Goal: Task Accomplishment & Management: Use online tool/utility

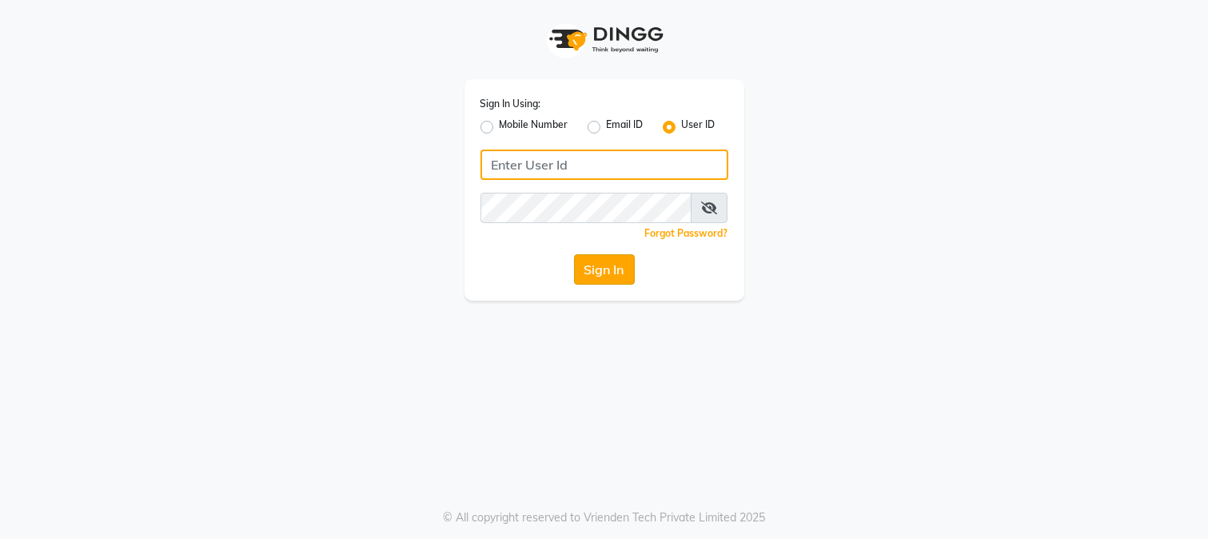
type input "merakii"
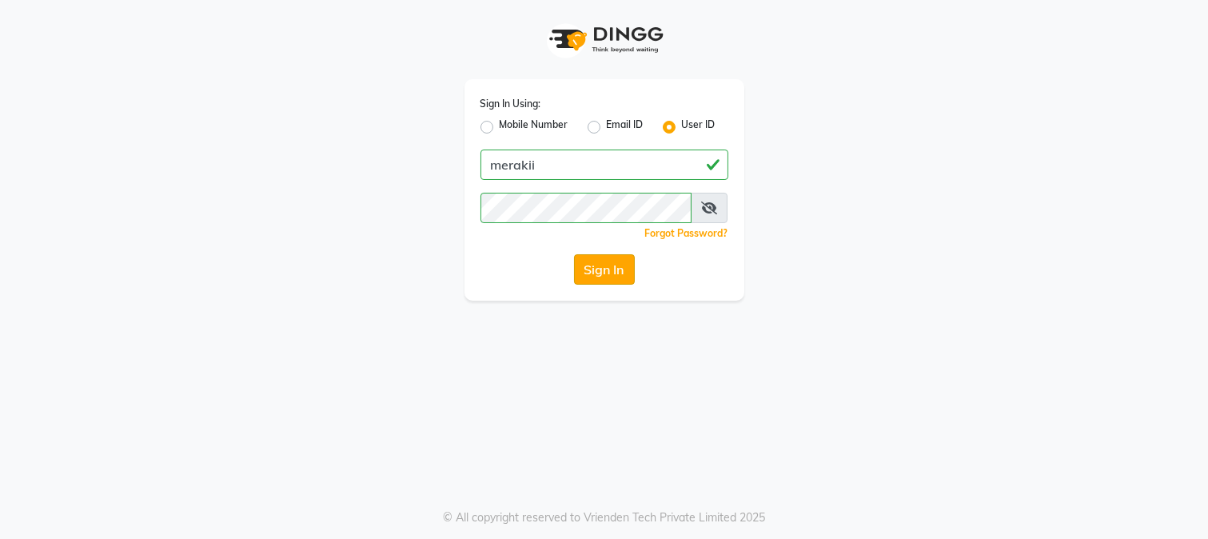
click at [605, 267] on button "Sign In" at bounding box center [604, 269] width 61 height 30
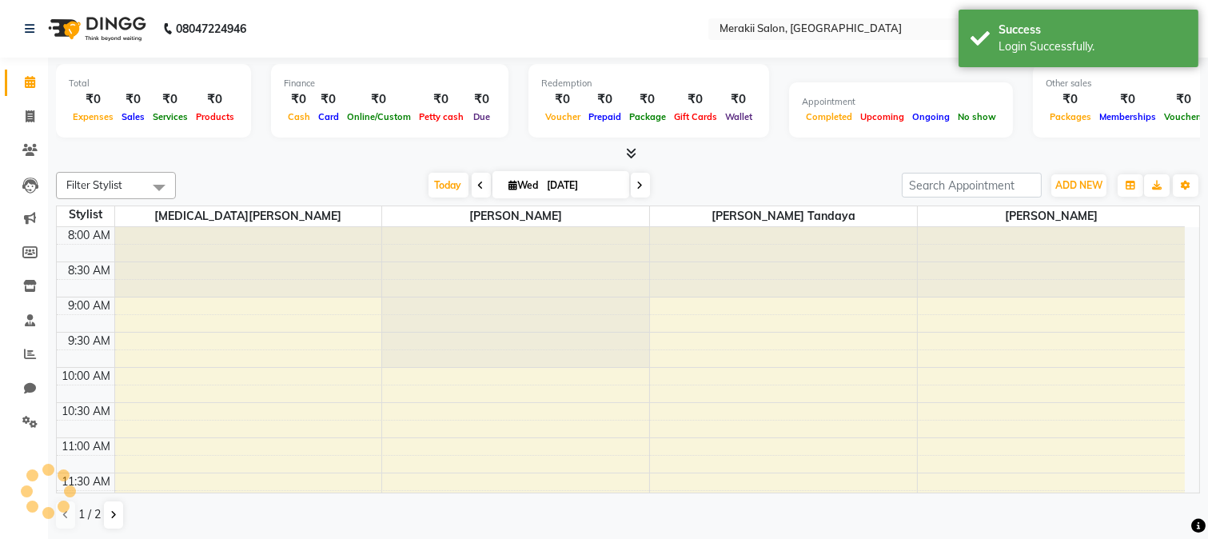
select select "en"
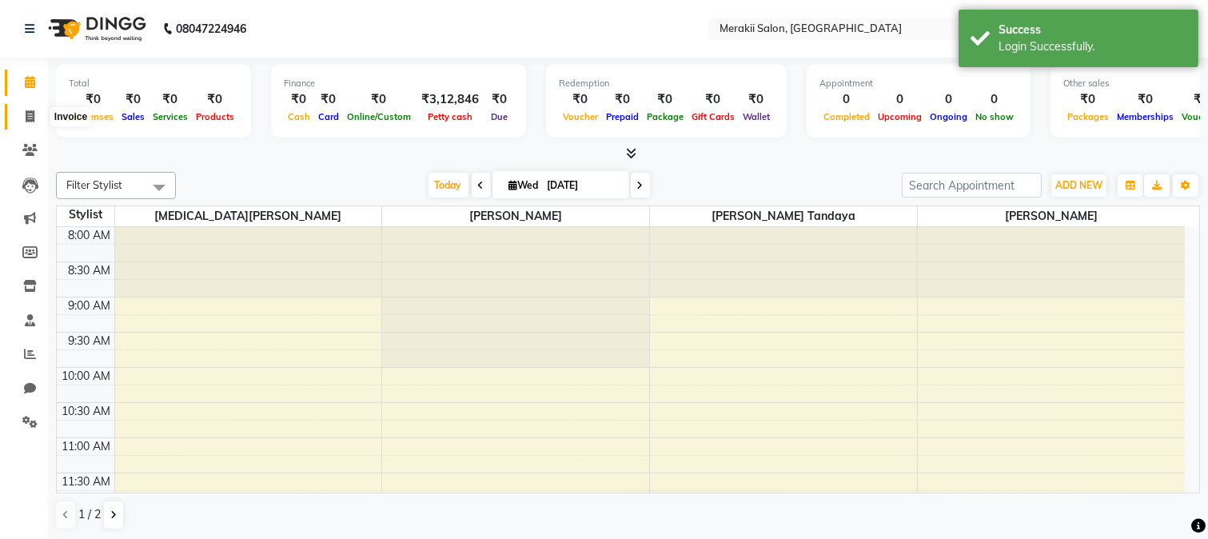
click at [24, 110] on span at bounding box center [30, 117] width 28 height 18
select select "7791"
select select "service"
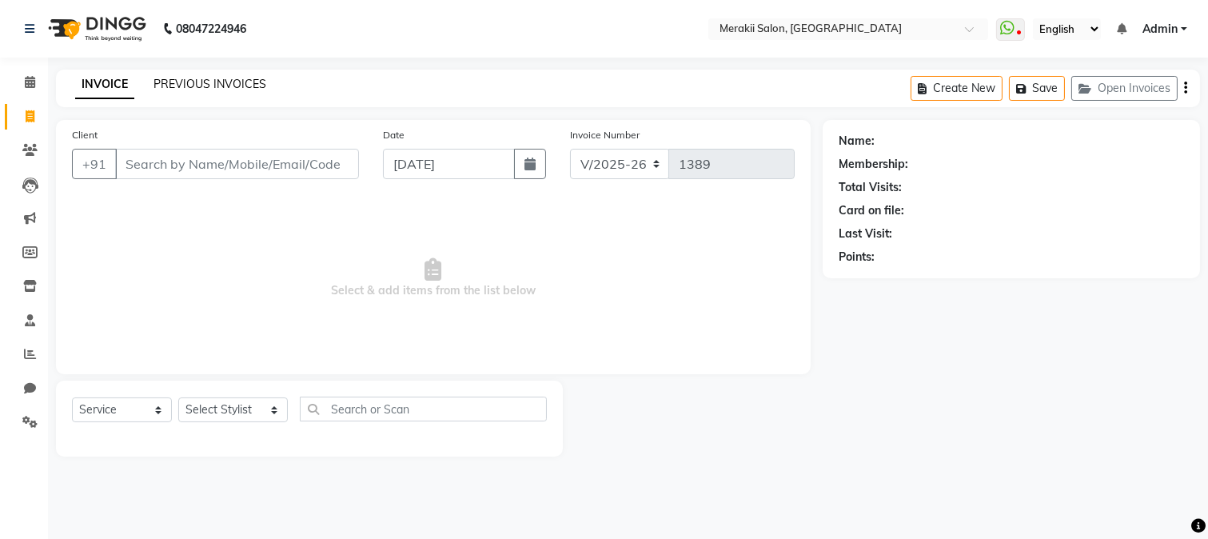
click at [236, 84] on link "PREVIOUS INVOICES" at bounding box center [210, 84] width 113 height 14
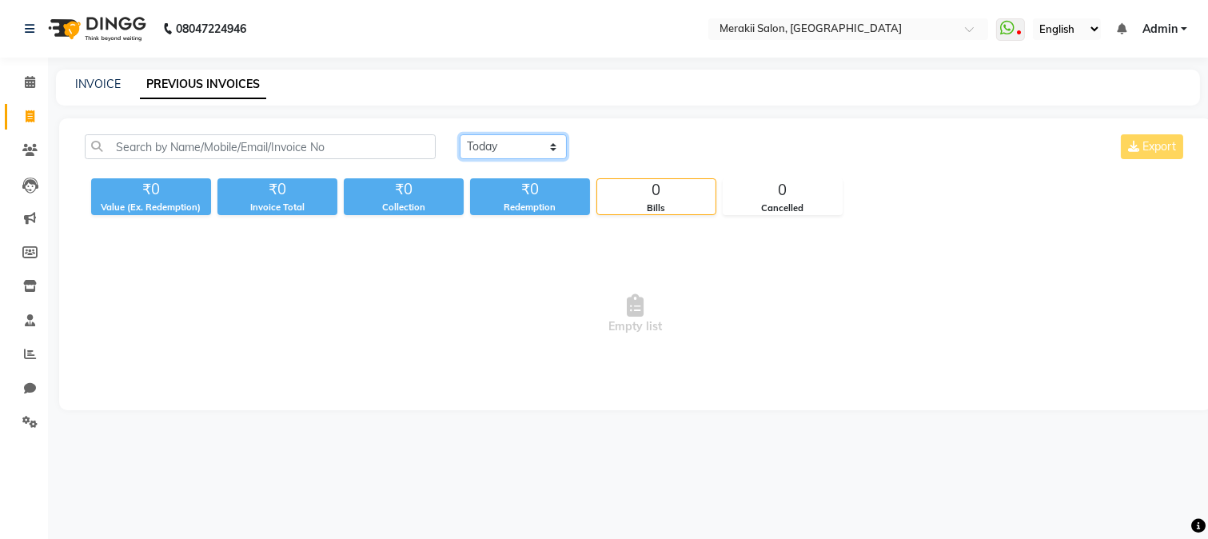
click at [531, 144] on select "Today Yesterday Custom Range" at bounding box center [513, 146] width 107 height 25
select select "yesterday"
click at [460, 134] on select "Today Yesterday Custom Range" at bounding box center [513, 146] width 107 height 25
click at [102, 83] on link "INVOICE" at bounding box center [98, 84] width 46 height 14
select select "service"
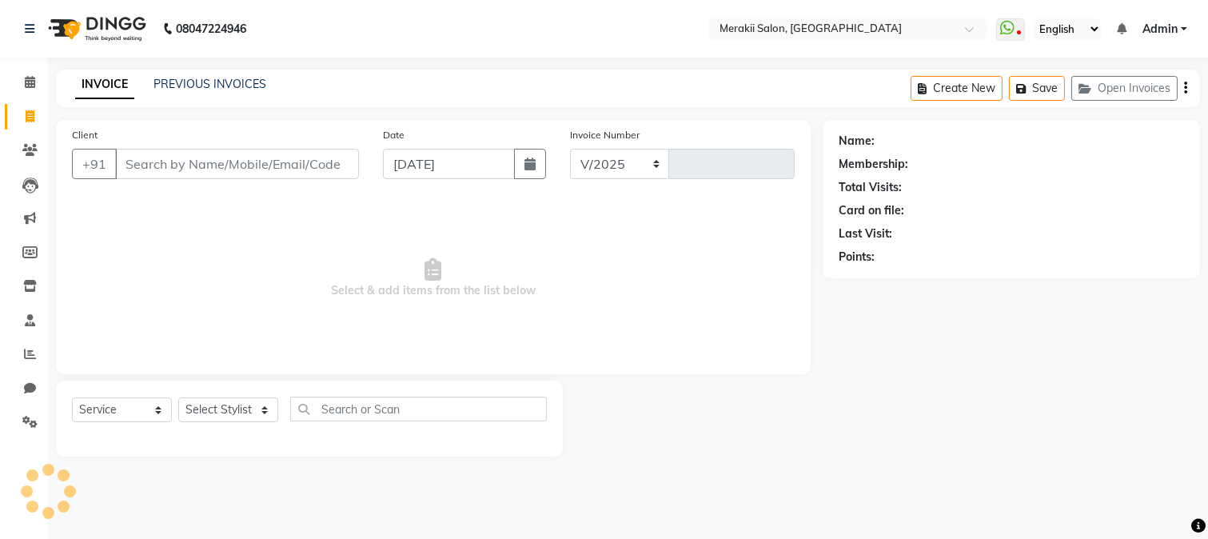
select select "7791"
type input "1389"
click at [457, 173] on input "[DATE]" at bounding box center [449, 164] width 132 height 30
select select "9"
select select "2025"
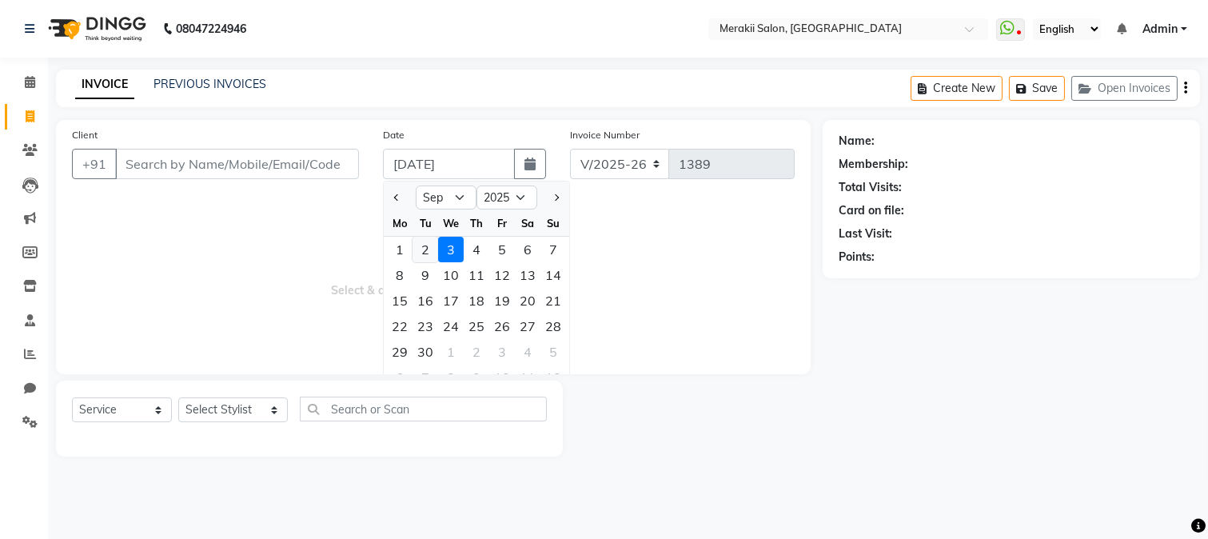
click at [421, 244] on div "2" at bounding box center [426, 250] width 26 height 26
type input "02-09-2025"
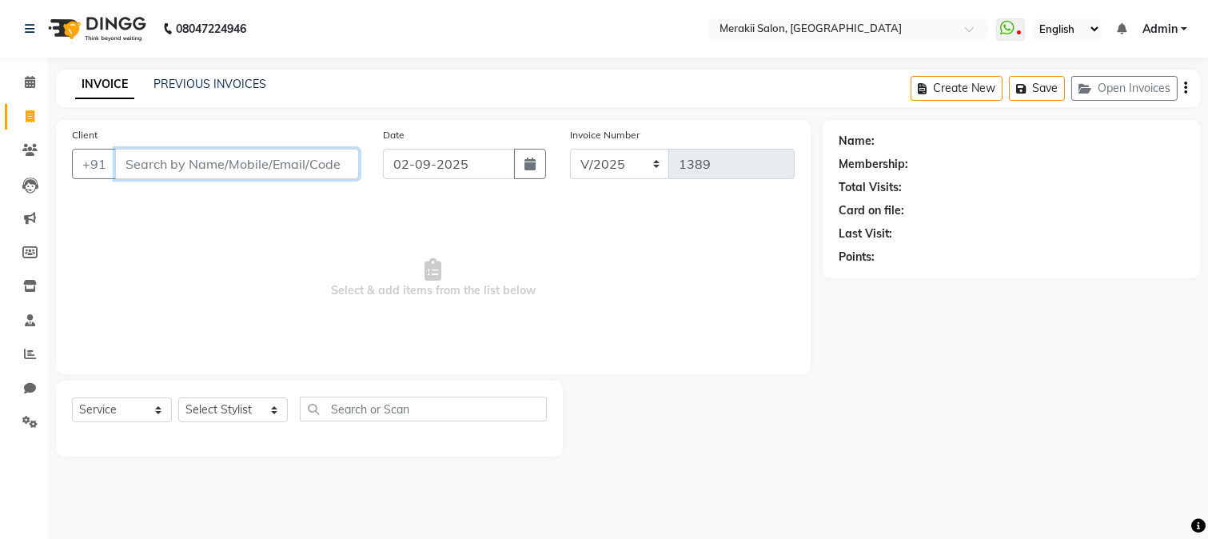
click at [290, 173] on input "Client" at bounding box center [237, 164] width 244 height 30
click at [248, 156] on input "9" at bounding box center [237, 164] width 244 height 30
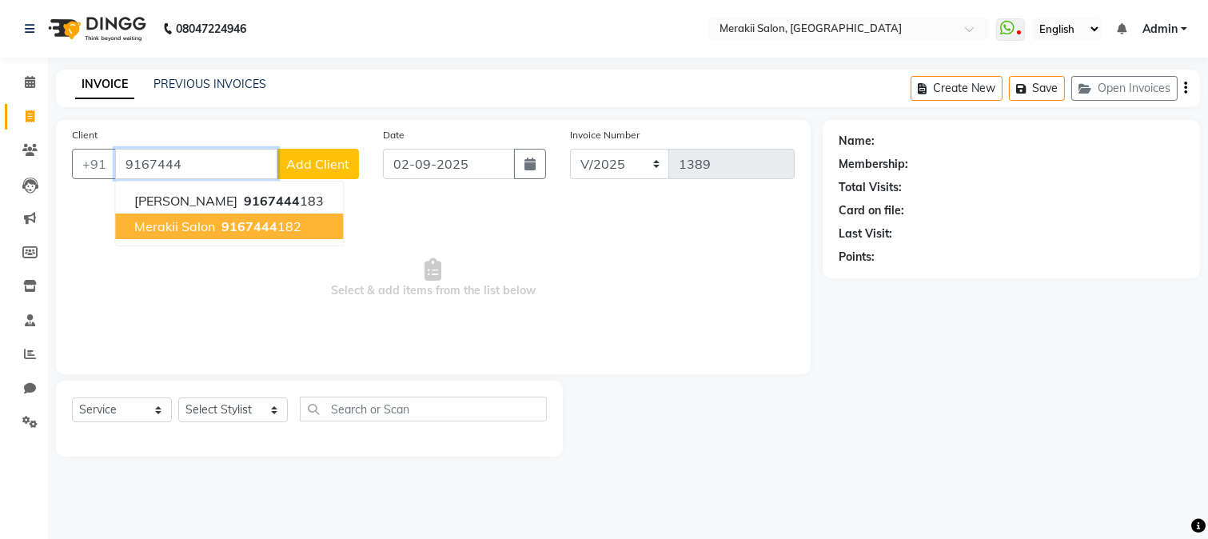
click at [224, 229] on span "9167444" at bounding box center [250, 226] width 56 height 16
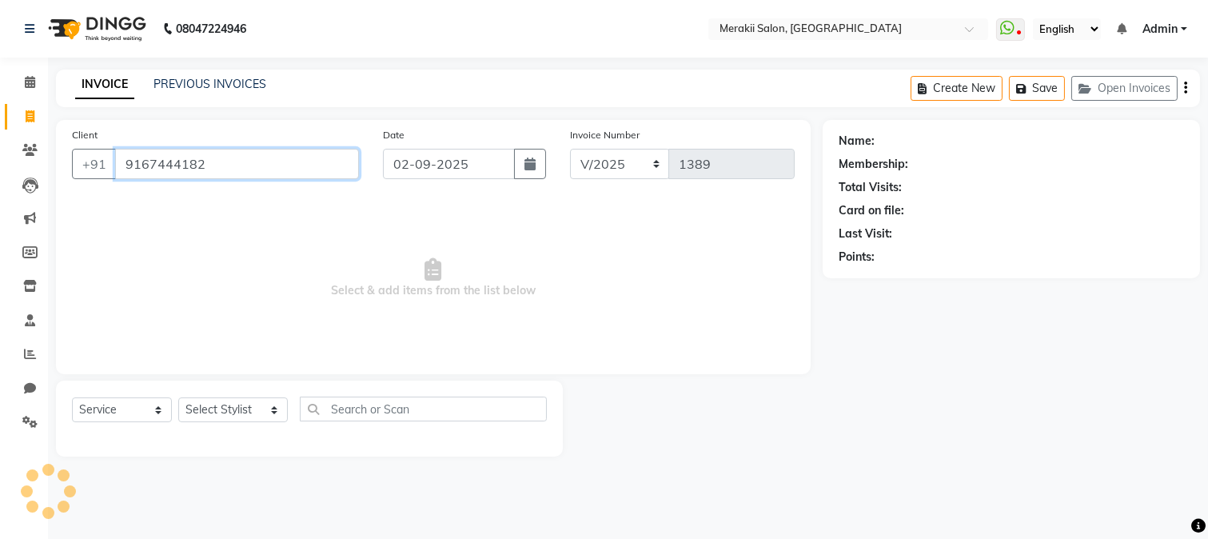
type input "9167444182"
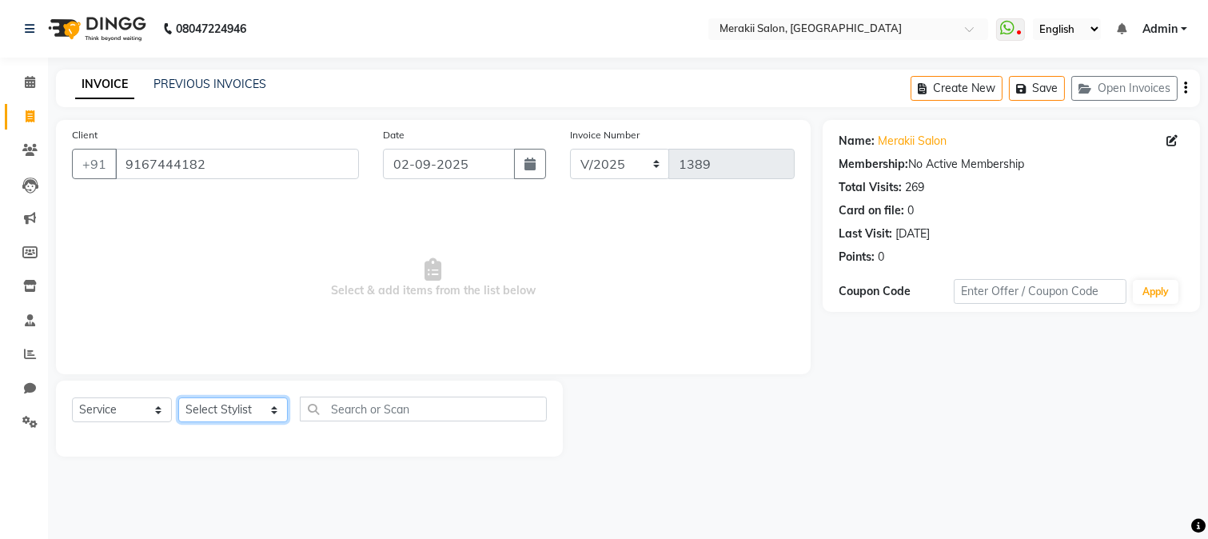
click at [238, 418] on select "Select Stylist [PERSON_NAME] [PERSON_NAME] Bhul [MEDICAL_DATA][PERSON_NAME] [PE…" at bounding box center [233, 409] width 110 height 25
select select "74822"
click at [178, 398] on select "Select Stylist [PERSON_NAME] [PERSON_NAME] Bhul [MEDICAL_DATA][PERSON_NAME] [PE…" at bounding box center [233, 409] width 110 height 25
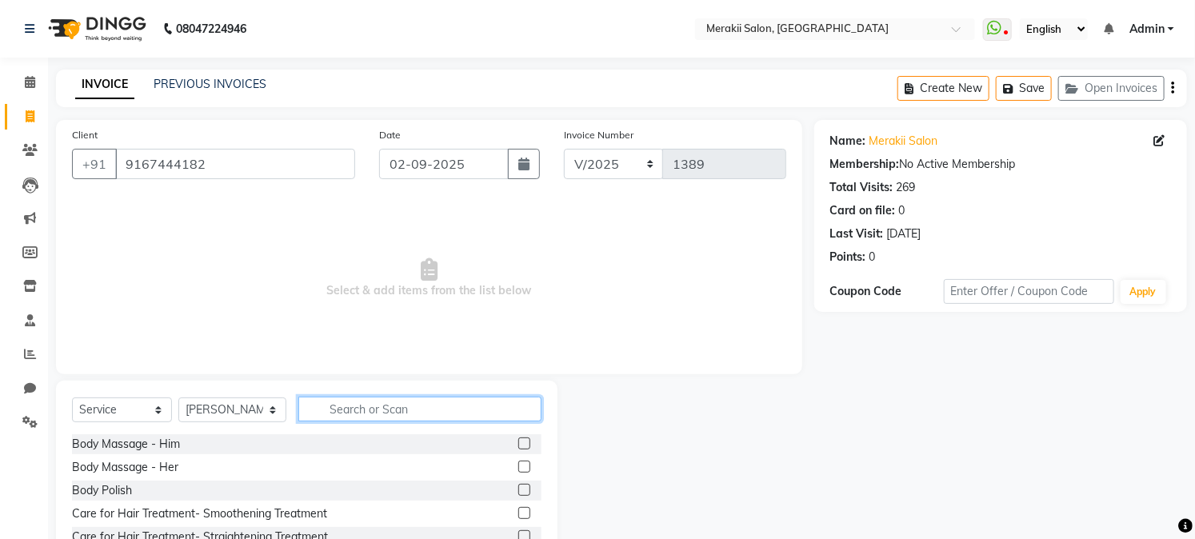
click at [358, 405] on input "text" at bounding box center [419, 409] width 242 height 25
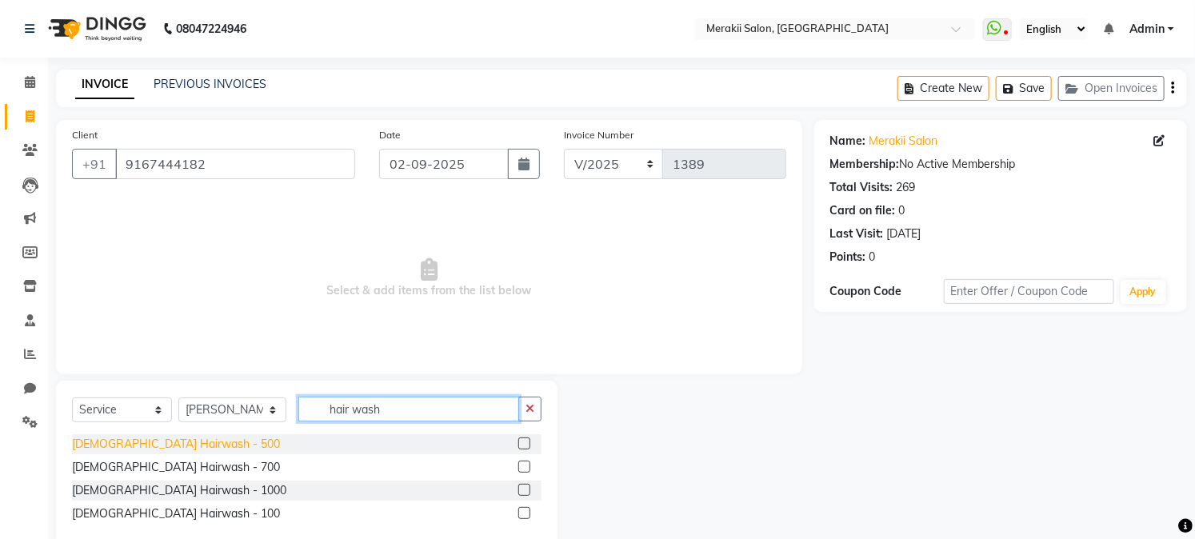
type input "hair wash"
click at [178, 442] on div "[DEMOGRAPHIC_DATA] Hairwash - 500" at bounding box center [176, 444] width 208 height 17
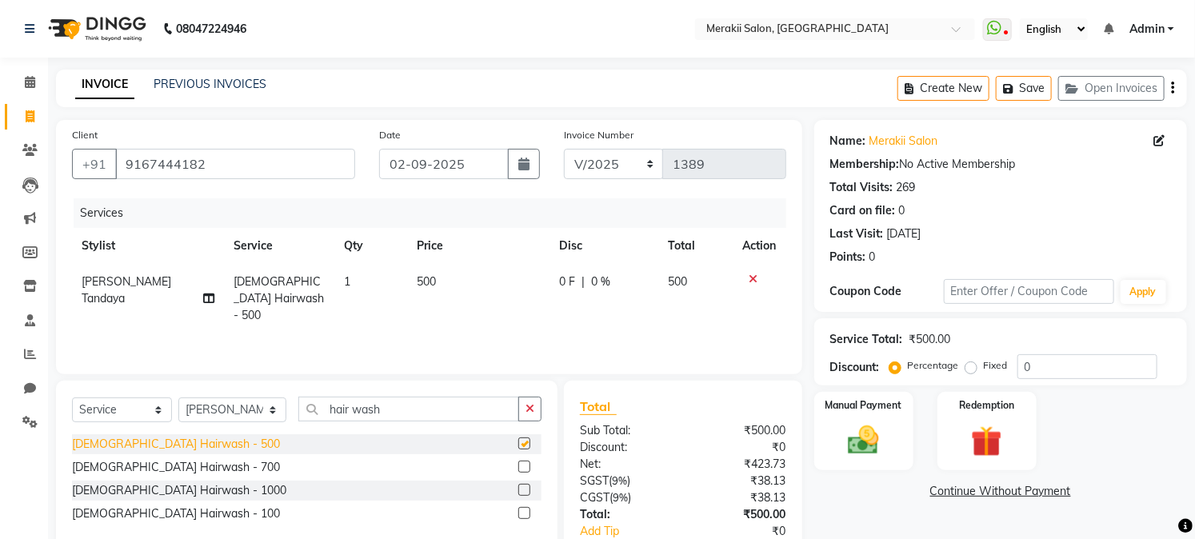
checkbox input "false"
click at [984, 364] on label "Fixed" at bounding box center [996, 365] width 24 height 14
click at [969, 364] on input "Fixed" at bounding box center [974, 365] width 11 height 11
radio input "true"
click at [868, 433] on img at bounding box center [863, 440] width 53 height 37
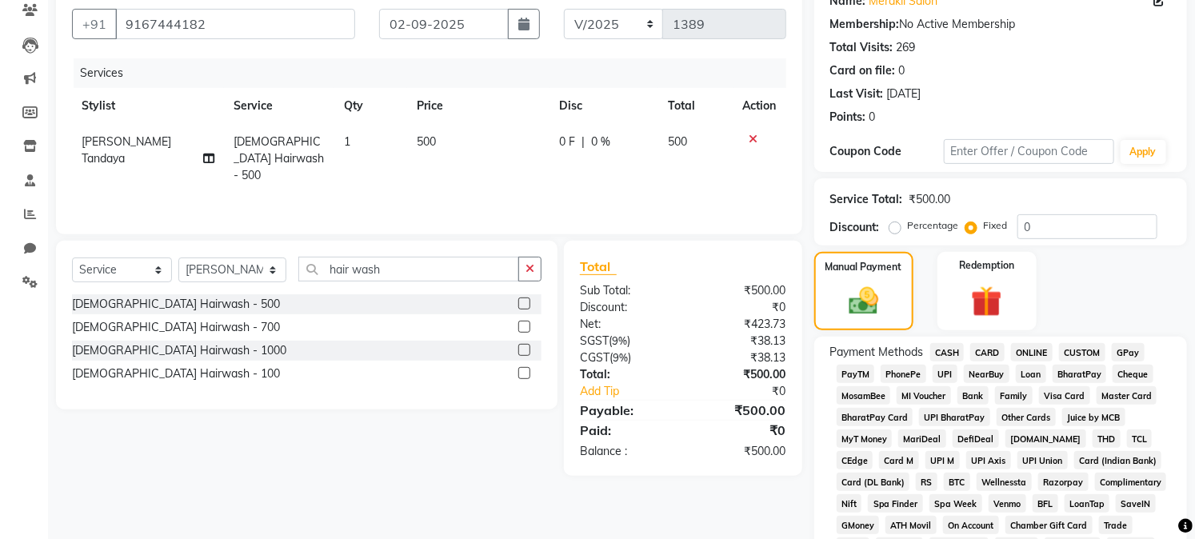
scroll to position [141, 0]
click at [1124, 342] on span "GPay" at bounding box center [1128, 351] width 33 height 18
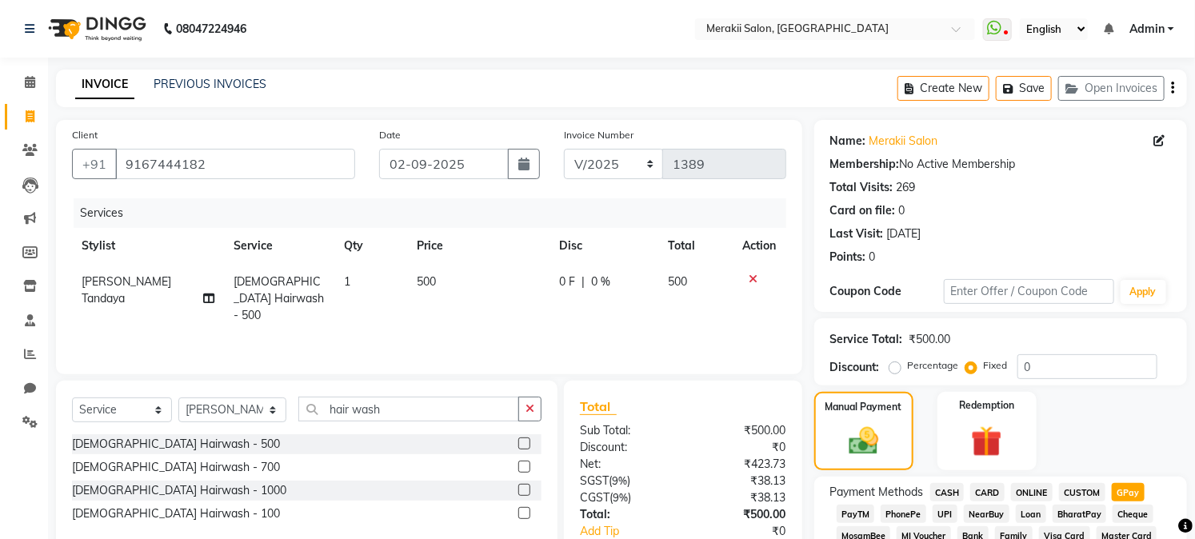
scroll to position [610, 0]
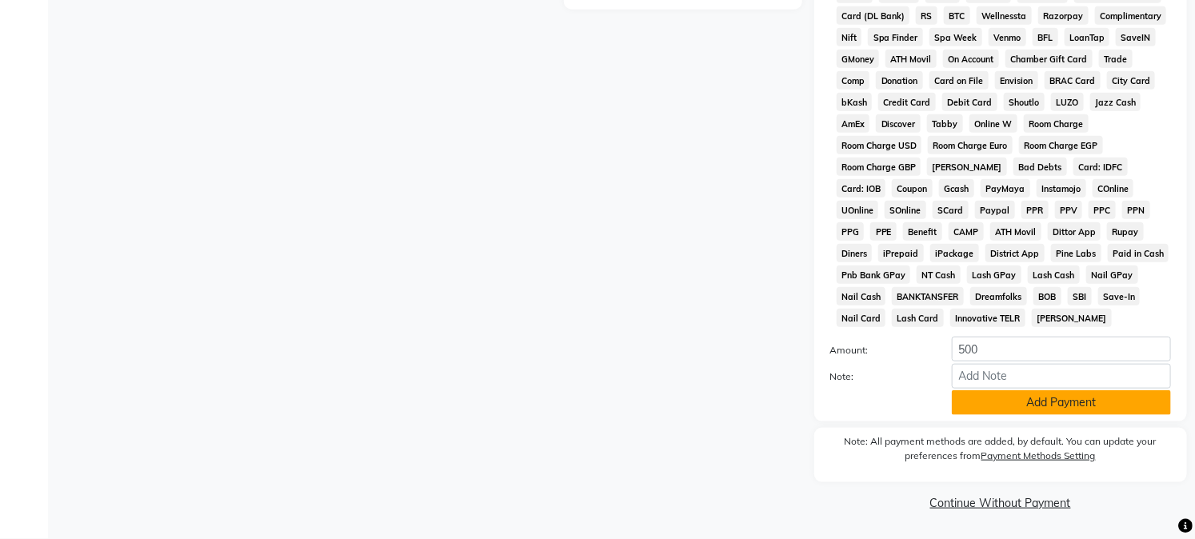
click at [1053, 397] on button "Add Payment" at bounding box center [1061, 402] width 219 height 25
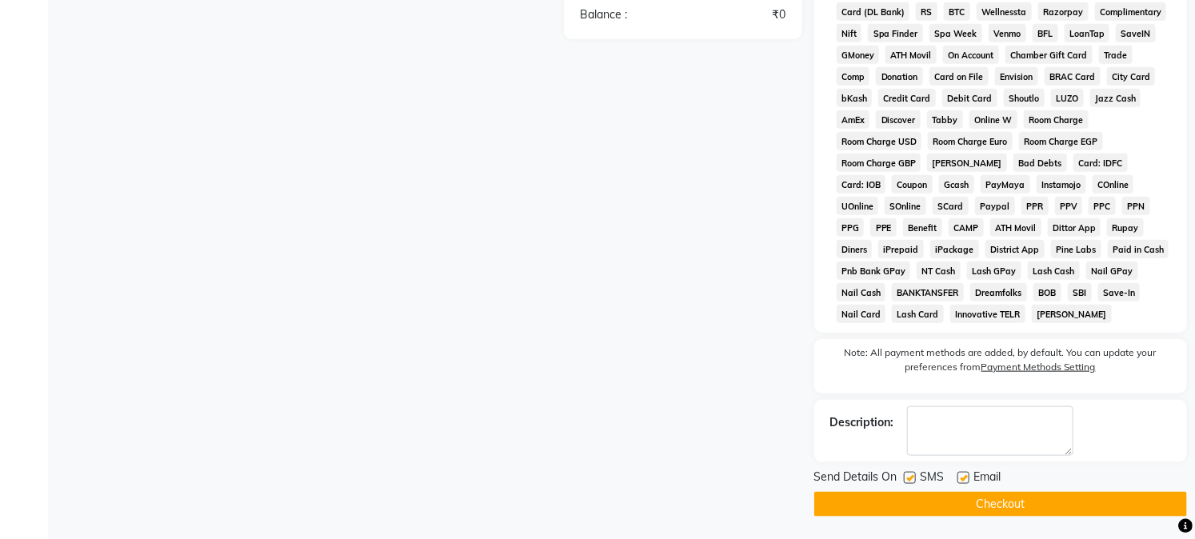
scroll to position [616, 0]
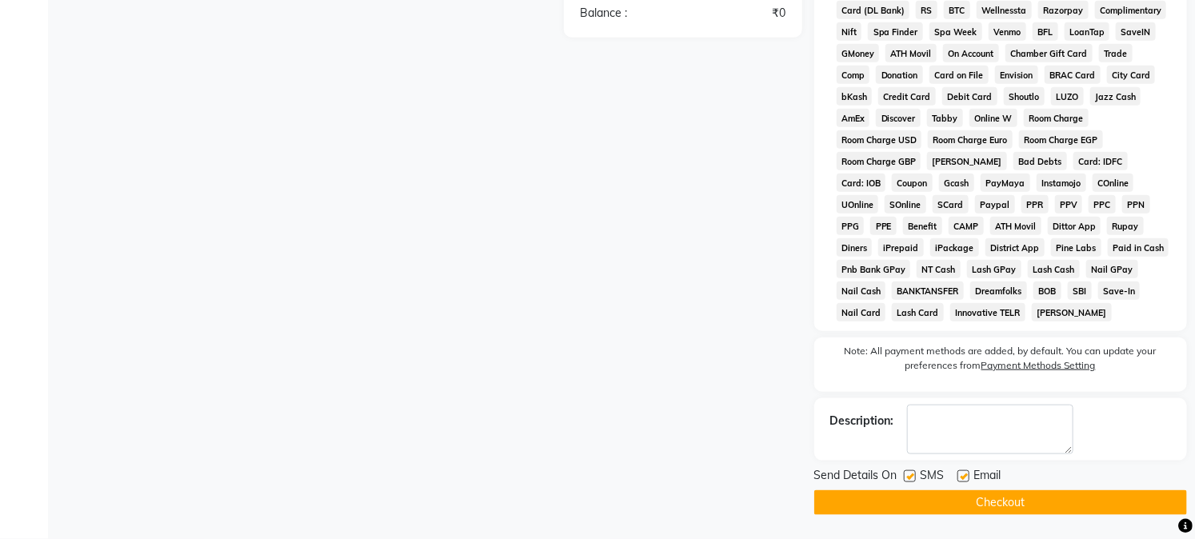
click at [1053, 494] on button "Checkout" at bounding box center [1000, 502] width 373 height 25
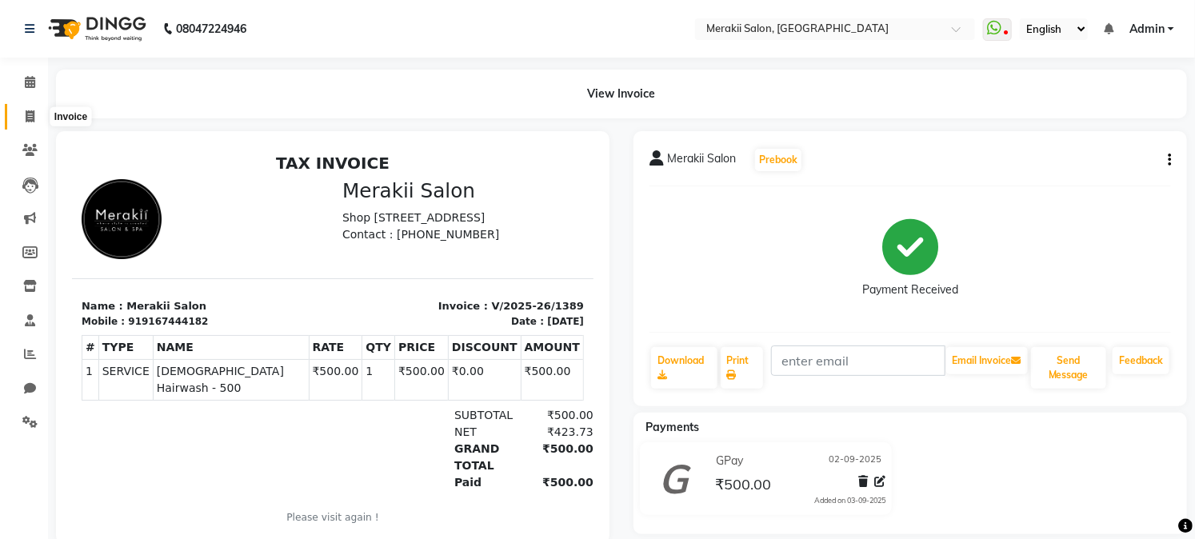
click at [26, 109] on span at bounding box center [30, 117] width 28 height 18
select select "7791"
select select "service"
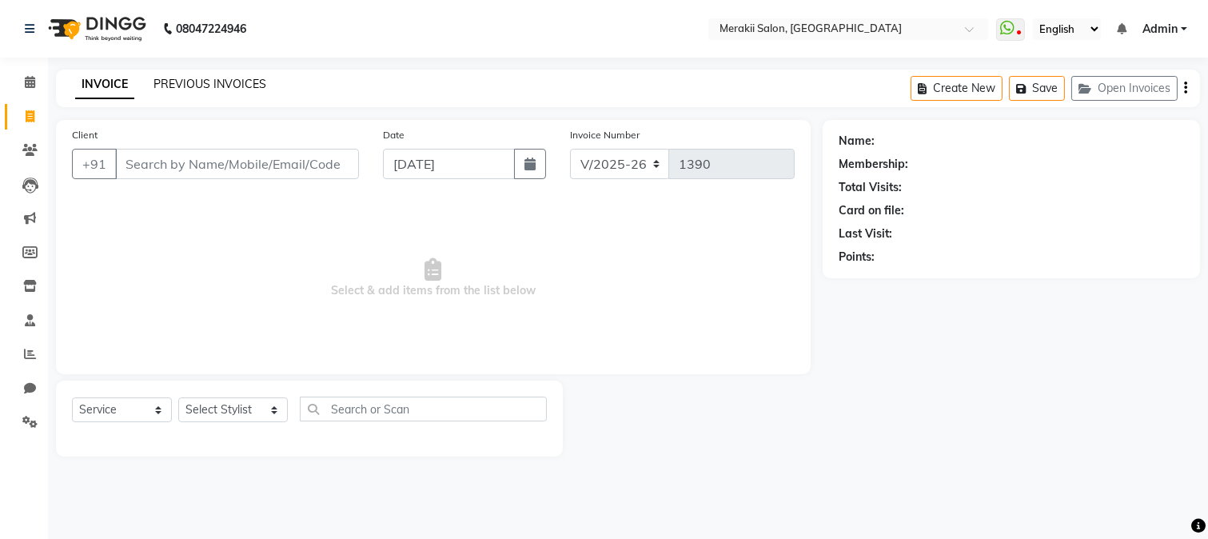
click at [250, 83] on link "PREVIOUS INVOICES" at bounding box center [210, 84] width 113 height 14
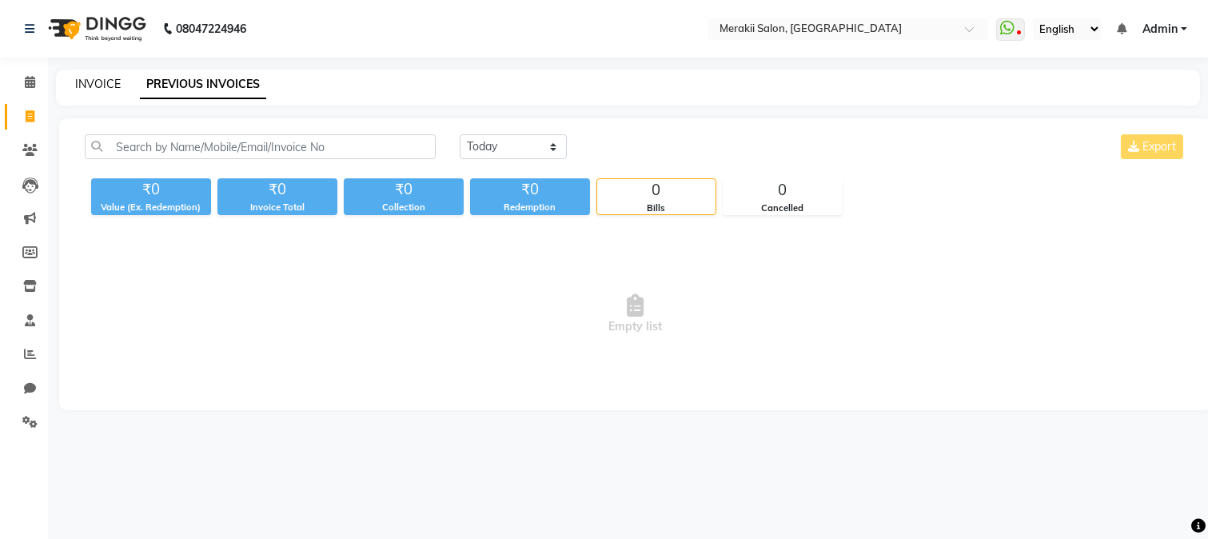
click at [94, 77] on link "INVOICE" at bounding box center [98, 84] width 46 height 14
select select "service"
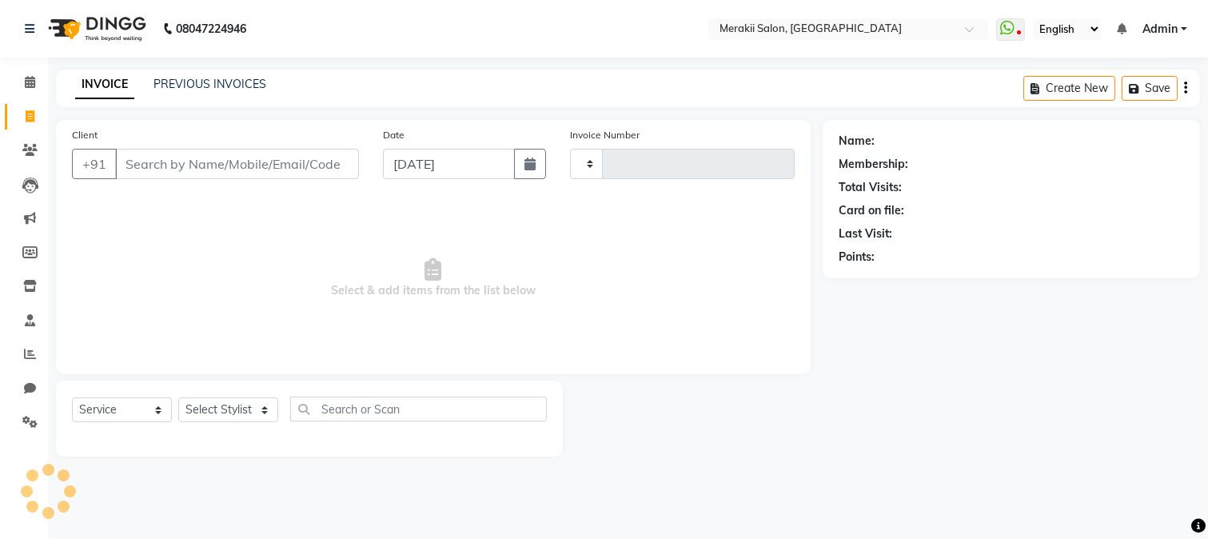
type input "1390"
select select "7791"
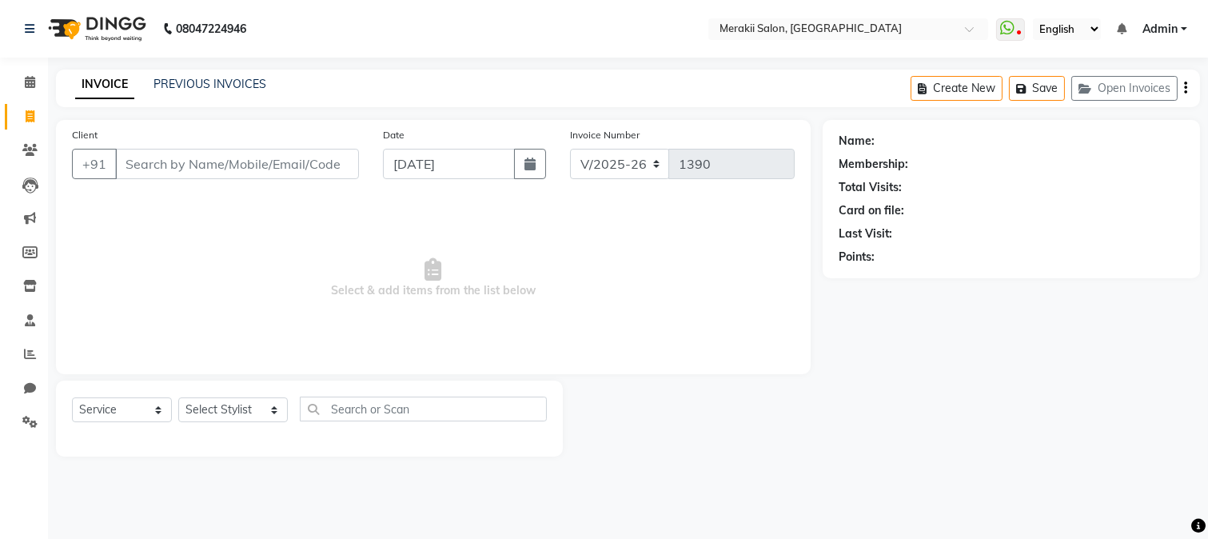
drag, startPoint x: 454, startPoint y: 179, endPoint x: 449, endPoint y: 154, distance: 25.4
click at [449, 154] on div "[DATE]" at bounding box center [464, 164] width 163 height 30
click at [453, 165] on input "[DATE]" at bounding box center [449, 164] width 132 height 30
select select "9"
select select "2025"
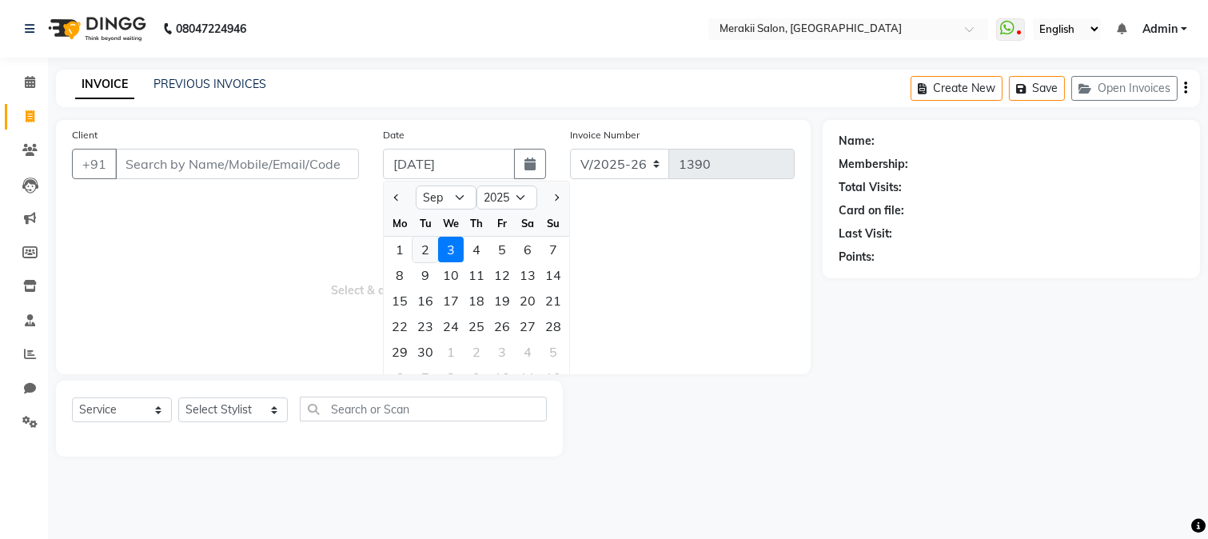
click at [426, 245] on div "2" at bounding box center [426, 250] width 26 height 26
type input "02-09-2025"
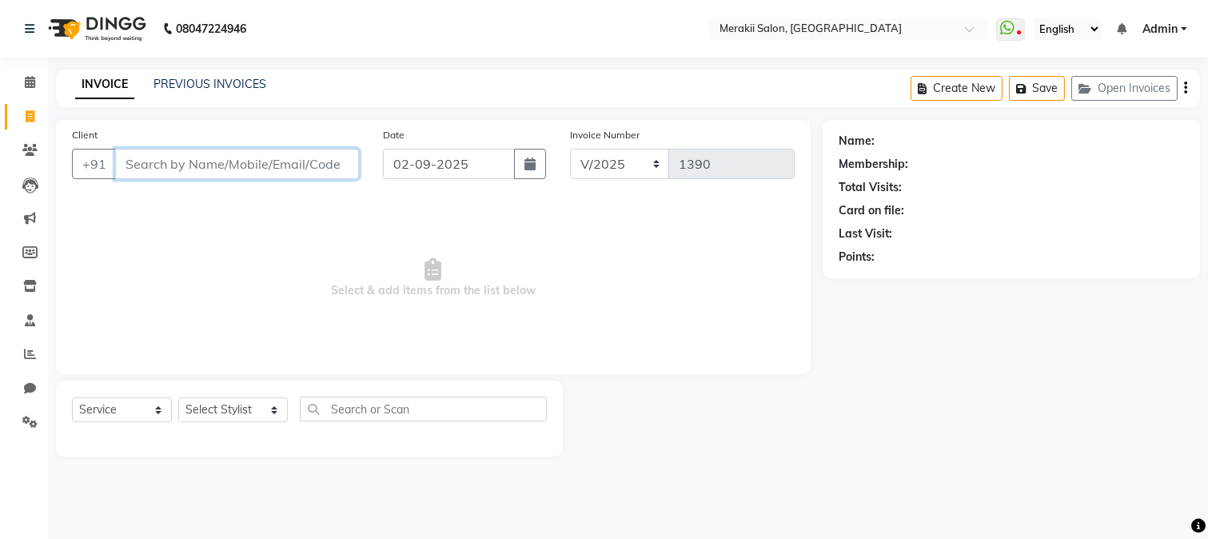
click at [313, 171] on input "Client" at bounding box center [237, 164] width 244 height 30
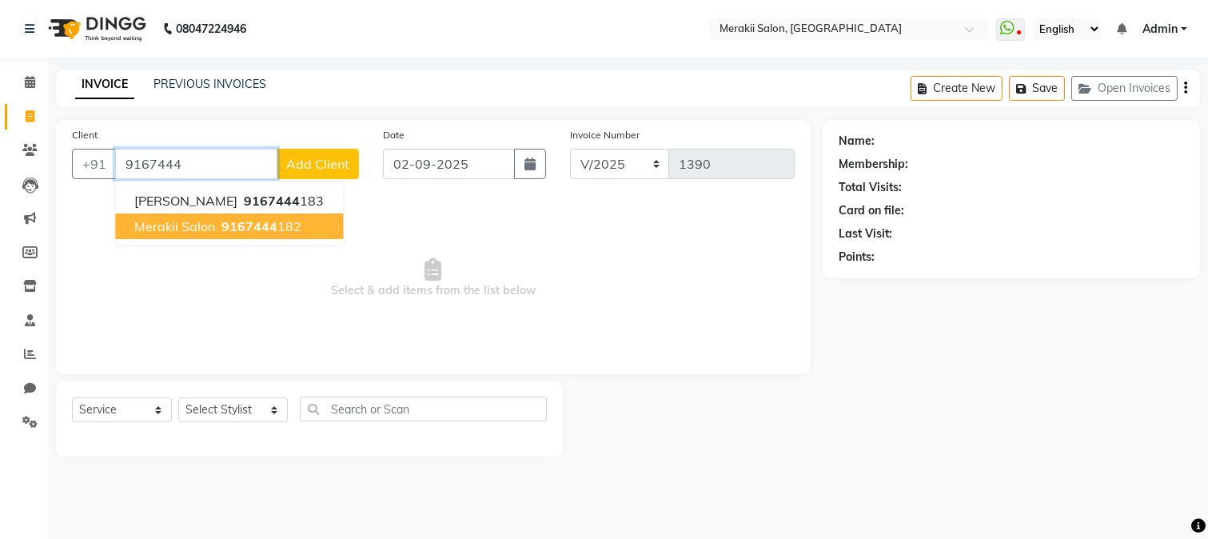
click at [212, 222] on span "Merakii Salon" at bounding box center [174, 226] width 81 height 16
type input "9167444182"
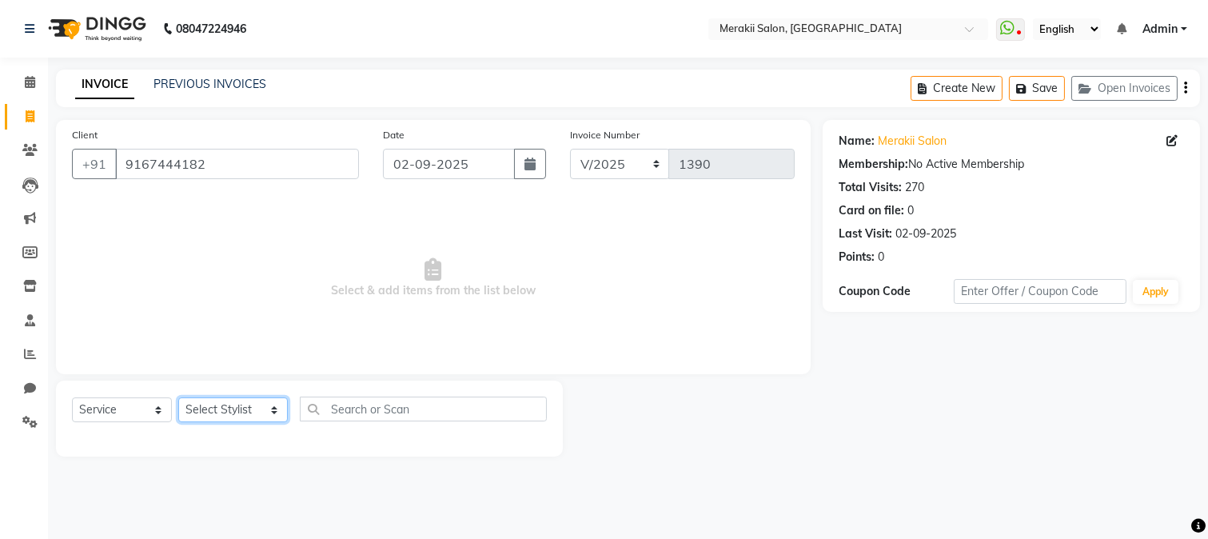
click at [250, 405] on select "Select Stylist [PERSON_NAME] [PERSON_NAME] Bhul [MEDICAL_DATA][PERSON_NAME] [PE…" at bounding box center [233, 409] width 110 height 25
select select "74850"
click at [178, 398] on select "Select Stylist [PERSON_NAME] [PERSON_NAME] Bhul [MEDICAL_DATA][PERSON_NAME] [PE…" at bounding box center [233, 409] width 110 height 25
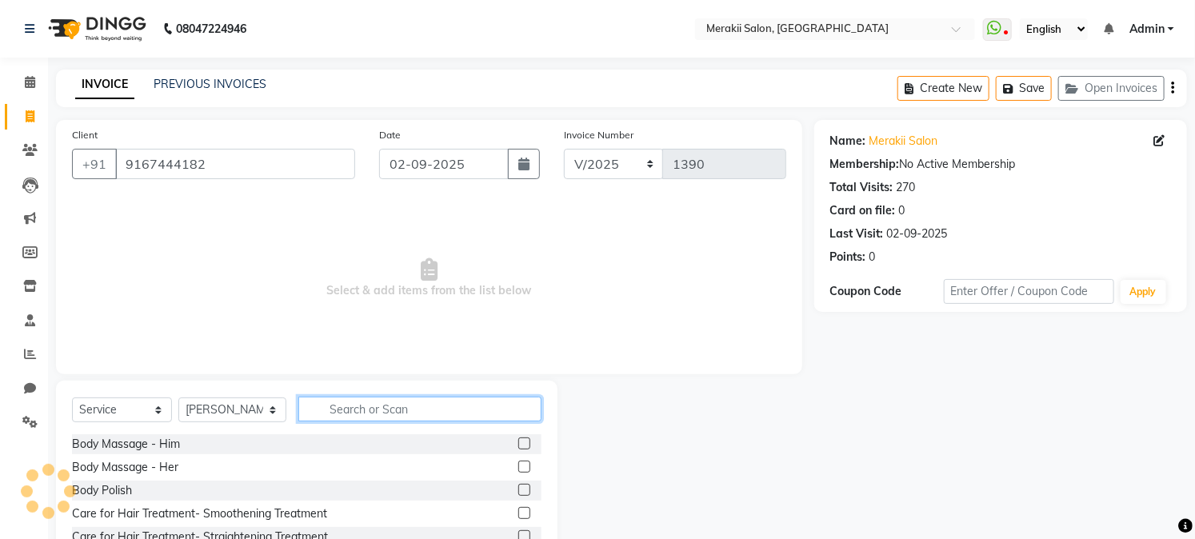
click at [381, 410] on input "text" at bounding box center [419, 409] width 242 height 25
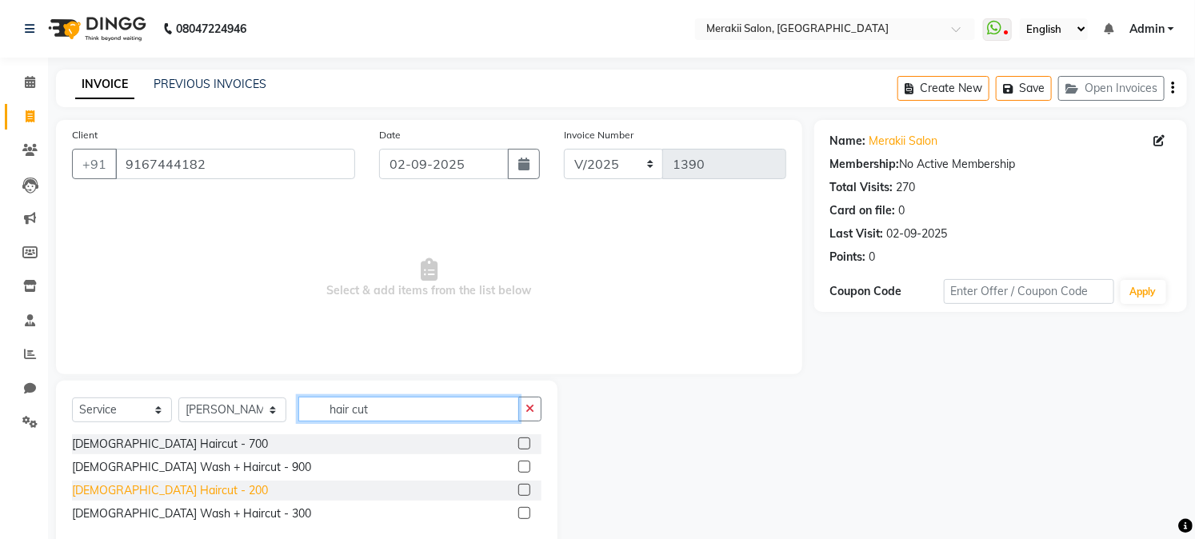
type input "hair cut"
click at [134, 490] on div "[DEMOGRAPHIC_DATA] Haircut - 200" at bounding box center [170, 490] width 196 height 17
checkbox input "false"
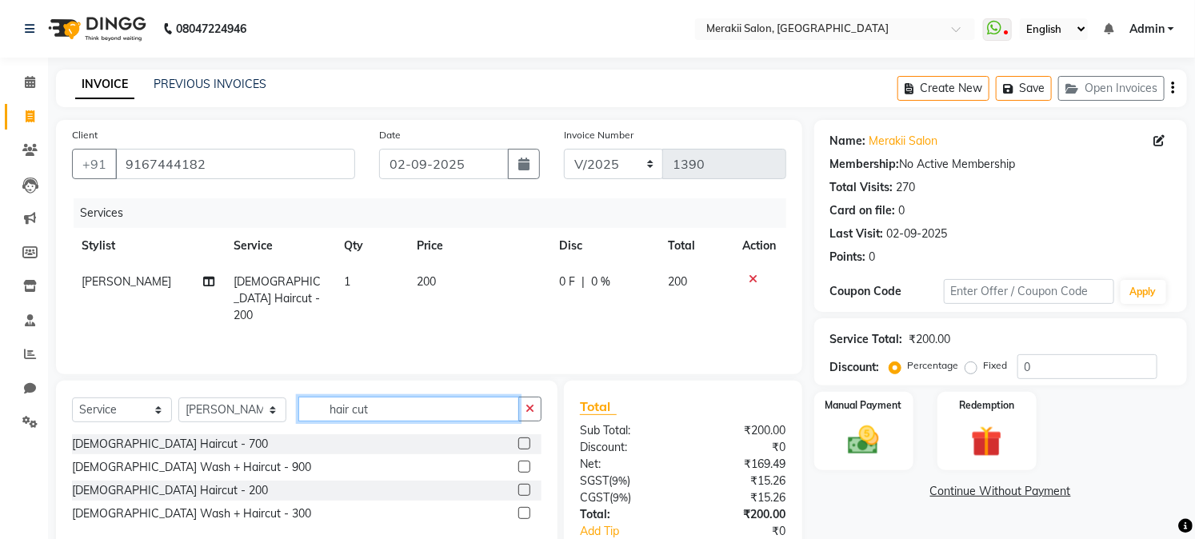
click at [408, 408] on input "hair cut" at bounding box center [408, 409] width 220 height 25
type input "h"
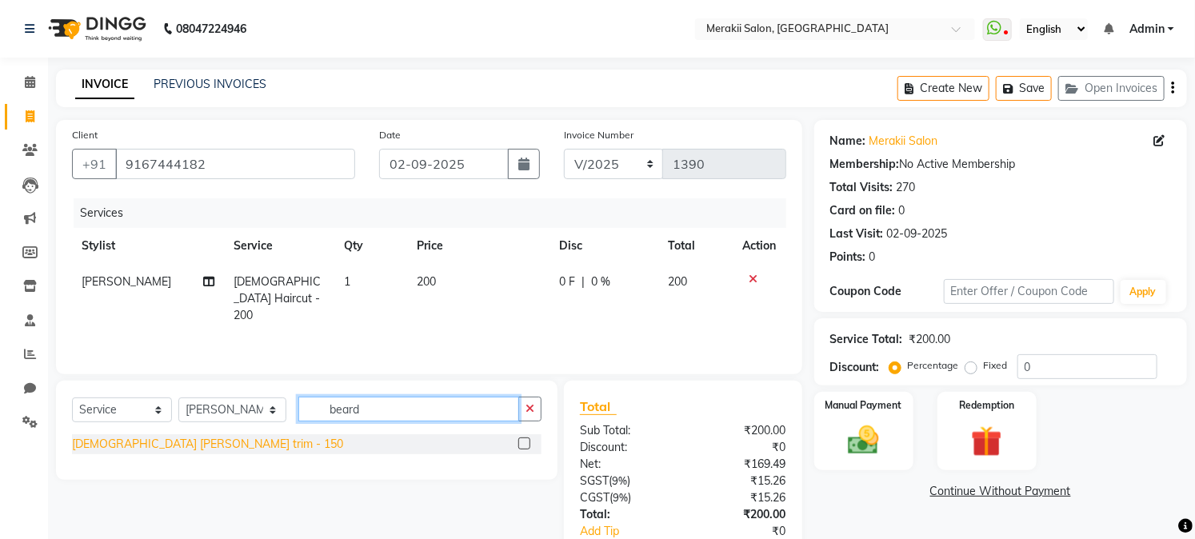
type input "beard"
click at [160, 441] on div "[DEMOGRAPHIC_DATA] [PERSON_NAME] trim - 150" at bounding box center [207, 444] width 271 height 17
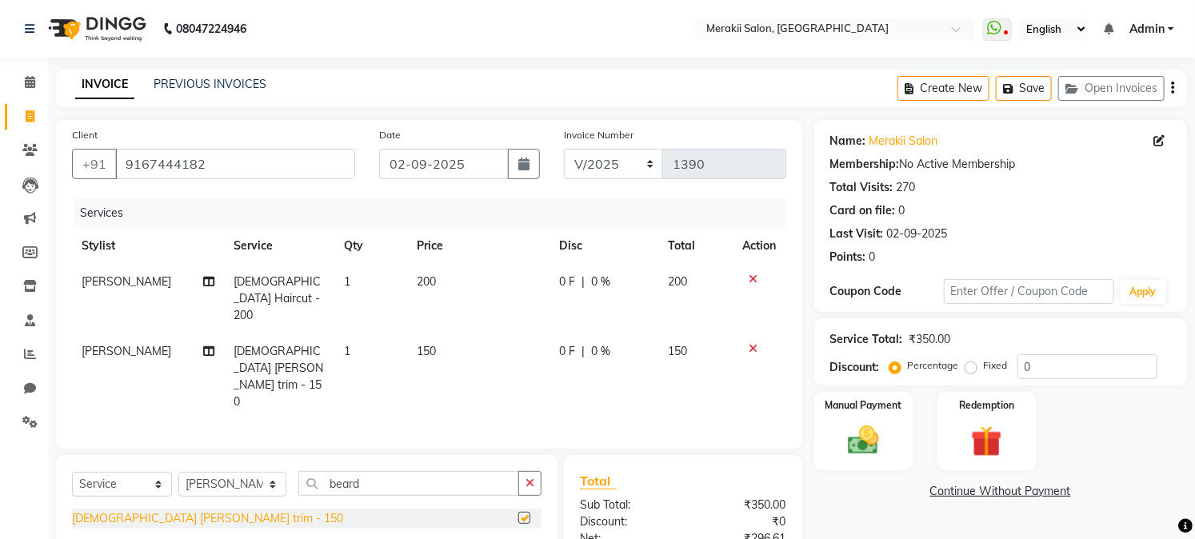
checkbox input "false"
click at [984, 362] on label "Fixed" at bounding box center [996, 365] width 24 height 14
click at [970, 362] on input "Fixed" at bounding box center [974, 365] width 11 height 11
radio input "true"
click at [867, 422] on img at bounding box center [863, 440] width 53 height 37
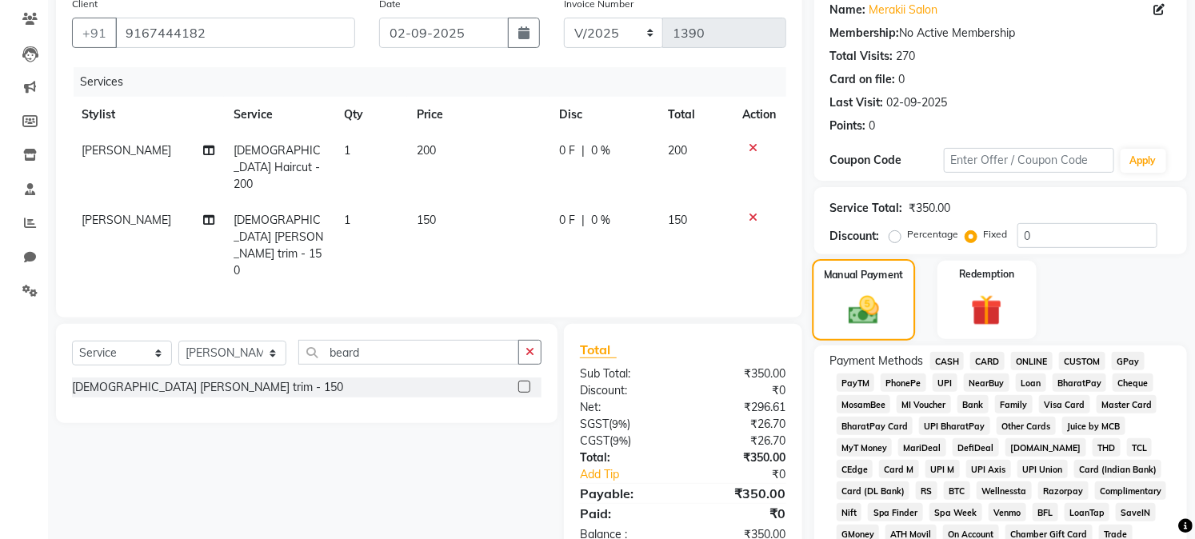
scroll to position [144, 0]
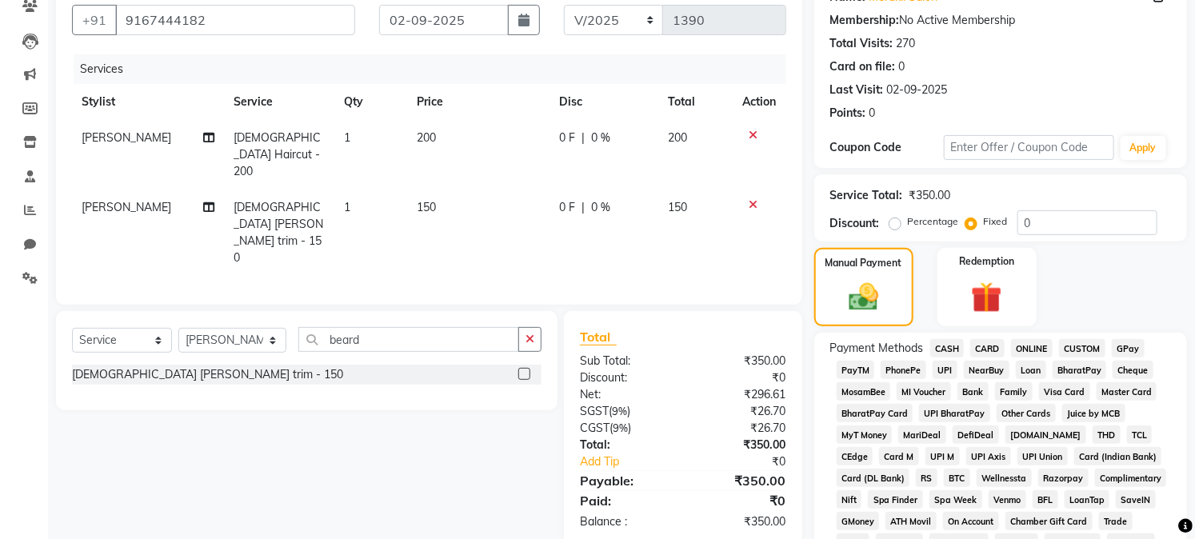
click at [944, 346] on span "CASH" at bounding box center [947, 348] width 34 height 18
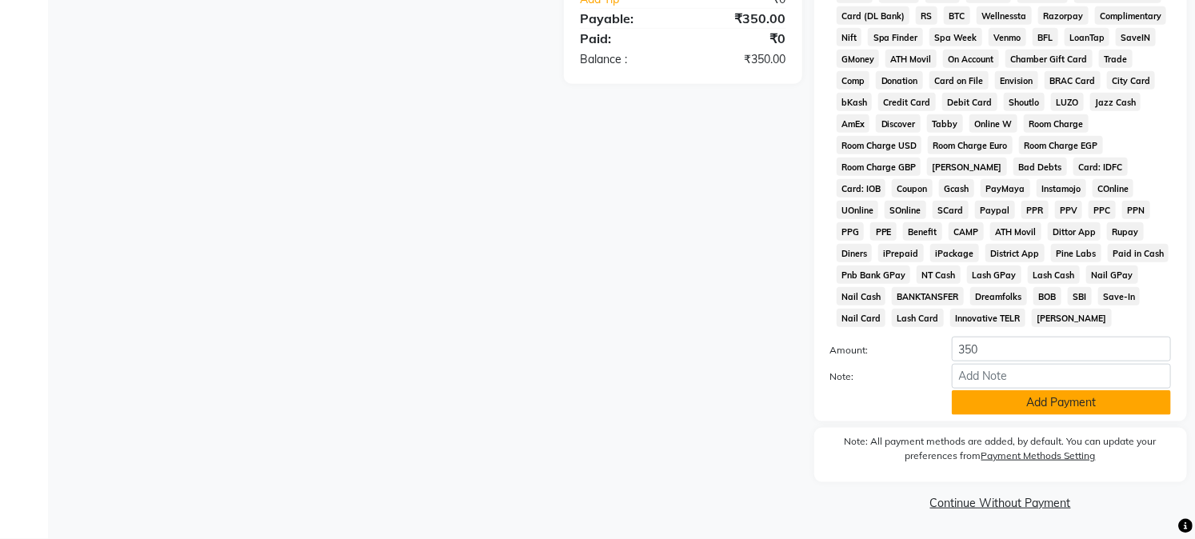
click at [993, 404] on button "Add Payment" at bounding box center [1061, 402] width 219 height 25
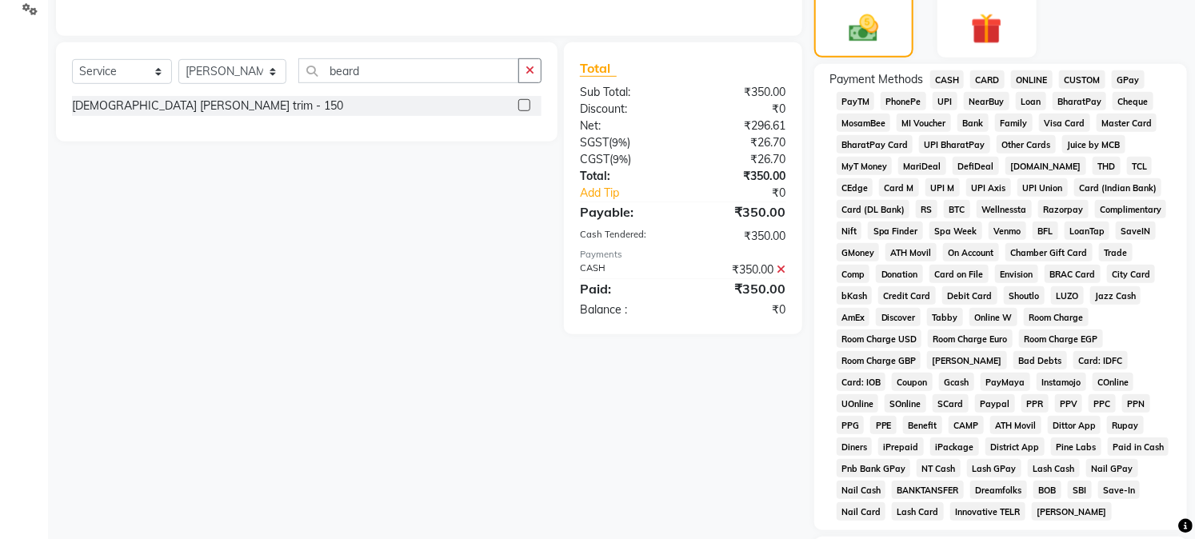
scroll to position [616, 0]
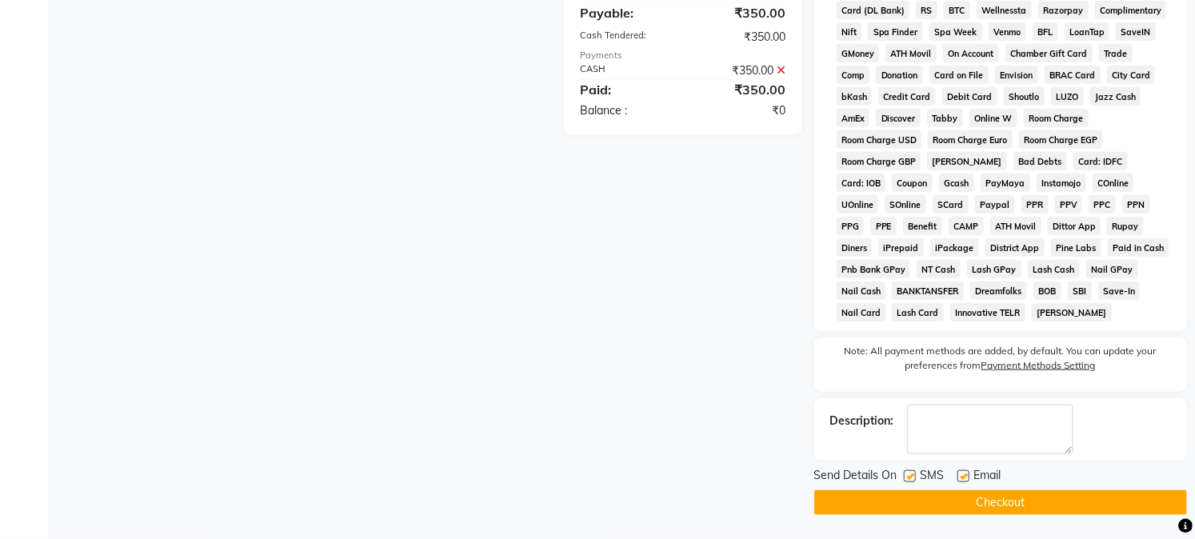
click at [1026, 504] on button "Checkout" at bounding box center [1000, 502] width 373 height 25
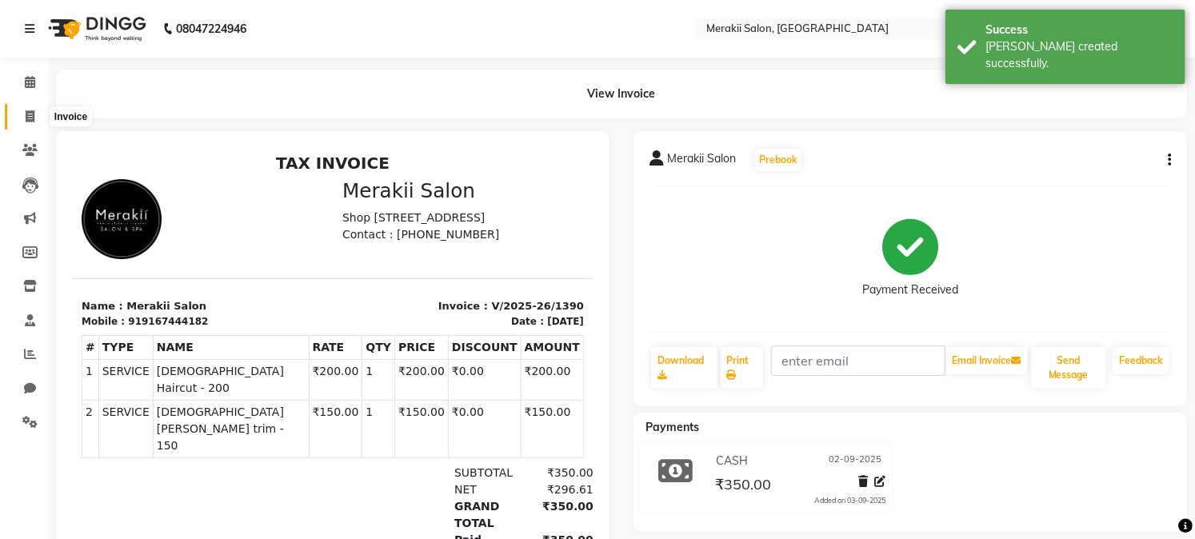
click at [26, 113] on icon at bounding box center [30, 116] width 9 height 12
select select "7791"
select select "service"
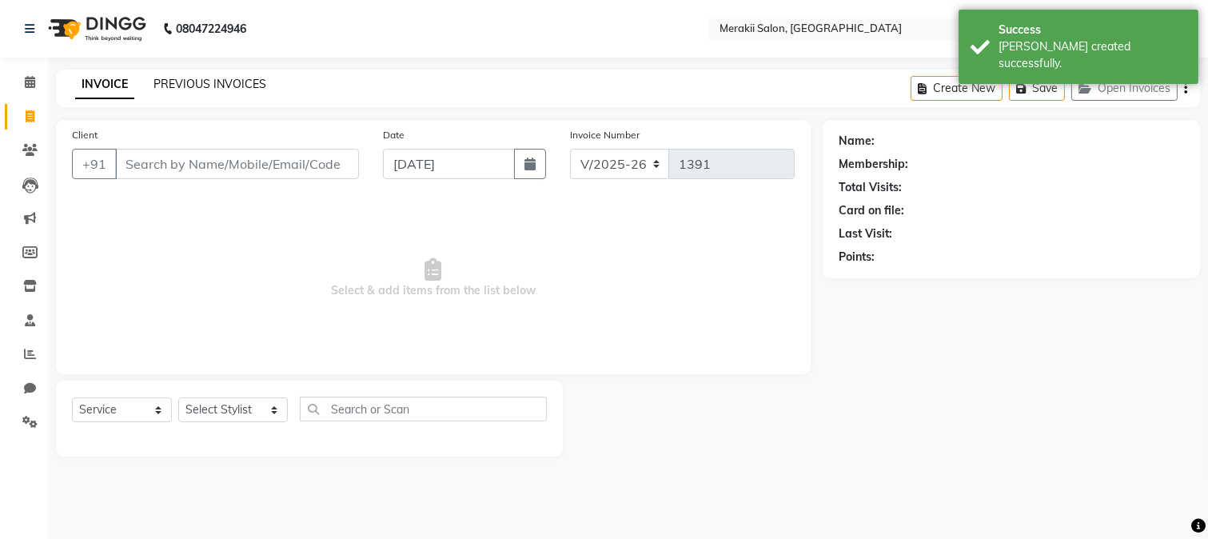
click at [213, 80] on link "PREVIOUS INVOICES" at bounding box center [210, 84] width 113 height 14
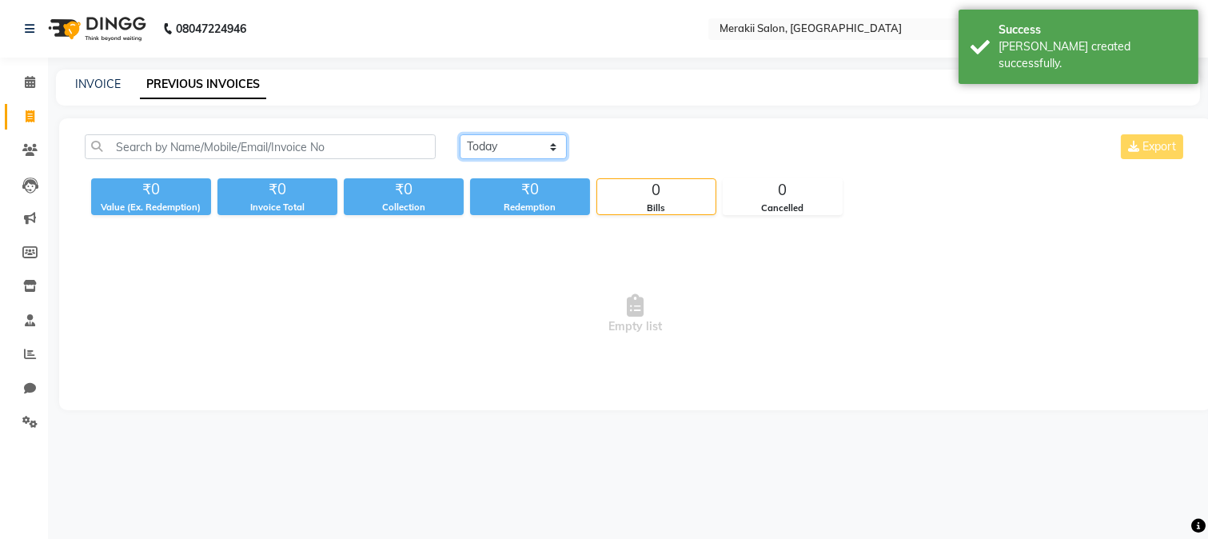
click at [488, 137] on select "Today Yesterday Custom Range" at bounding box center [513, 146] width 107 height 25
select select "yesterday"
click at [460, 134] on select "Today Yesterday Custom Range" at bounding box center [513, 146] width 107 height 25
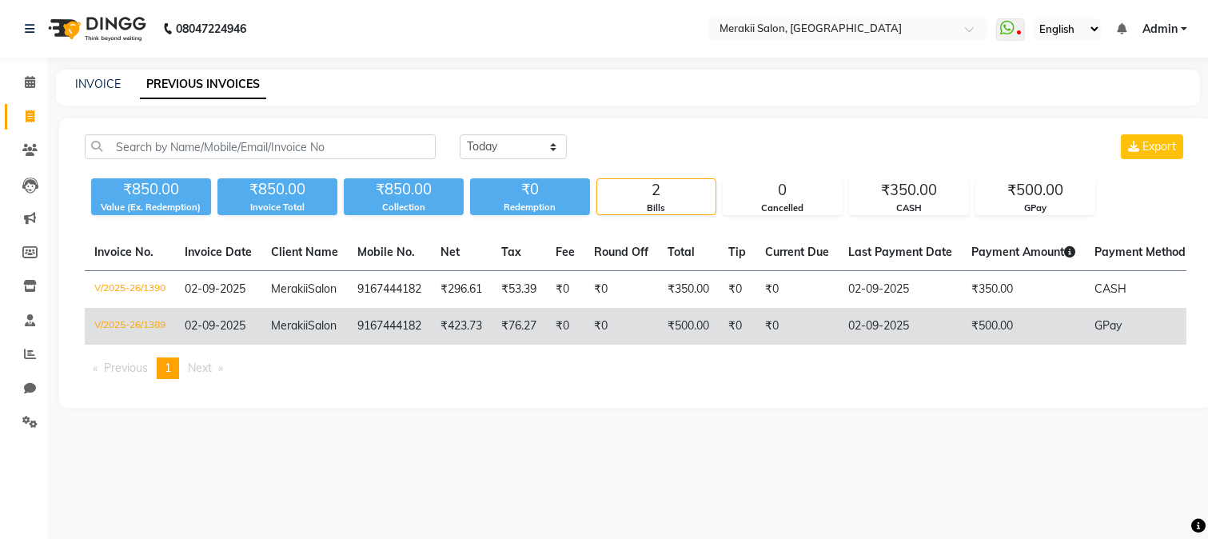
click at [945, 345] on td "02-09-2025" at bounding box center [900, 326] width 123 height 37
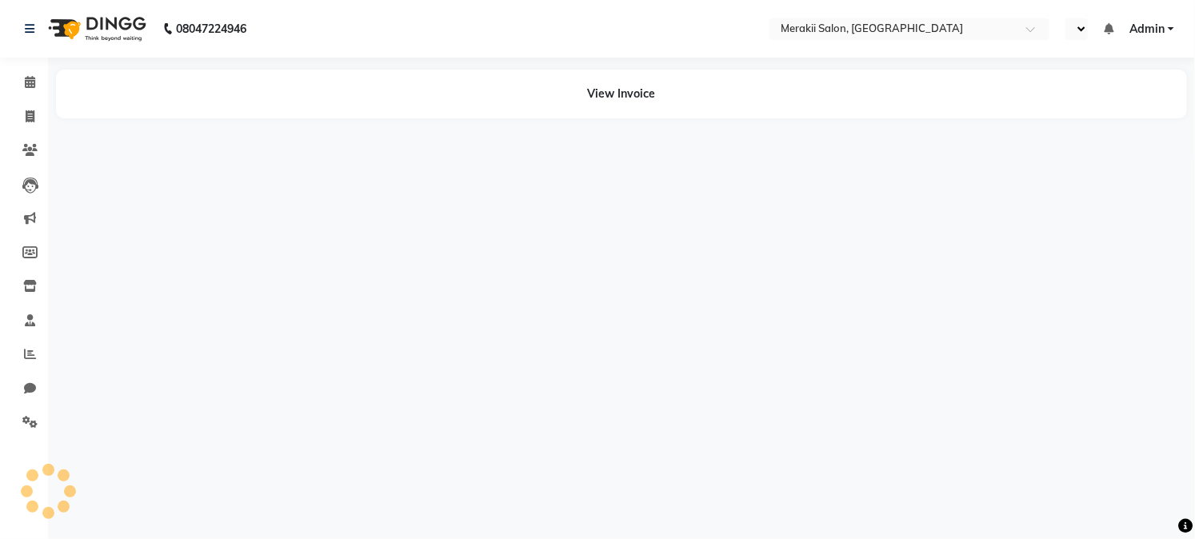
select select "en"
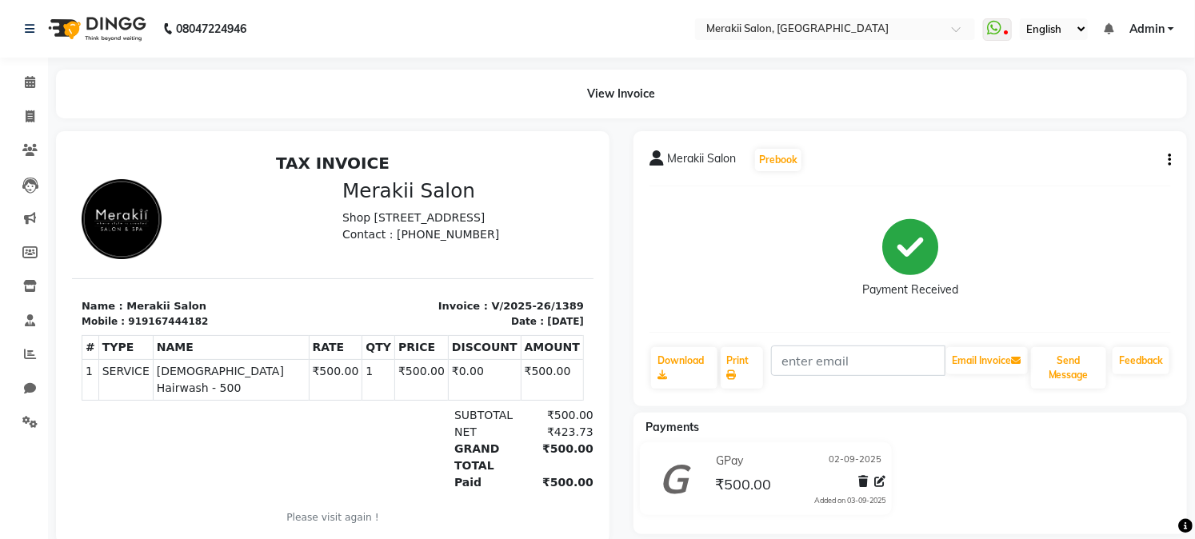
click at [1172, 154] on div "Merakii Salon Prebook Payment Received Download Print Email Invoice Send Messag…" at bounding box center [909, 268] width 553 height 275
click at [1170, 160] on icon "button" at bounding box center [1169, 160] width 3 height 1
click at [1073, 117] on div "Cancel Invoice" at bounding box center [1090, 120] width 110 height 20
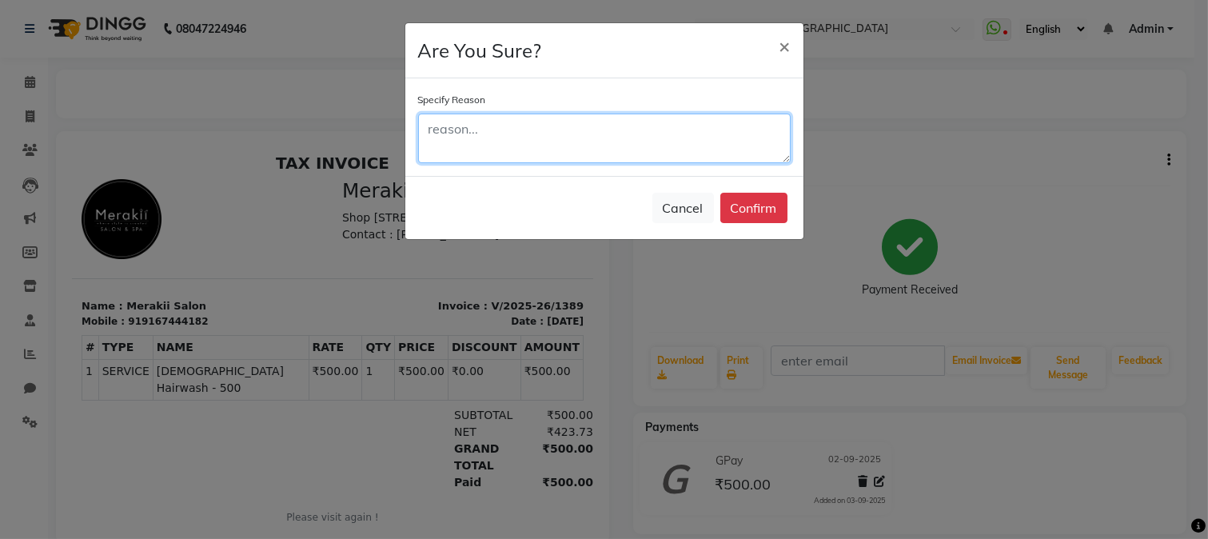
click at [697, 134] on textarea at bounding box center [604, 139] width 373 height 50
type textarea "date wrong"
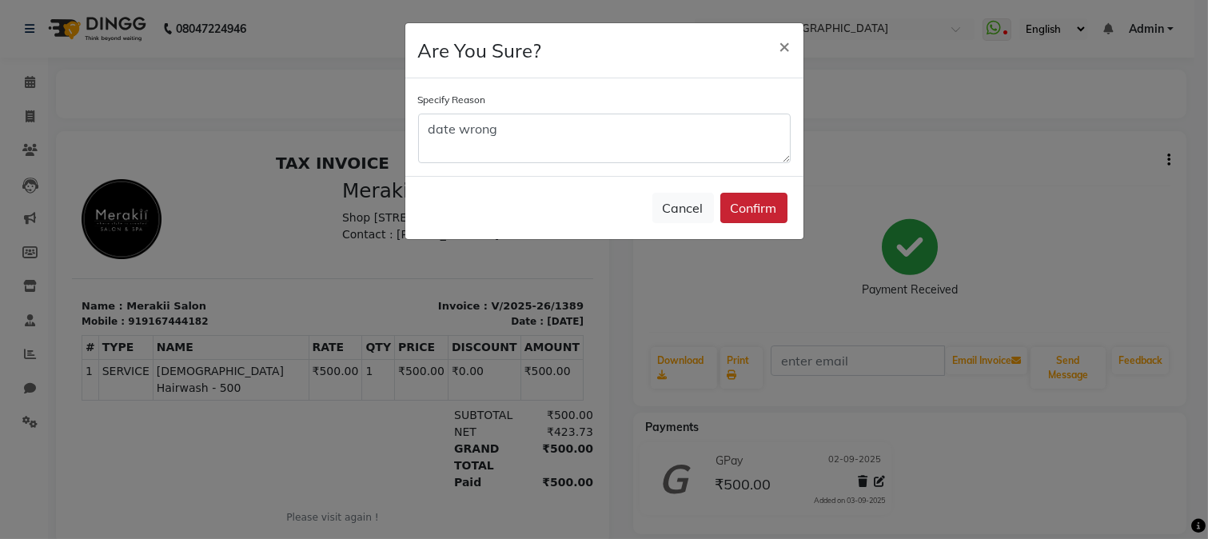
click at [761, 208] on button "Confirm" at bounding box center [754, 208] width 67 height 30
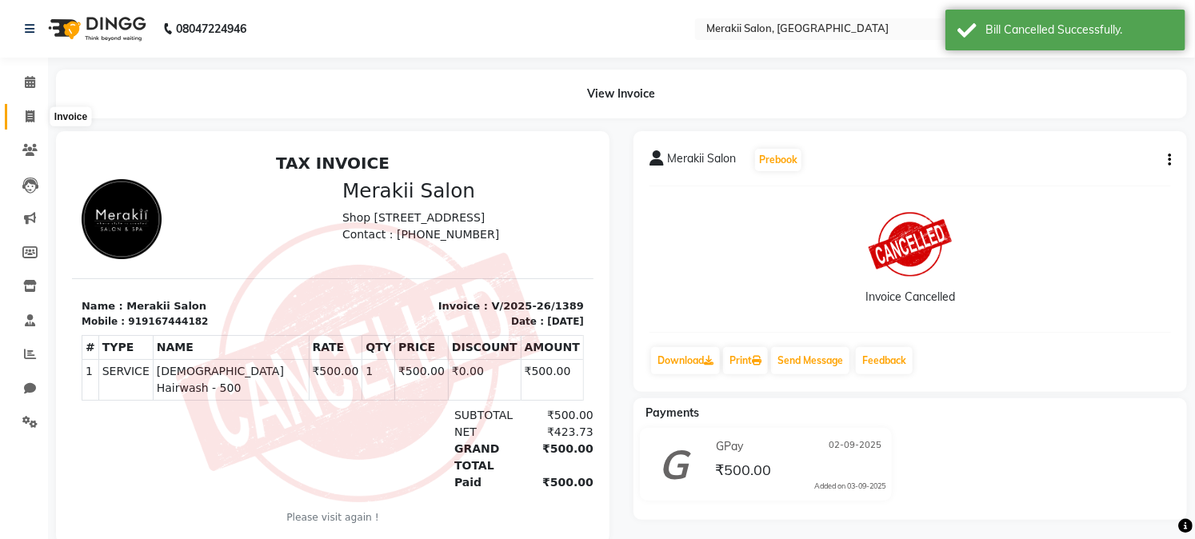
click at [28, 110] on icon at bounding box center [30, 116] width 9 height 12
select select "7791"
select select "service"
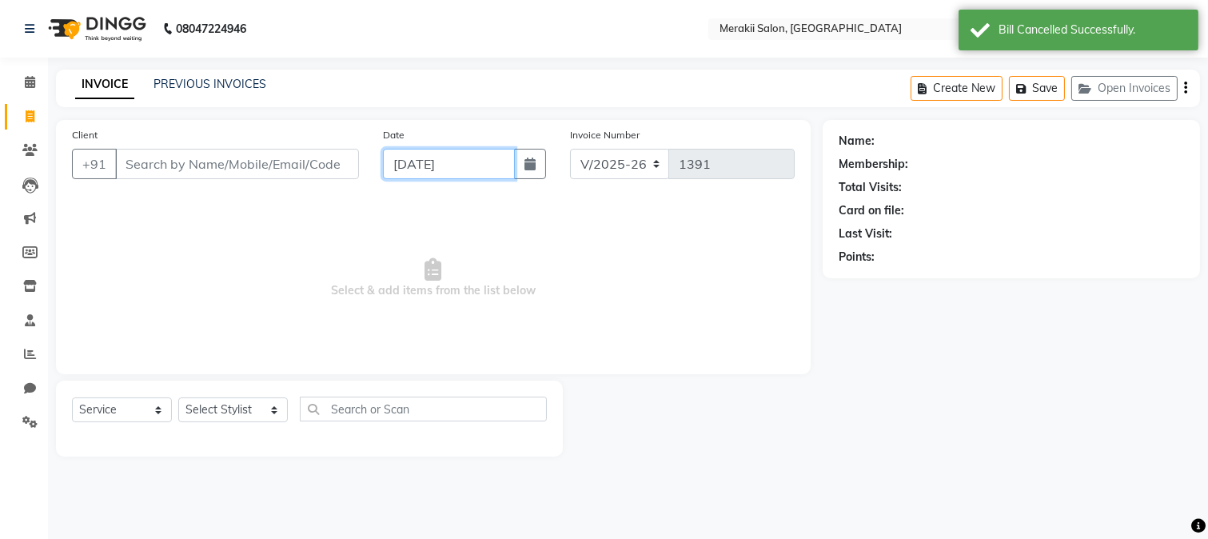
click at [456, 163] on input "[DATE]" at bounding box center [449, 164] width 132 height 30
select select "9"
select select "2025"
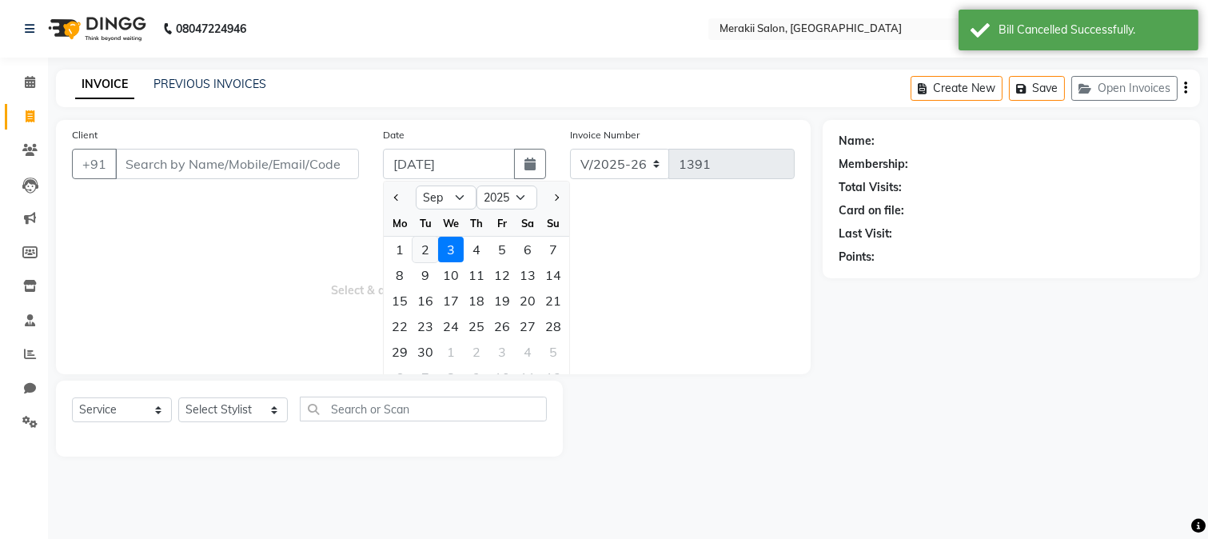
click at [425, 240] on div "2" at bounding box center [426, 250] width 26 height 26
type input "02-09-2025"
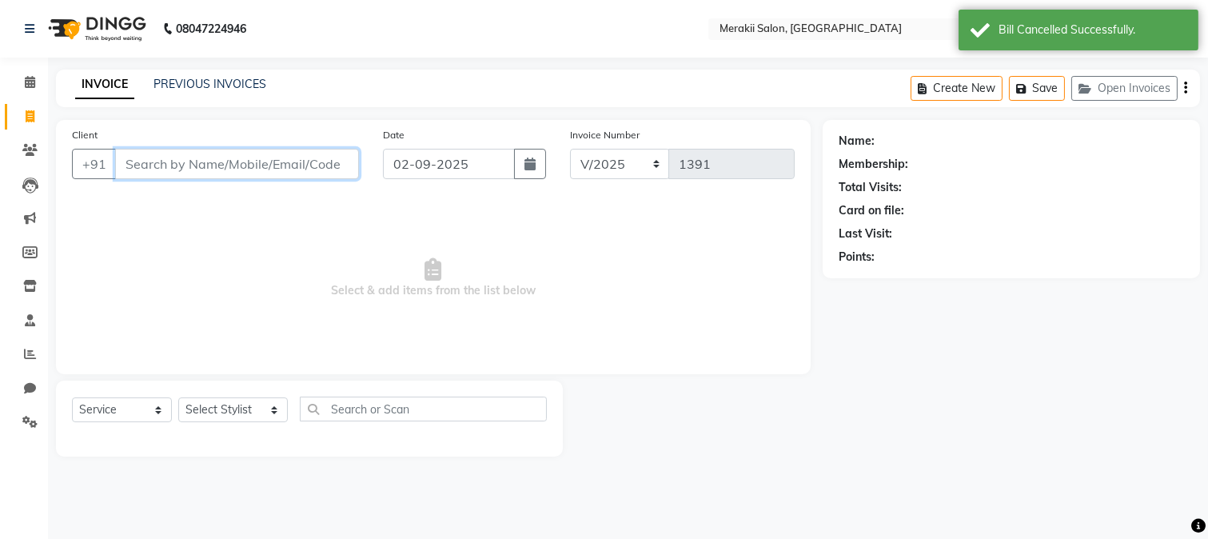
click at [306, 161] on input "Client" at bounding box center [237, 164] width 244 height 30
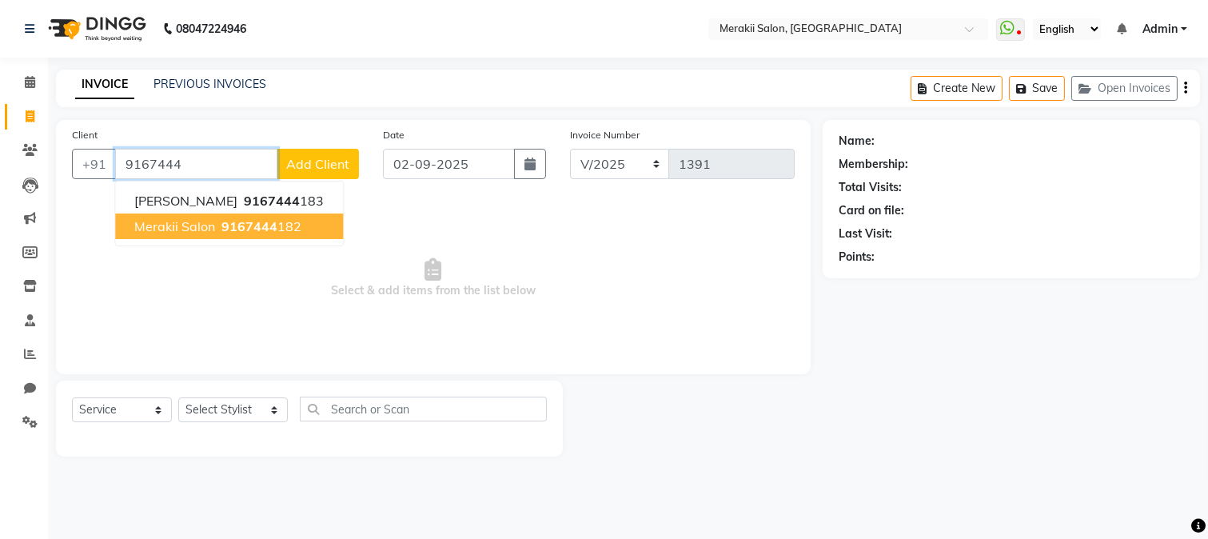
click at [245, 222] on span "9167444" at bounding box center [250, 226] width 56 height 16
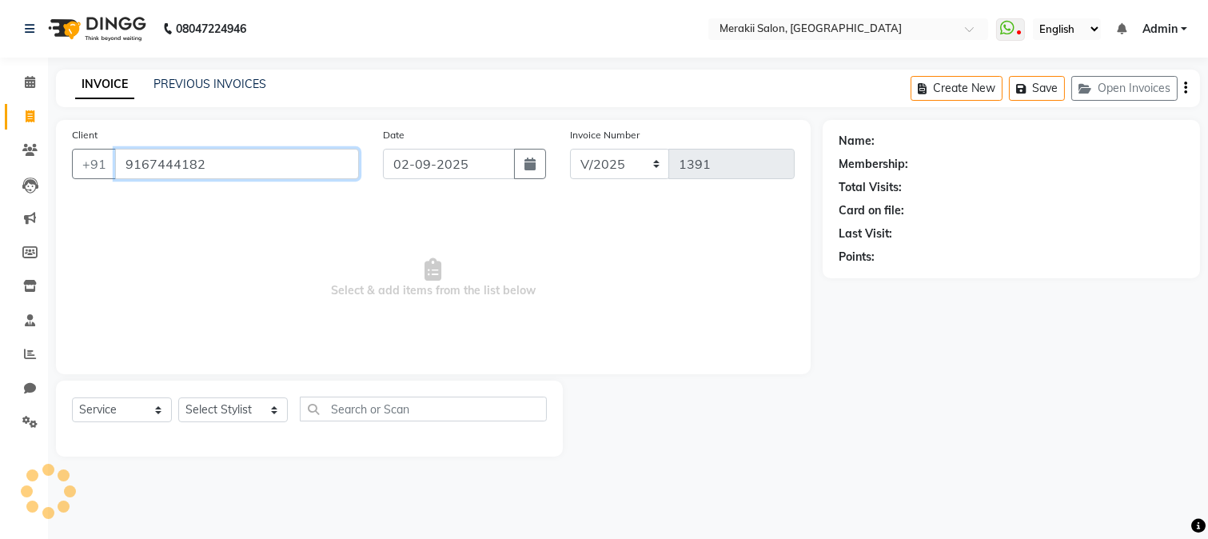
type input "9167444182"
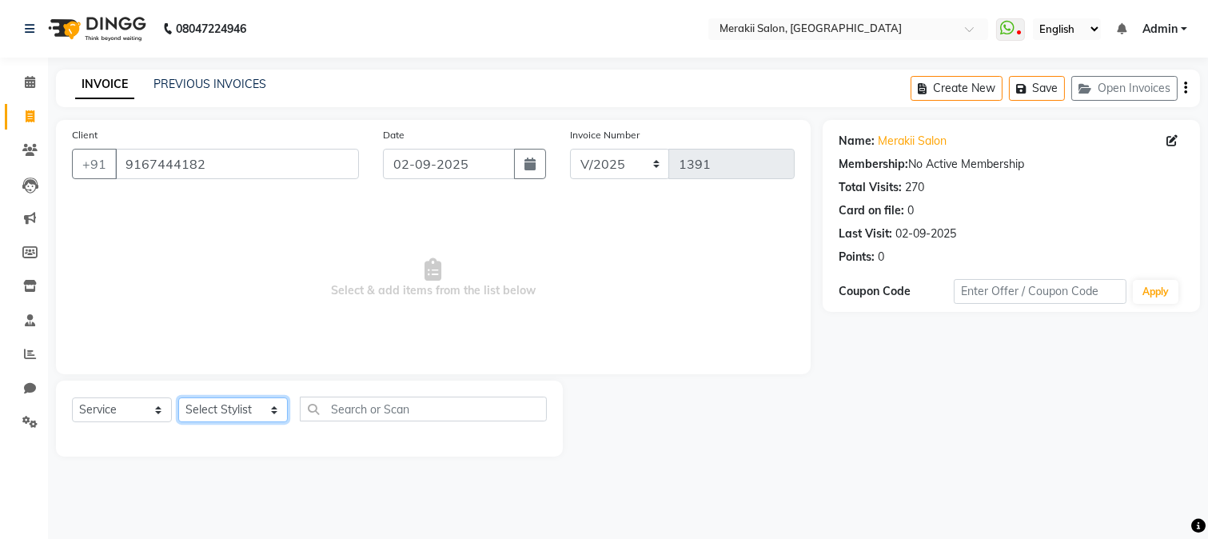
click at [246, 405] on select "Select Stylist [PERSON_NAME] [PERSON_NAME] Bhul [MEDICAL_DATA][PERSON_NAME] [PE…" at bounding box center [233, 409] width 110 height 25
select select "74822"
click at [178, 398] on select "Select Stylist [PERSON_NAME] [PERSON_NAME] Bhul [MEDICAL_DATA][PERSON_NAME] [PE…" at bounding box center [233, 409] width 110 height 25
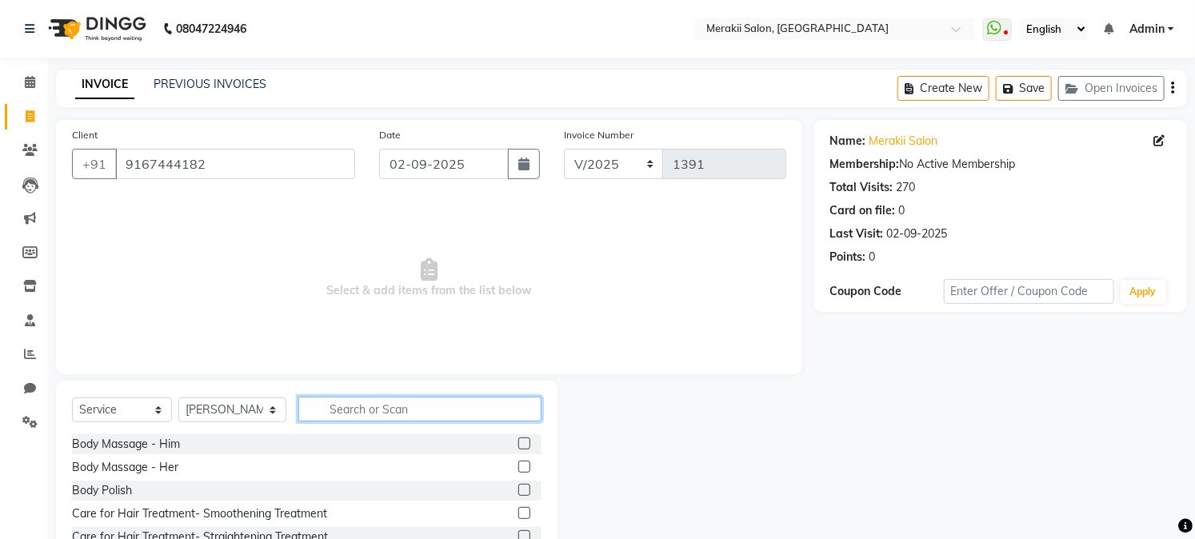
click at [354, 405] on input "text" at bounding box center [419, 409] width 242 height 25
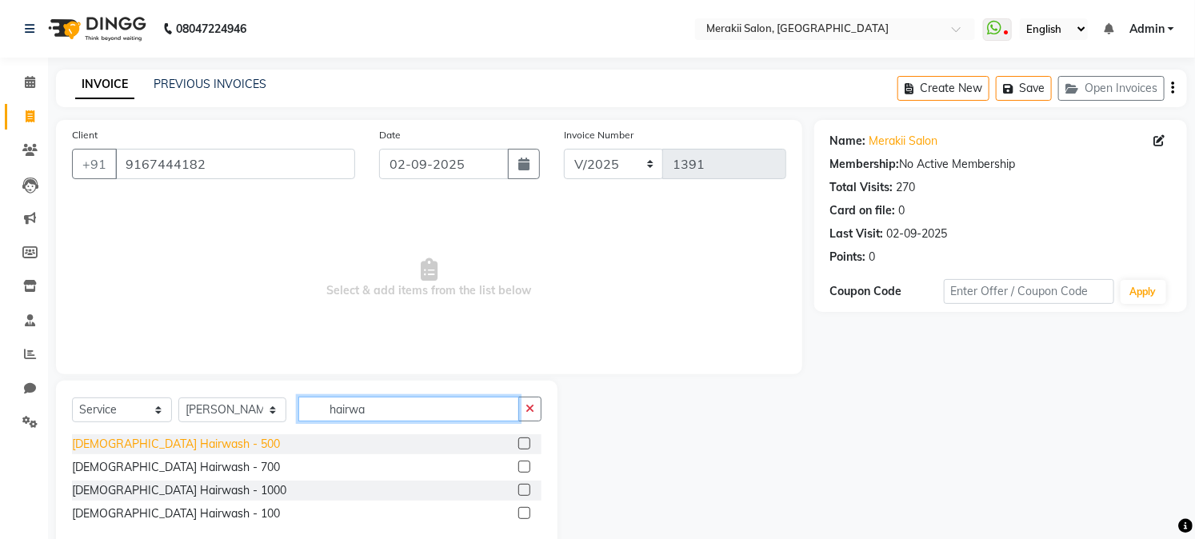
type input "hairwa"
click at [117, 441] on div "[DEMOGRAPHIC_DATA] Hairwash - 500" at bounding box center [176, 444] width 208 height 17
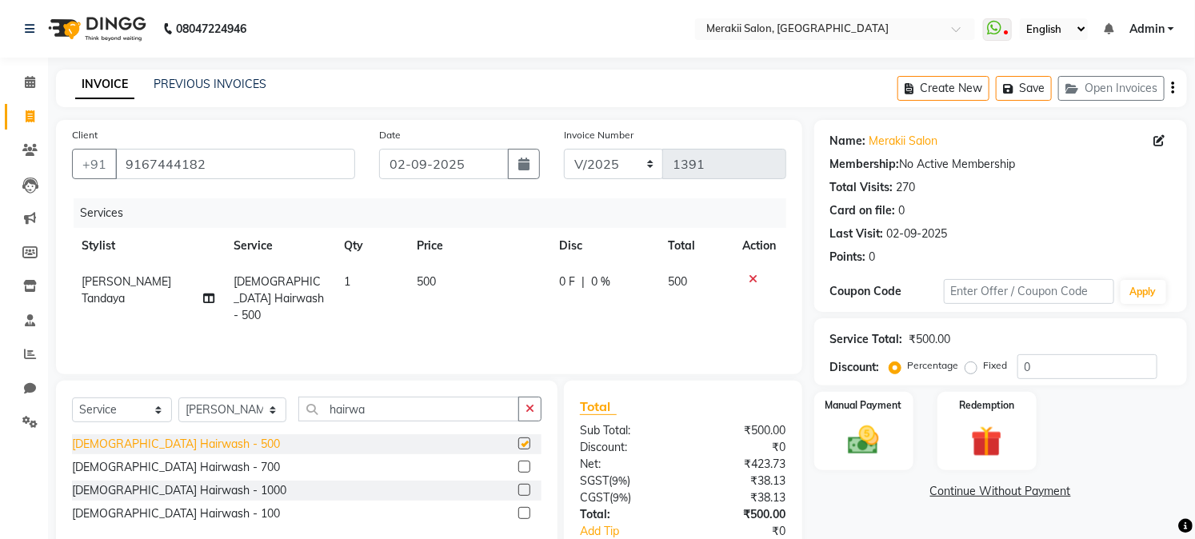
checkbox input "false"
click at [984, 363] on label "Fixed" at bounding box center [996, 365] width 24 height 14
click at [971, 363] on input "Fixed" at bounding box center [974, 365] width 11 height 11
radio input "true"
click at [861, 433] on img at bounding box center [863, 440] width 53 height 37
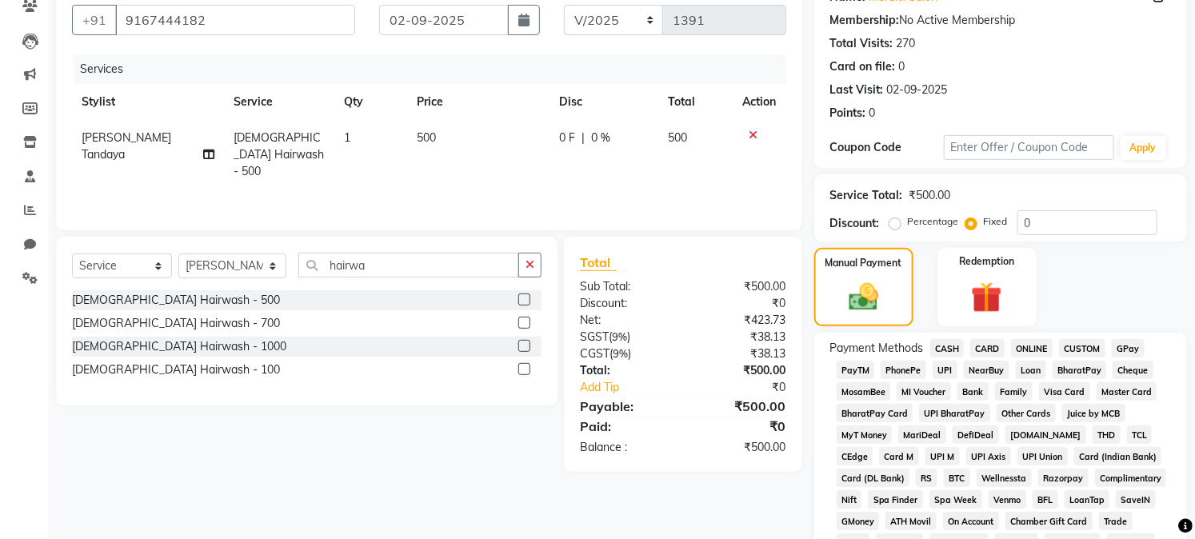
scroll to position [145, 0]
click at [945, 349] on span "CASH" at bounding box center [947, 347] width 34 height 18
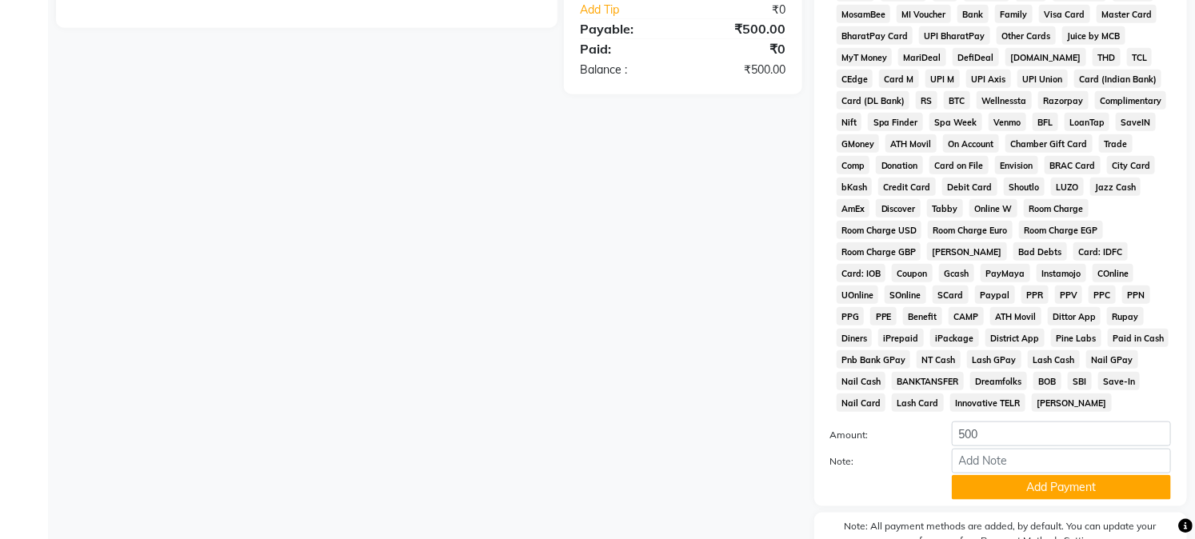
scroll to position [610, 0]
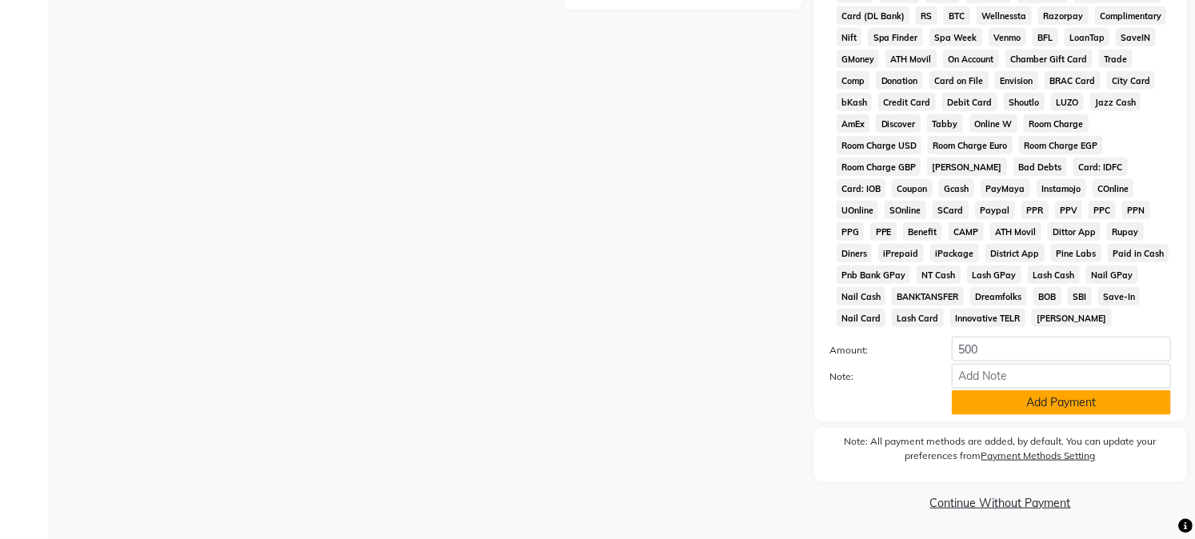
click at [996, 405] on button "Add Payment" at bounding box center [1061, 402] width 219 height 25
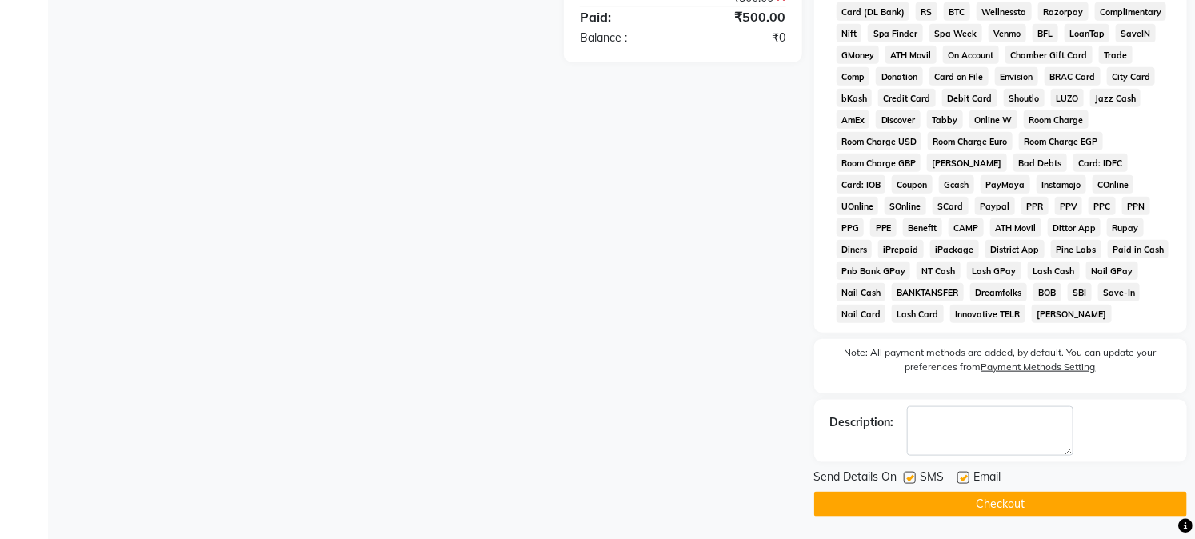
scroll to position [616, 0]
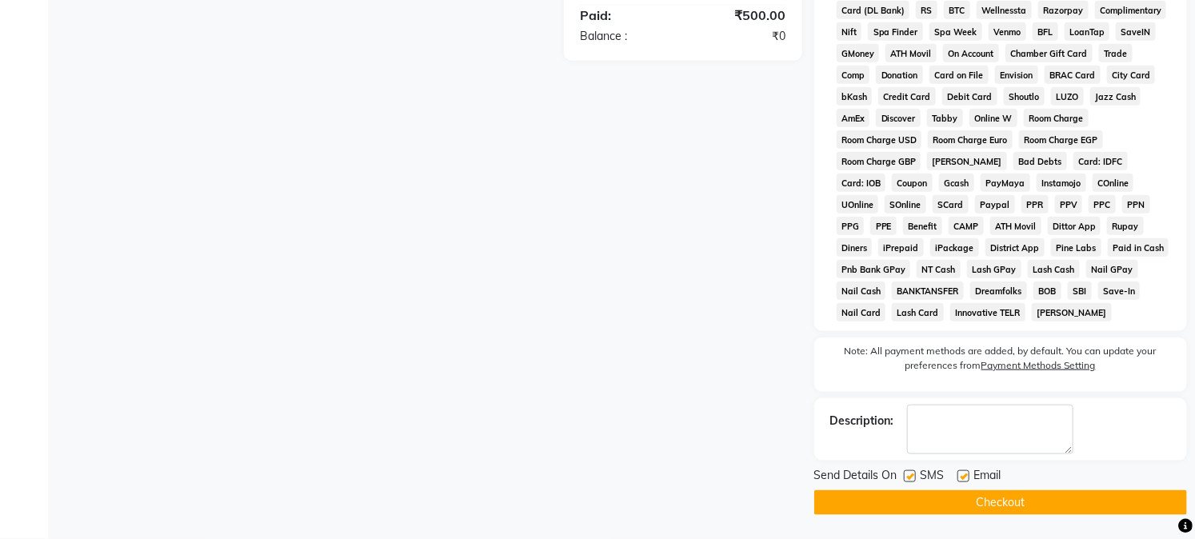
click at [917, 494] on button "Checkout" at bounding box center [1000, 502] width 373 height 25
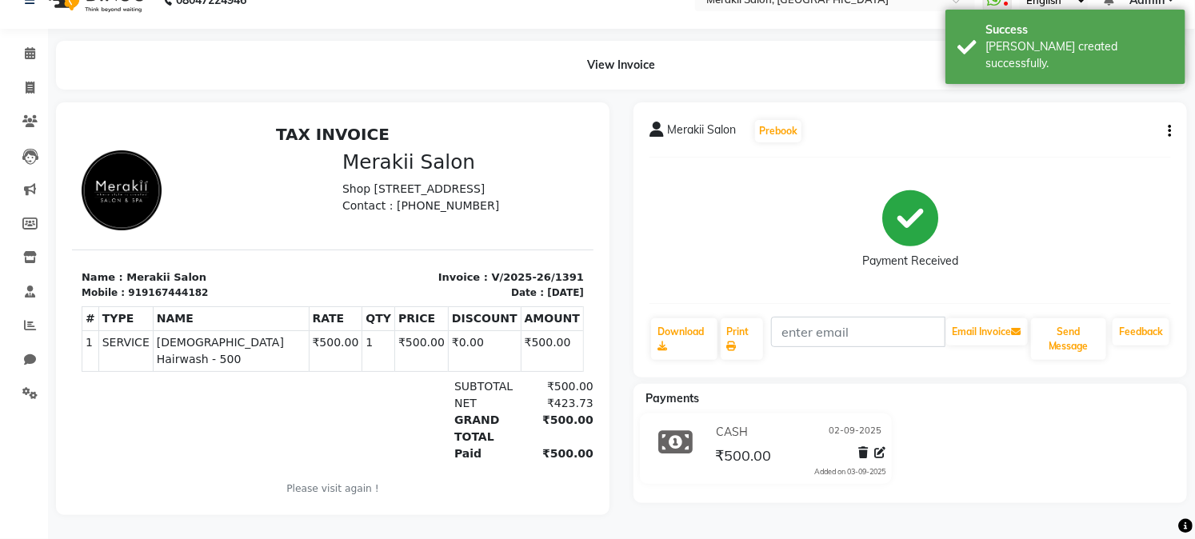
scroll to position [41, 0]
click at [34, 82] on icon at bounding box center [30, 88] width 9 height 12
select select "7791"
select select "service"
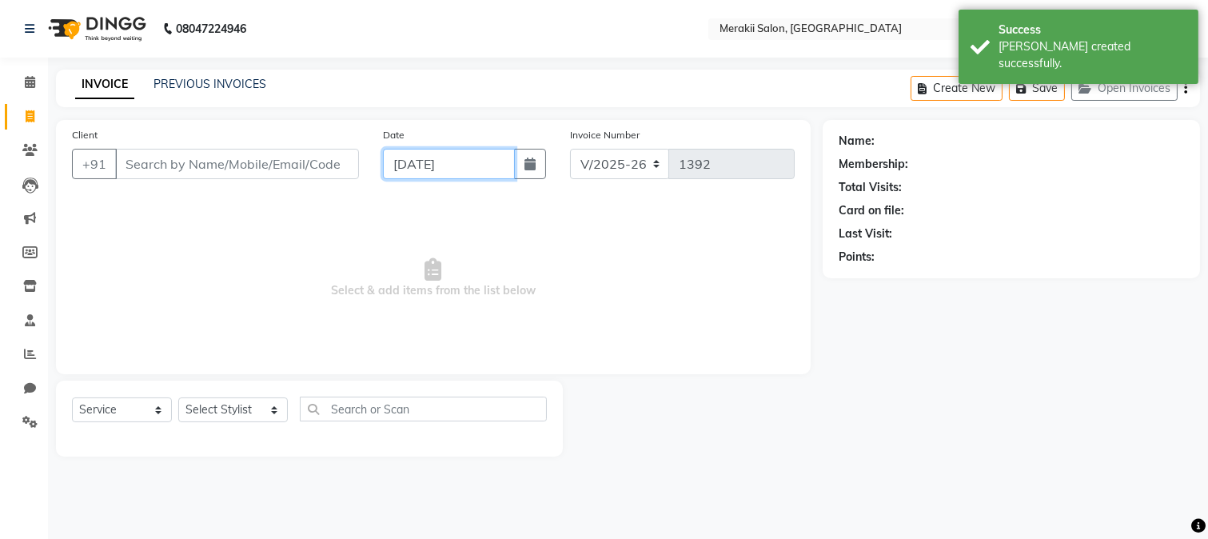
click at [461, 171] on input "[DATE]" at bounding box center [449, 164] width 132 height 30
select select "9"
select select "2025"
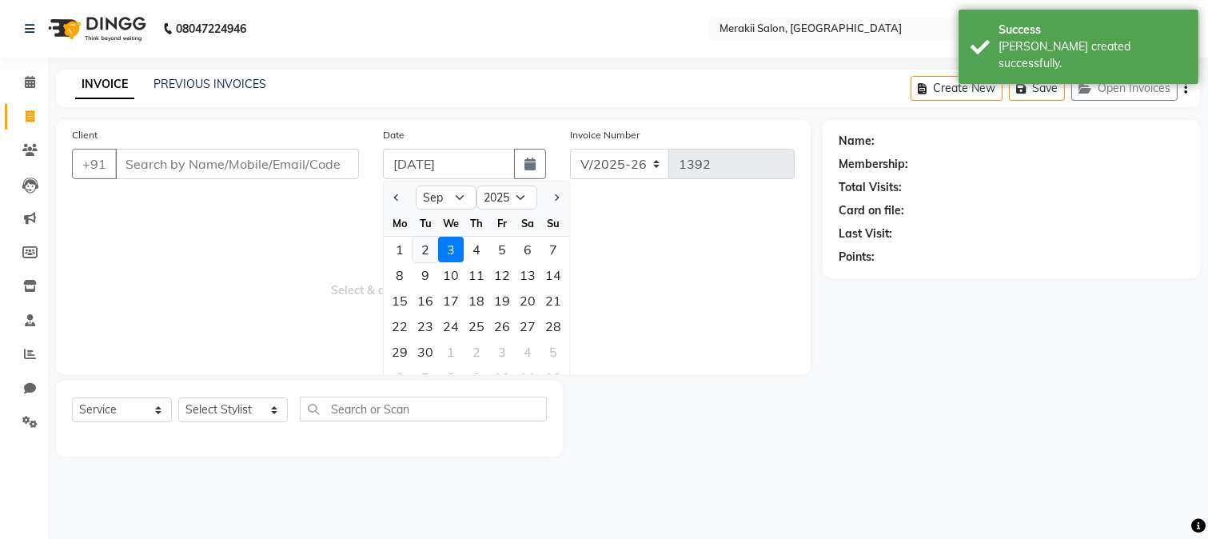
click at [421, 242] on div "2" at bounding box center [426, 250] width 26 height 26
type input "02-09-2025"
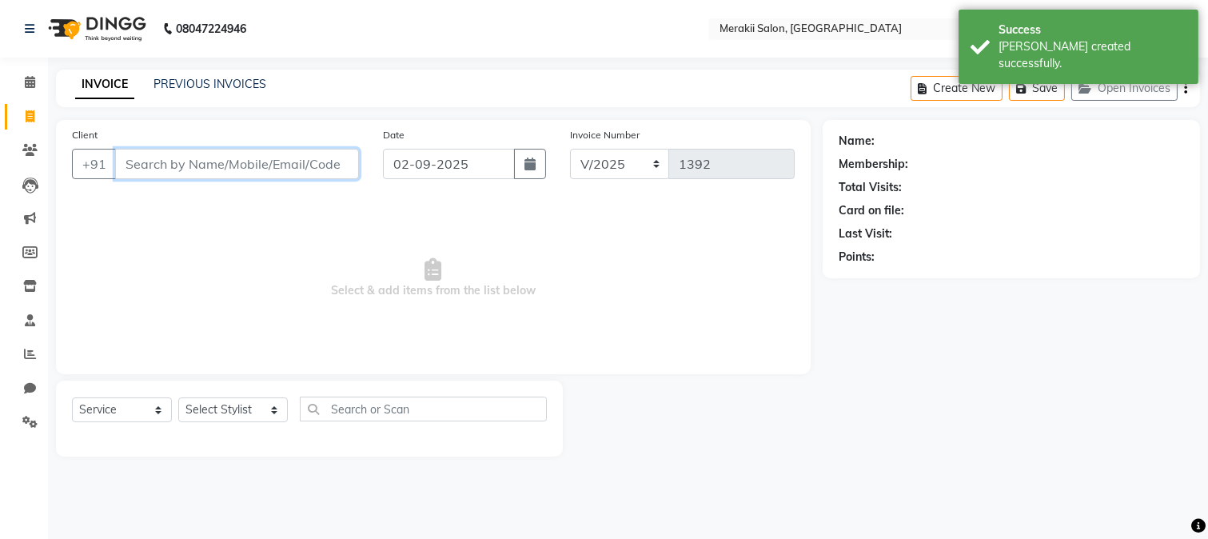
click at [306, 166] on input "Client" at bounding box center [237, 164] width 244 height 30
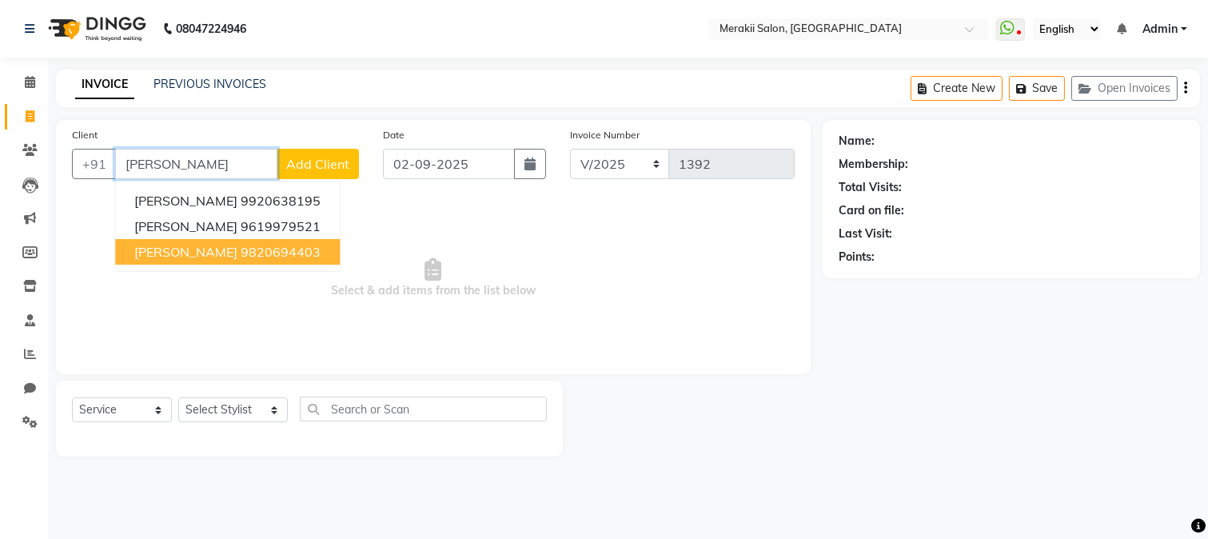
click at [236, 239] on button "[PERSON_NAME] 9820694403" at bounding box center [227, 252] width 225 height 26
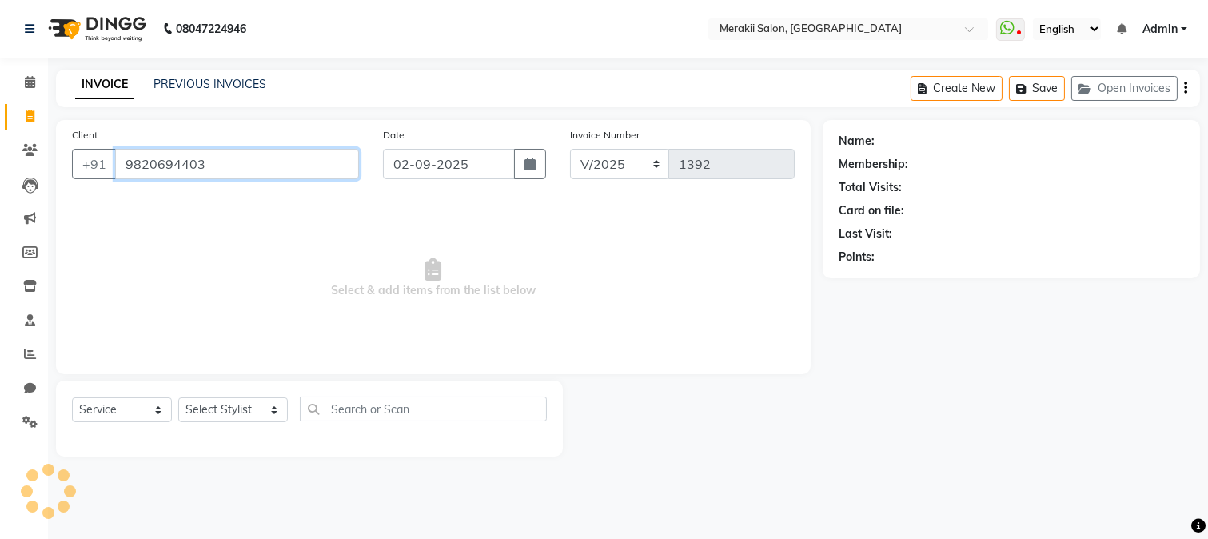
type input "9820694403"
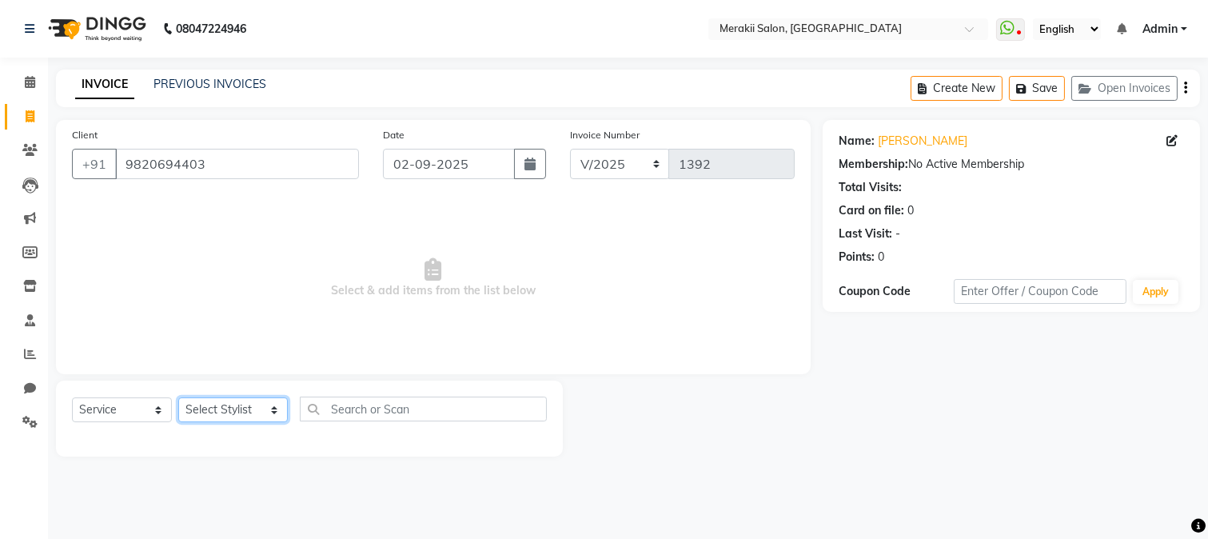
click at [252, 411] on select "Select Stylist [PERSON_NAME] [PERSON_NAME] Bhul [MEDICAL_DATA][PERSON_NAME] [PE…" at bounding box center [233, 409] width 110 height 25
select select "74850"
click at [178, 398] on select "Select Stylist [PERSON_NAME] [PERSON_NAME] Bhul [MEDICAL_DATA][PERSON_NAME] [PE…" at bounding box center [233, 409] width 110 height 25
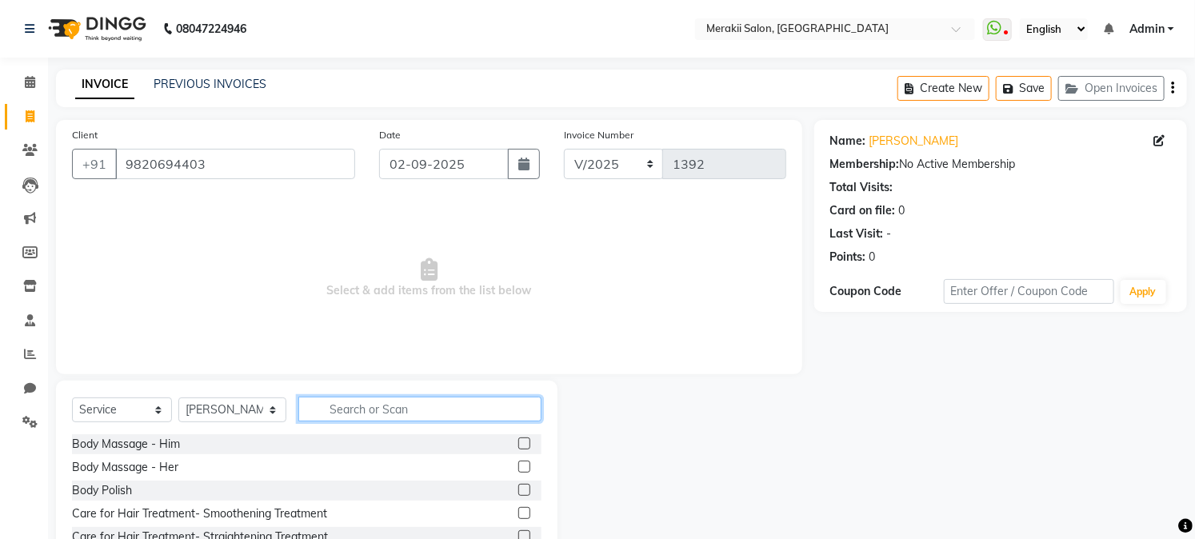
click at [392, 414] on input "text" at bounding box center [419, 409] width 242 height 25
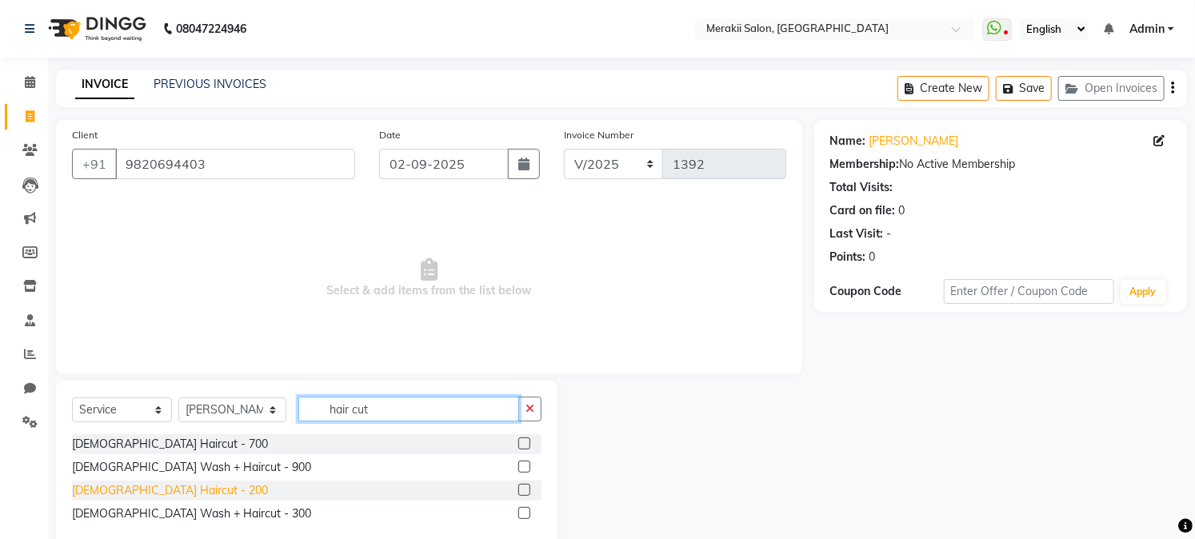
type input "hair cut"
click at [130, 493] on div "[DEMOGRAPHIC_DATA] Haircut - 200" at bounding box center [170, 490] width 196 height 17
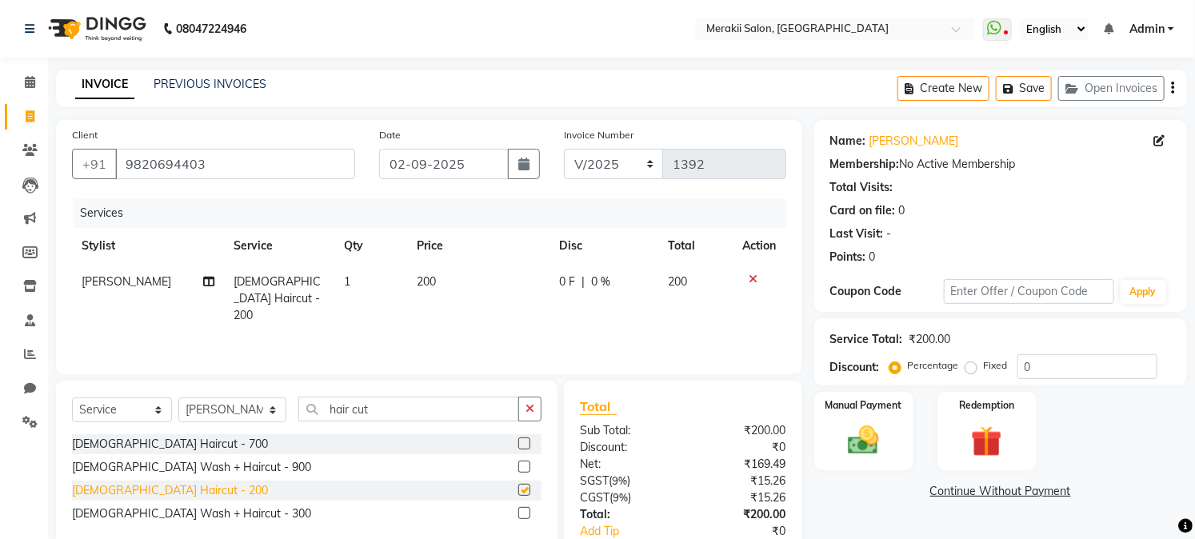
checkbox input "false"
click at [984, 362] on label "Fixed" at bounding box center [996, 365] width 24 height 14
click at [969, 362] on input "Fixed" at bounding box center [974, 365] width 11 height 11
radio input "true"
click at [881, 417] on div "Manual Payment" at bounding box center [863, 431] width 103 height 82
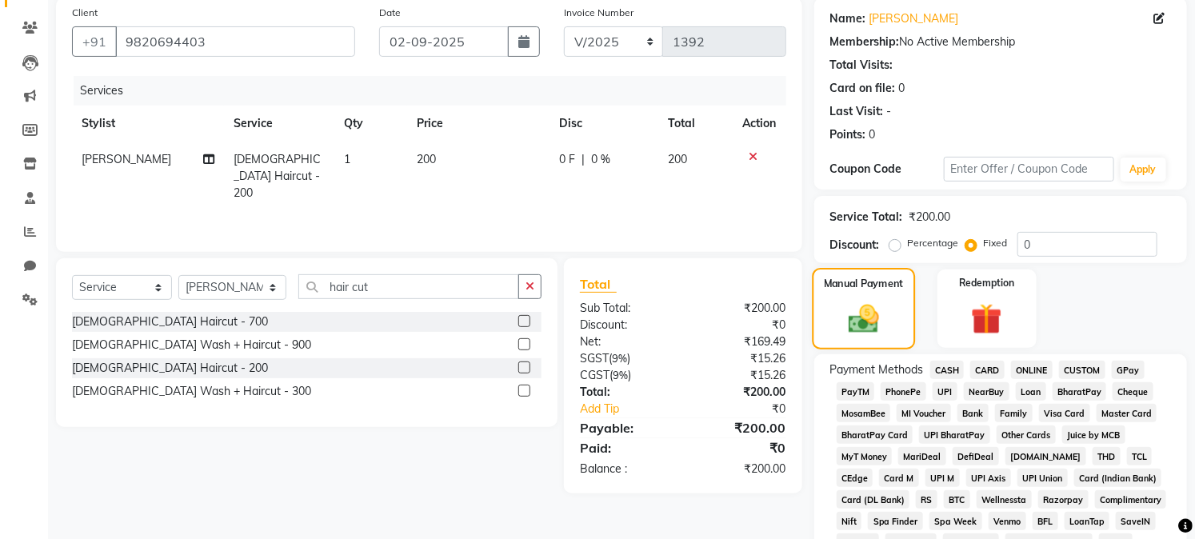
scroll to position [124, 0]
click at [1124, 364] on span "GPay" at bounding box center [1128, 368] width 33 height 18
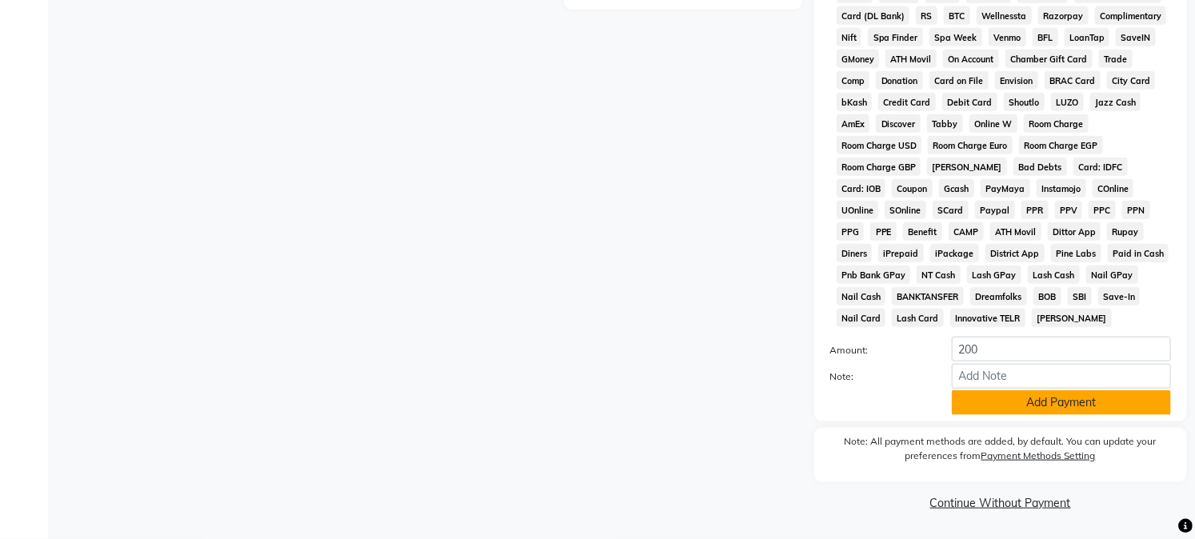
click at [1065, 396] on button "Add Payment" at bounding box center [1061, 402] width 219 height 25
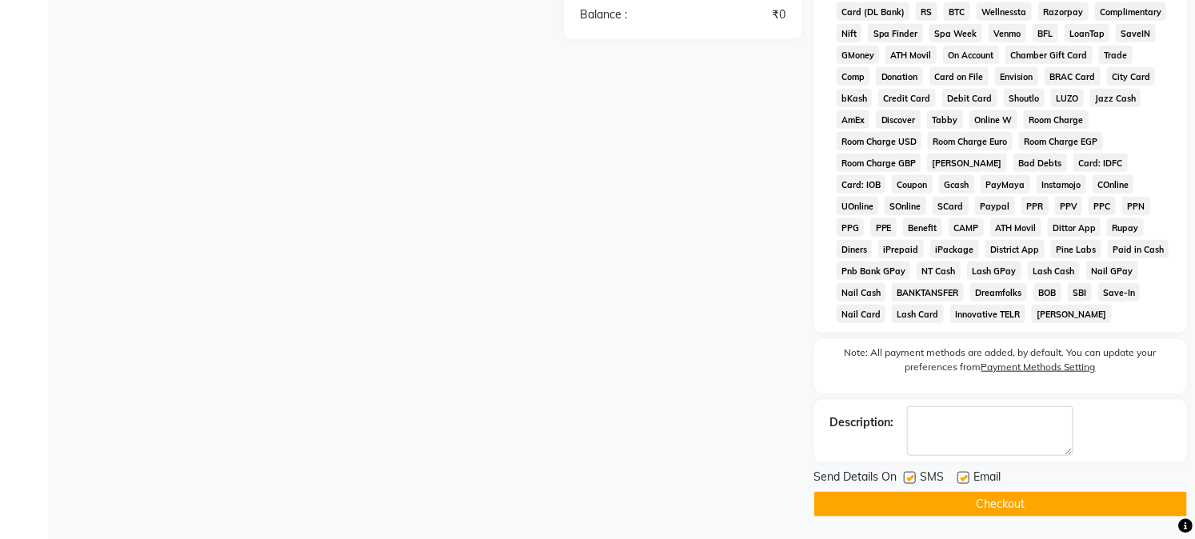
scroll to position [616, 0]
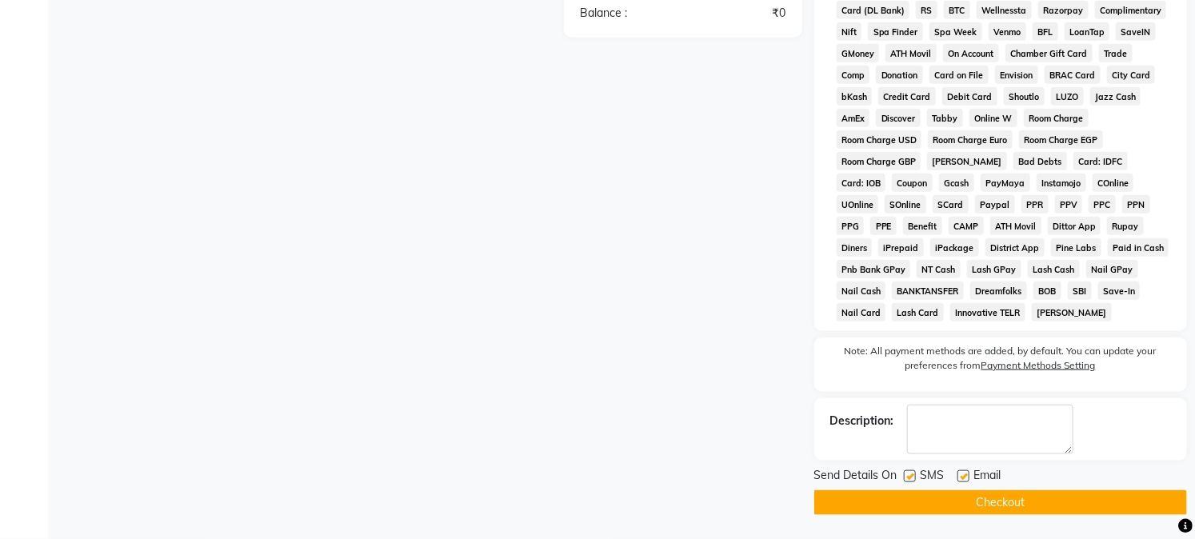
click at [982, 494] on button "Checkout" at bounding box center [1000, 502] width 373 height 25
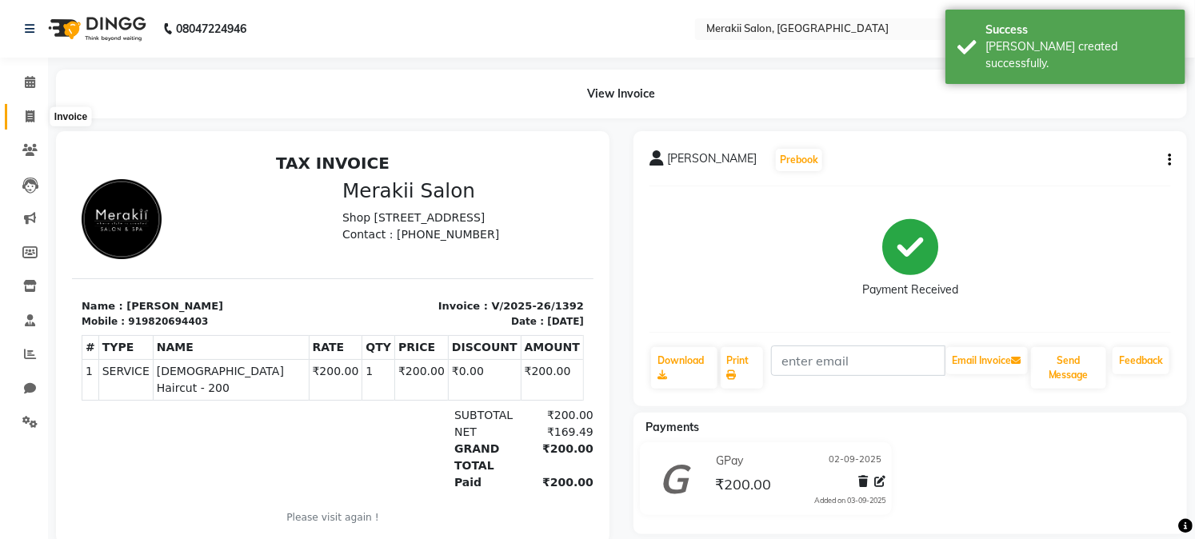
click at [22, 110] on span at bounding box center [30, 117] width 28 height 18
select select "service"
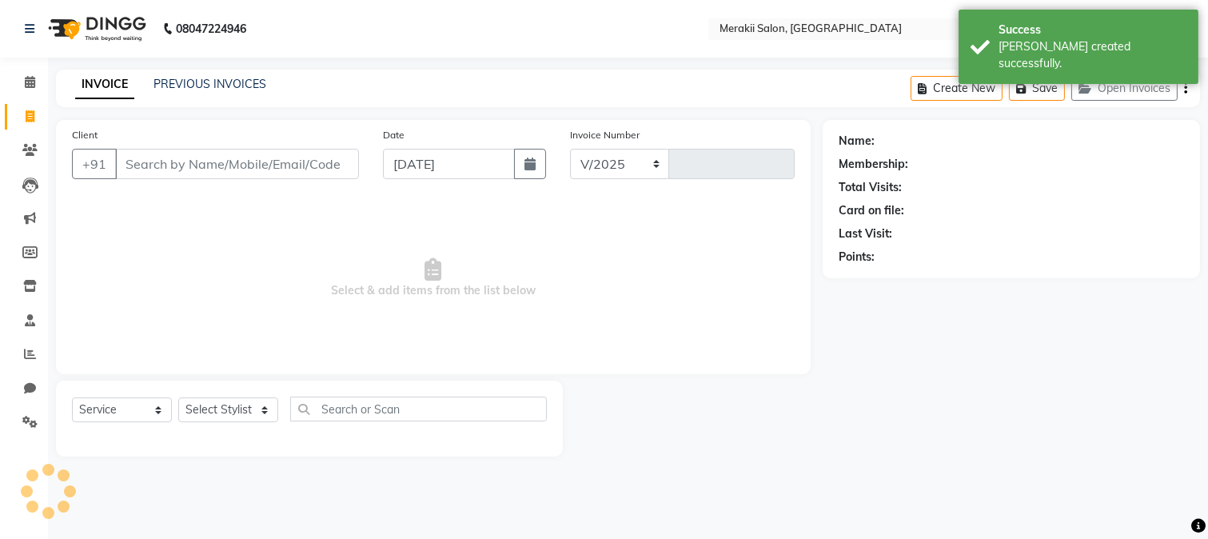
select select "7791"
type input "1393"
click at [485, 170] on input "[DATE]" at bounding box center [449, 164] width 132 height 30
select select "9"
select select "2025"
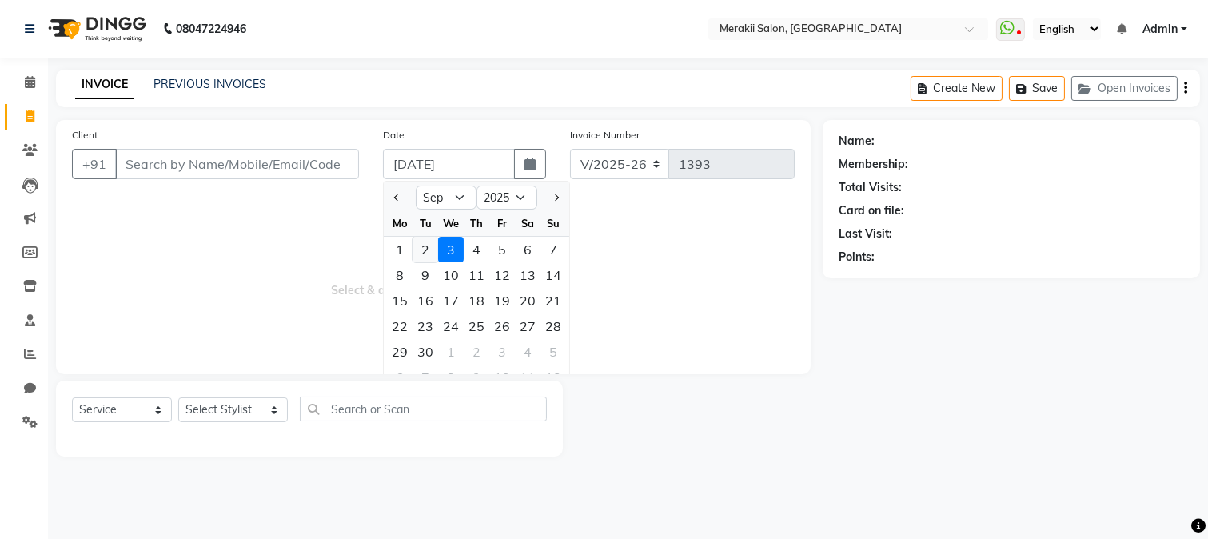
click at [419, 245] on div "2" at bounding box center [426, 250] width 26 height 26
type input "02-09-2025"
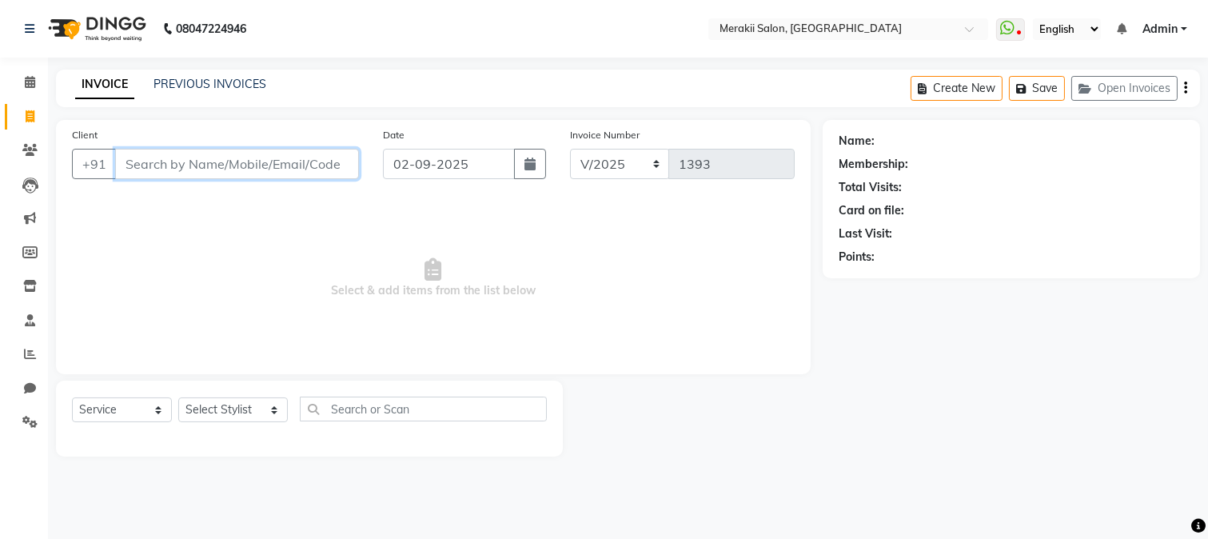
click at [272, 169] on input "Client" at bounding box center [237, 164] width 244 height 30
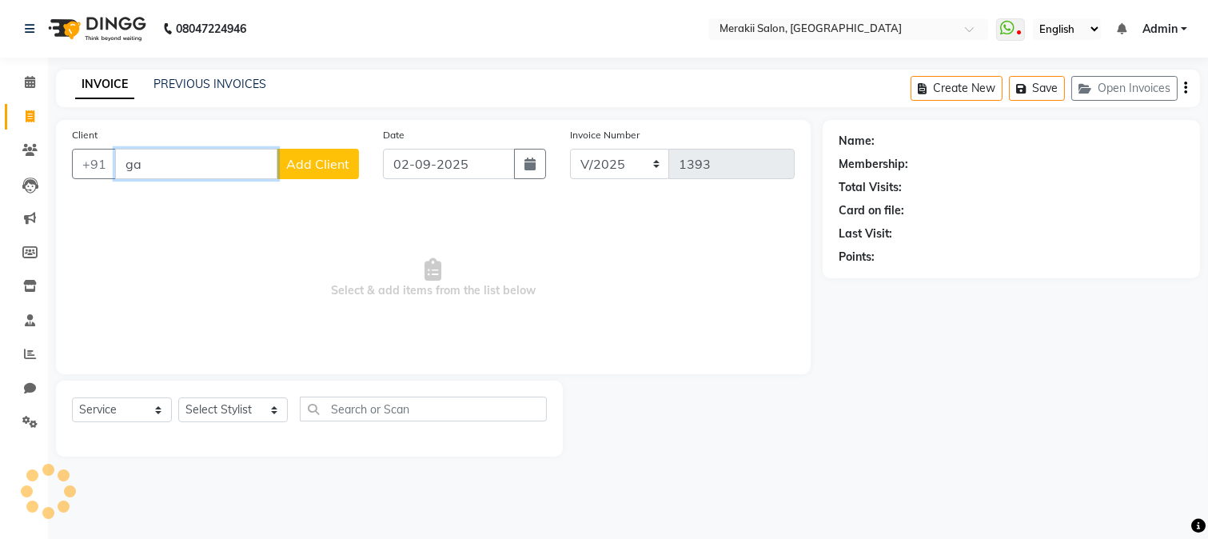
type input "g"
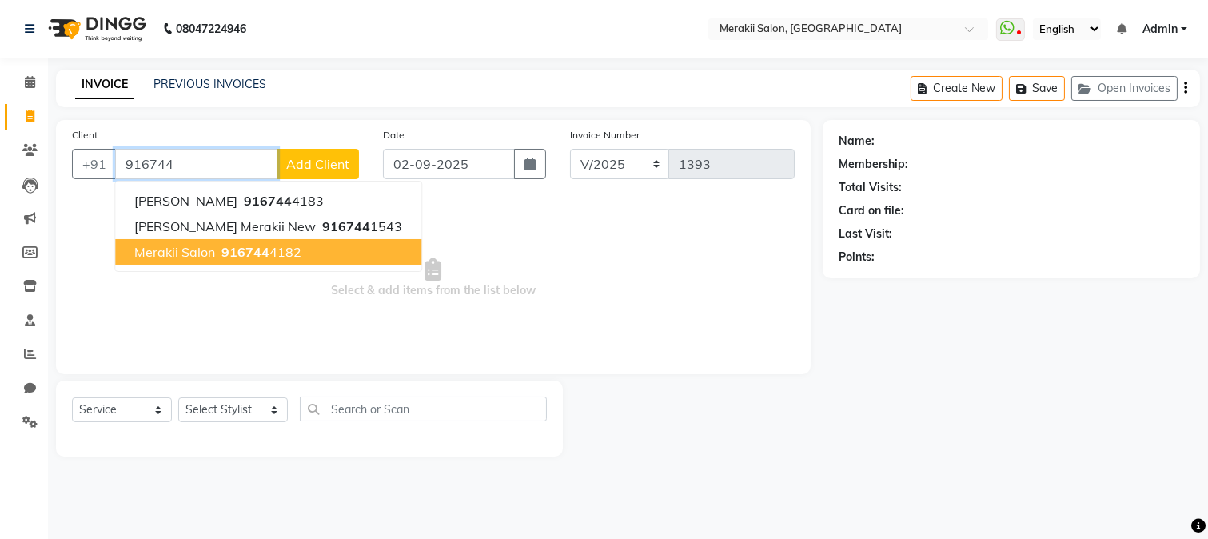
click at [245, 242] on button "Merakii Salon 916744 4182" at bounding box center [268, 252] width 306 height 26
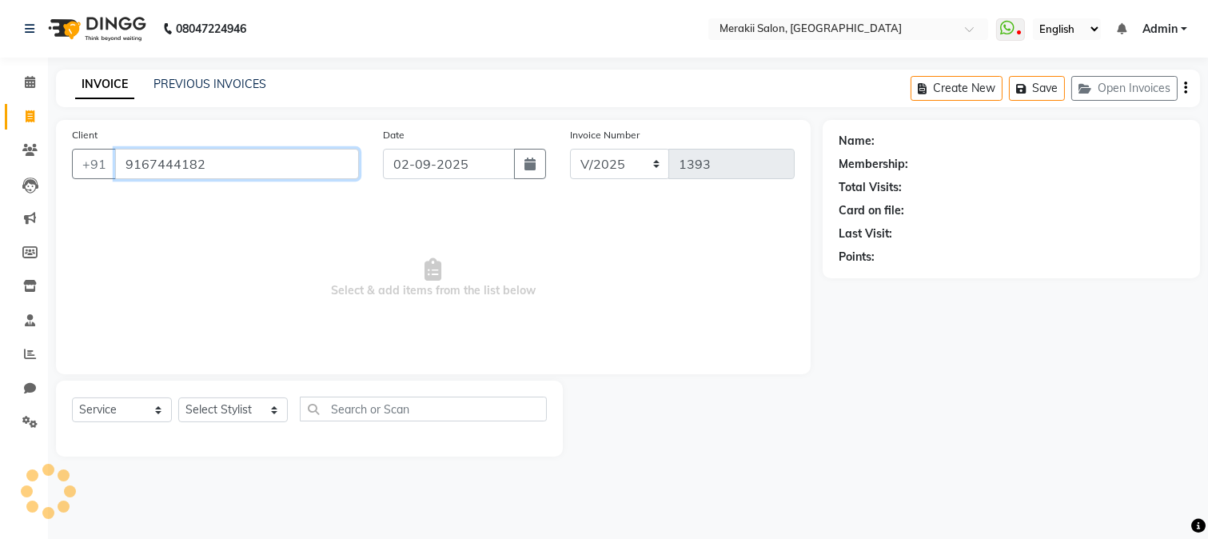
type input "9167444182"
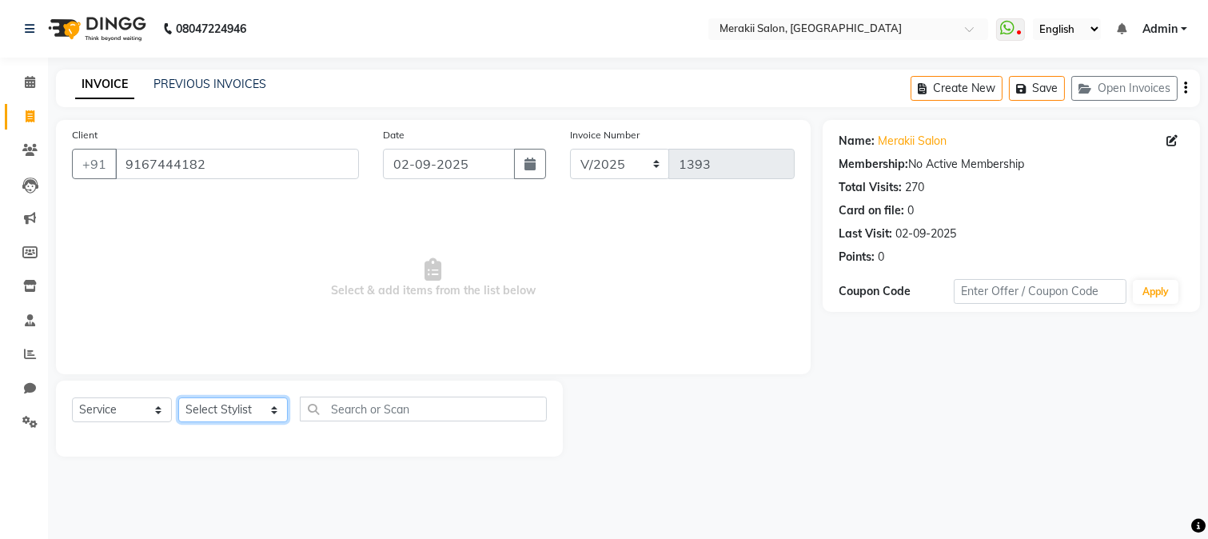
click at [238, 405] on select "Select Stylist [PERSON_NAME] [PERSON_NAME] Bhul [MEDICAL_DATA][PERSON_NAME] [PE…" at bounding box center [233, 409] width 110 height 25
select select "74822"
click at [178, 398] on select "Select Stylist [PERSON_NAME] [PERSON_NAME] Bhul [MEDICAL_DATA][PERSON_NAME] [PE…" at bounding box center [233, 409] width 110 height 25
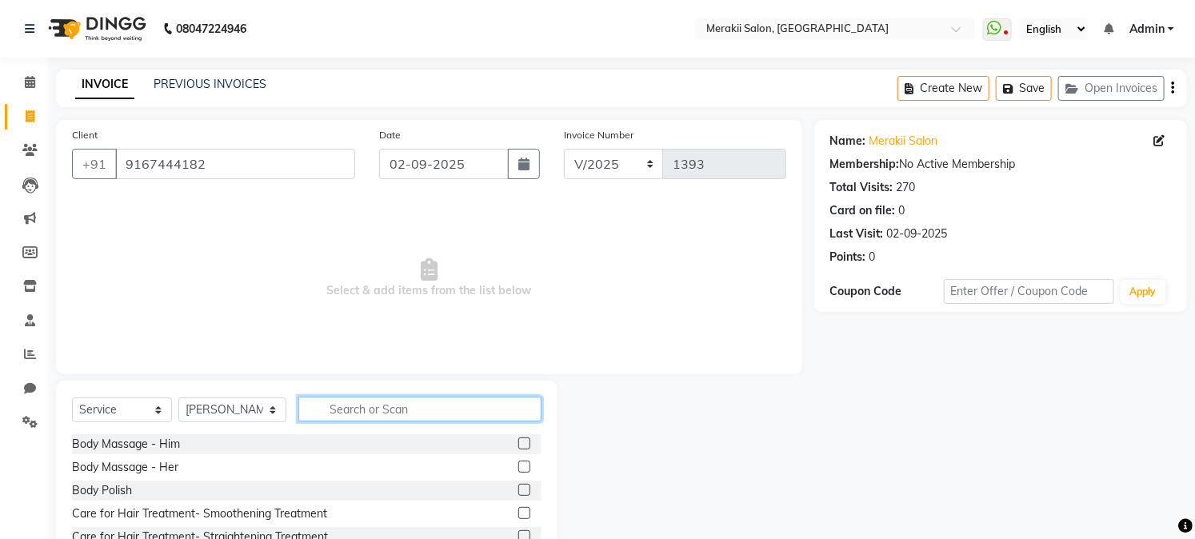
click at [381, 405] on input "text" at bounding box center [419, 409] width 242 height 25
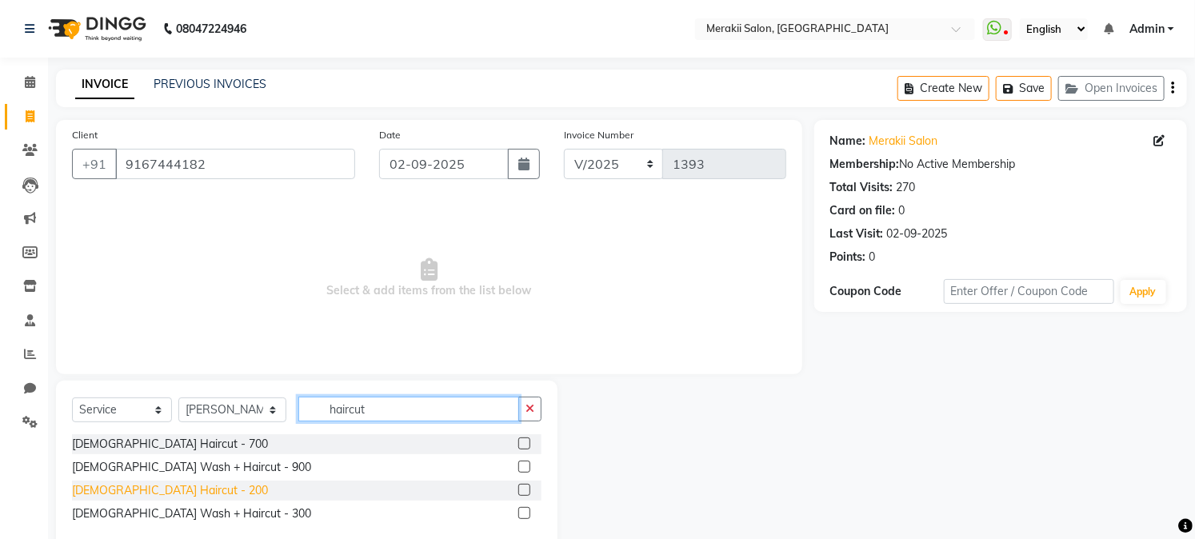
type input "haircut"
click at [153, 489] on div "[DEMOGRAPHIC_DATA] Haircut - 200" at bounding box center [170, 490] width 196 height 17
checkbox input "false"
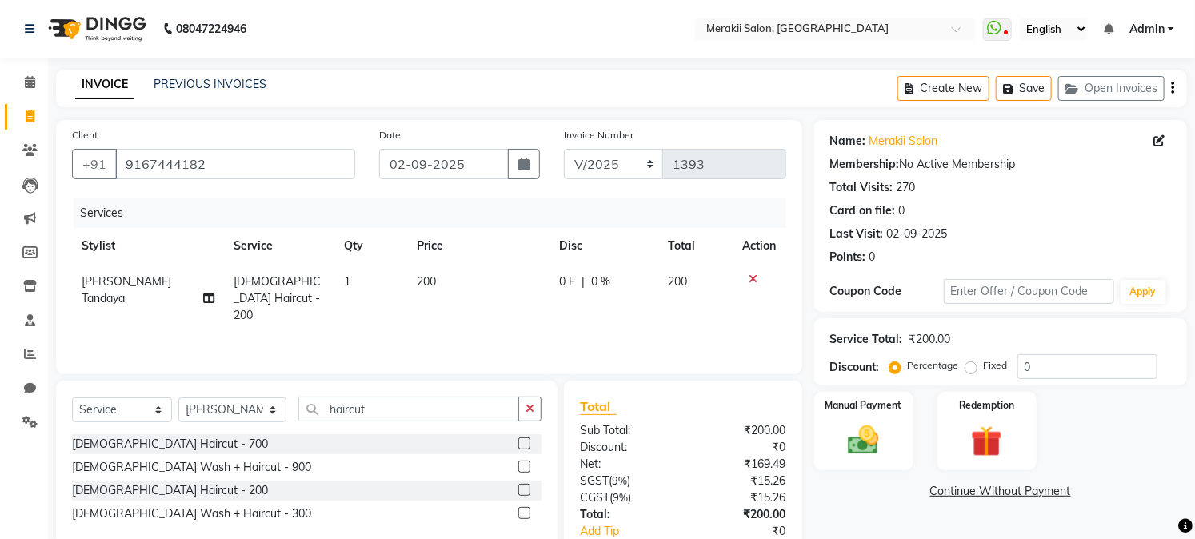
click at [984, 369] on label "Fixed" at bounding box center [996, 365] width 24 height 14
click at [969, 369] on input "Fixed" at bounding box center [974, 365] width 11 height 11
radio input "true"
click at [865, 424] on img at bounding box center [863, 440] width 53 height 37
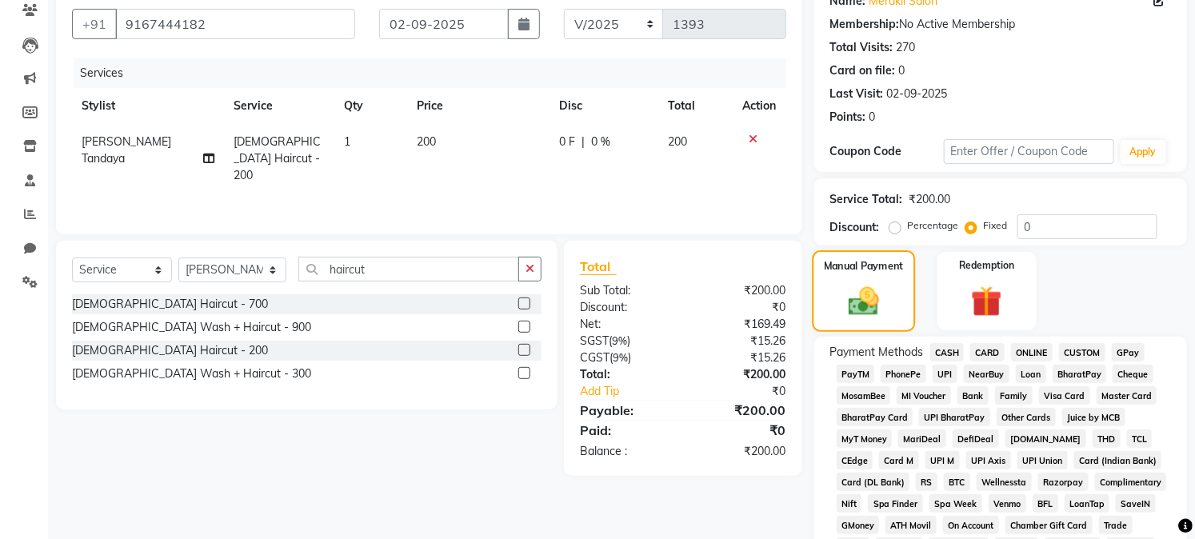
scroll to position [144, 0]
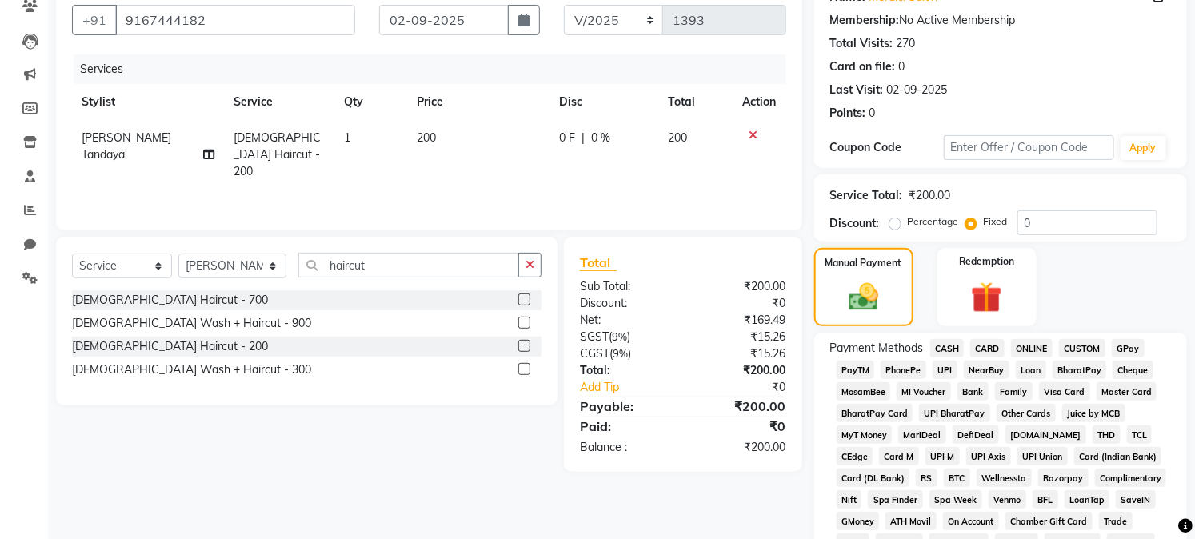
click at [419, 138] on span "200" at bounding box center [426, 137] width 19 height 14
select select "74822"
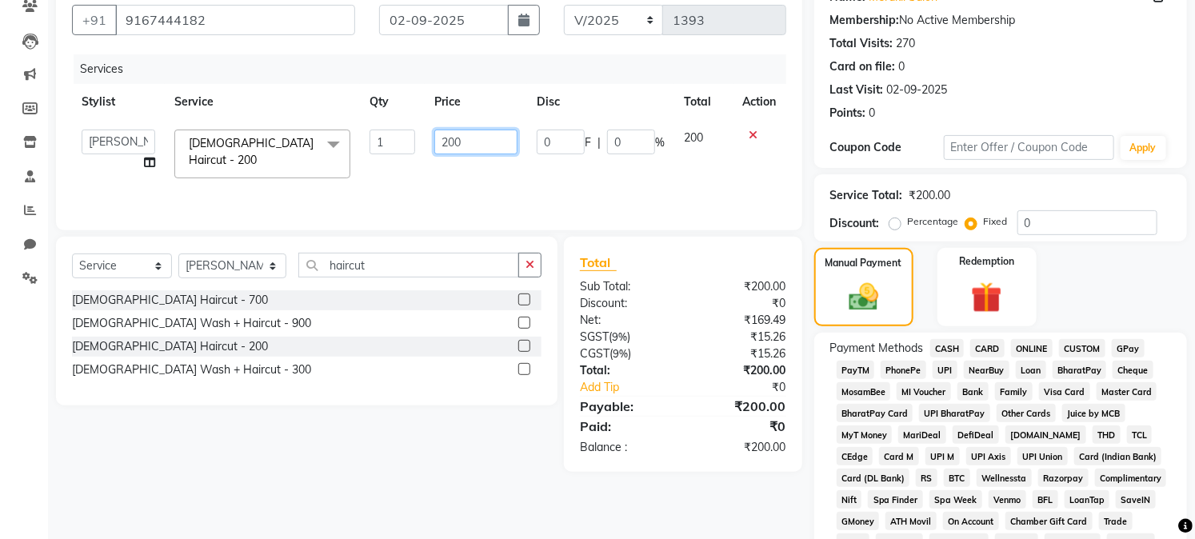
click at [469, 141] on input "200" at bounding box center [475, 142] width 83 height 25
type input "2"
type input "150"
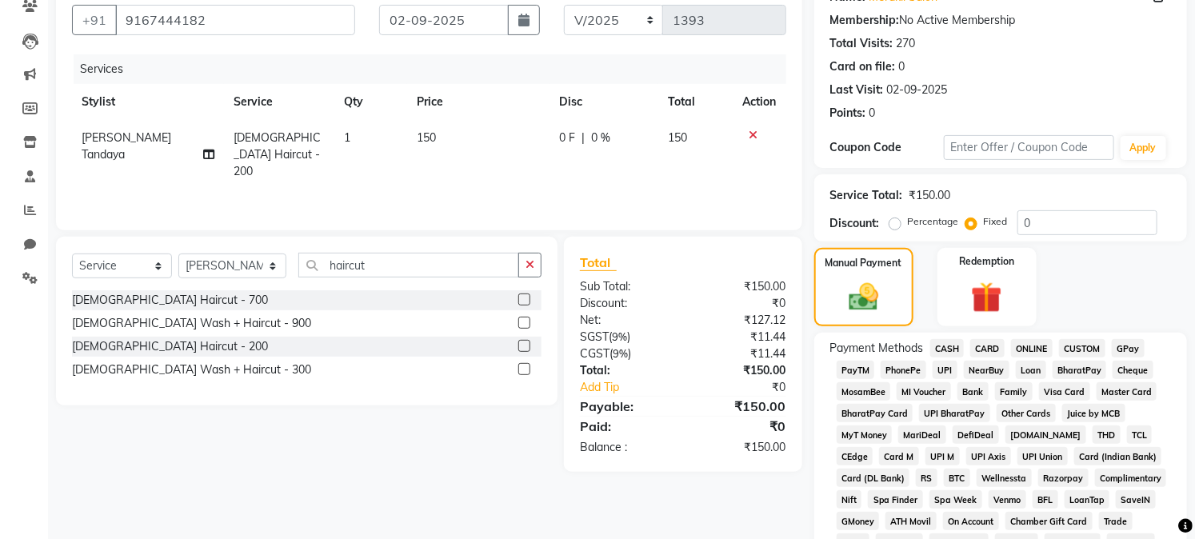
click at [984, 217] on label "Fixed" at bounding box center [996, 221] width 24 height 14
click at [969, 217] on input "Fixed" at bounding box center [974, 221] width 11 height 11
click at [1118, 342] on span "GPay" at bounding box center [1128, 348] width 33 height 18
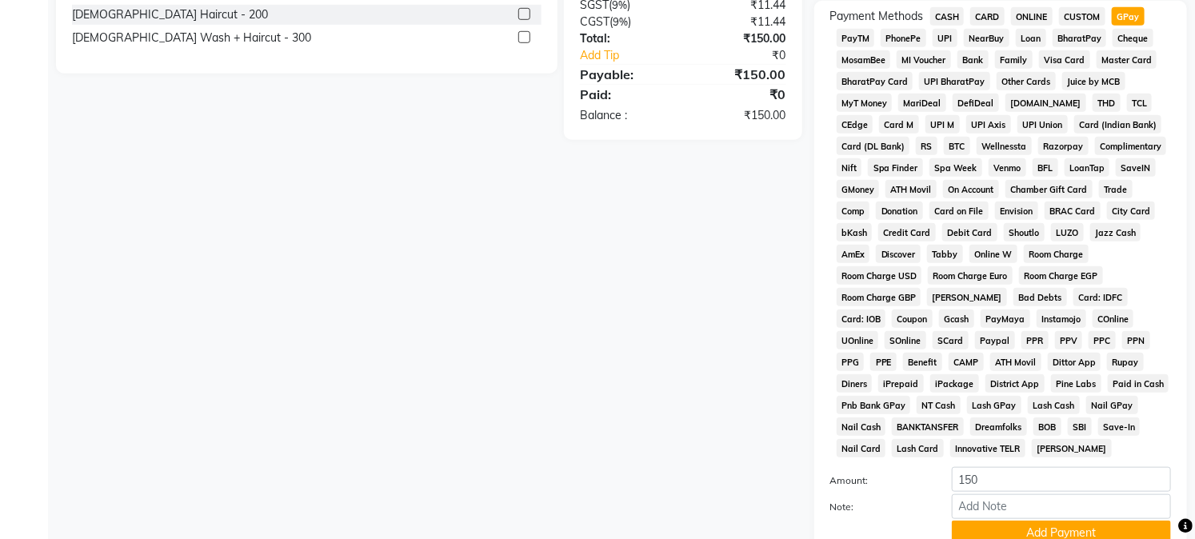
scroll to position [610, 0]
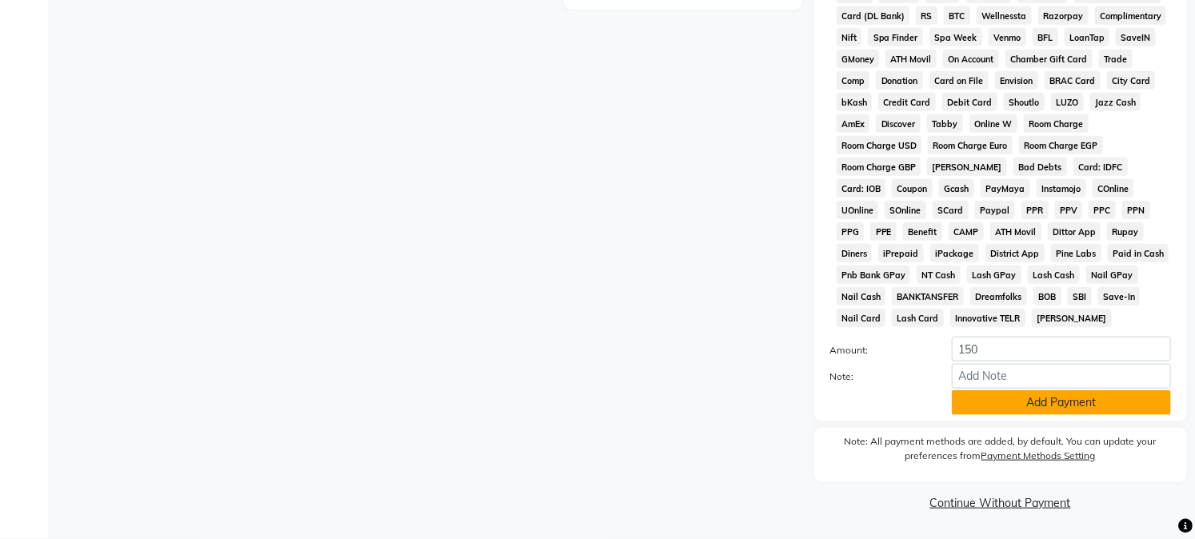
click at [1043, 401] on button "Add Payment" at bounding box center [1061, 402] width 219 height 25
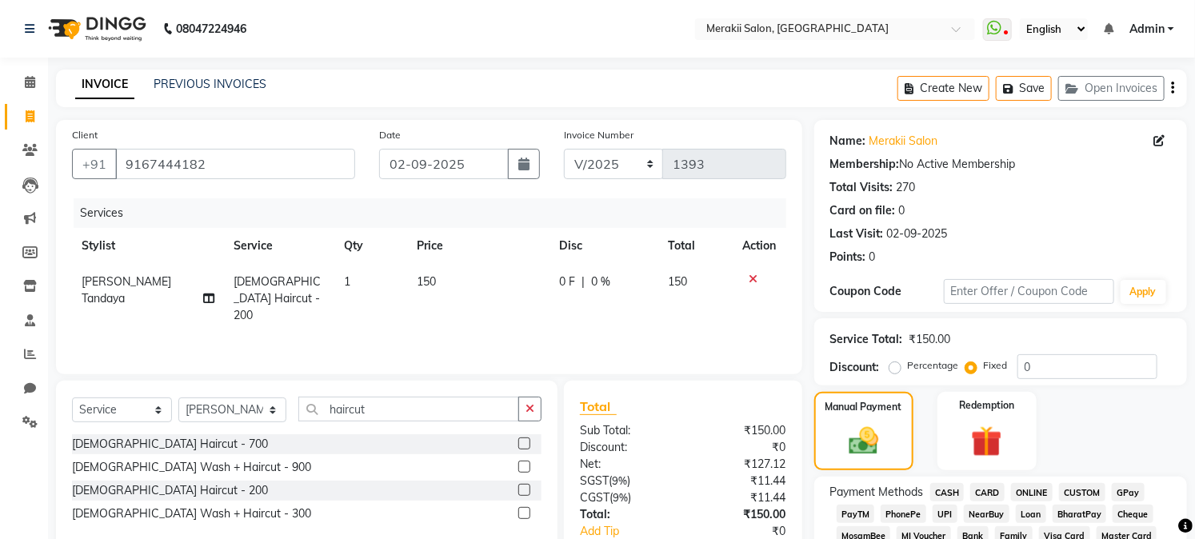
scroll to position [616, 0]
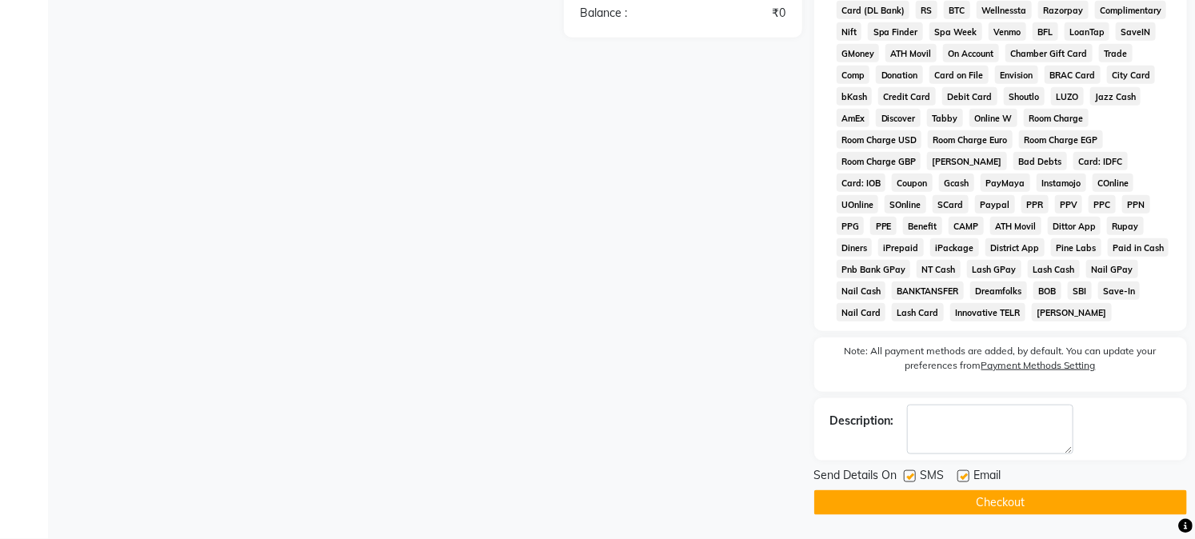
click at [947, 504] on button "Checkout" at bounding box center [1000, 502] width 373 height 25
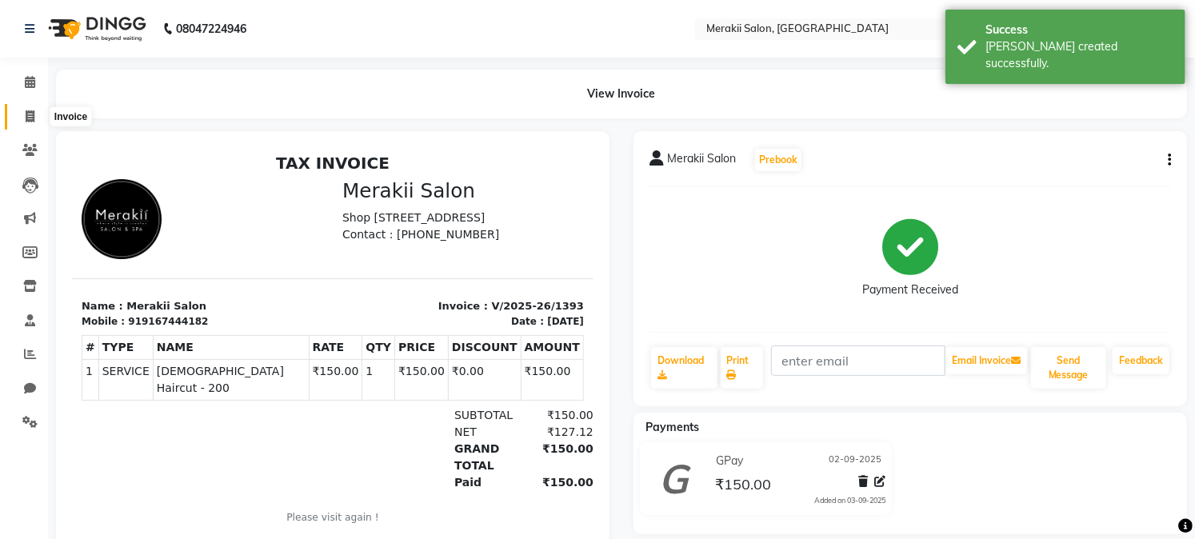
click at [30, 115] on icon at bounding box center [30, 116] width 9 height 12
select select "7791"
select select "service"
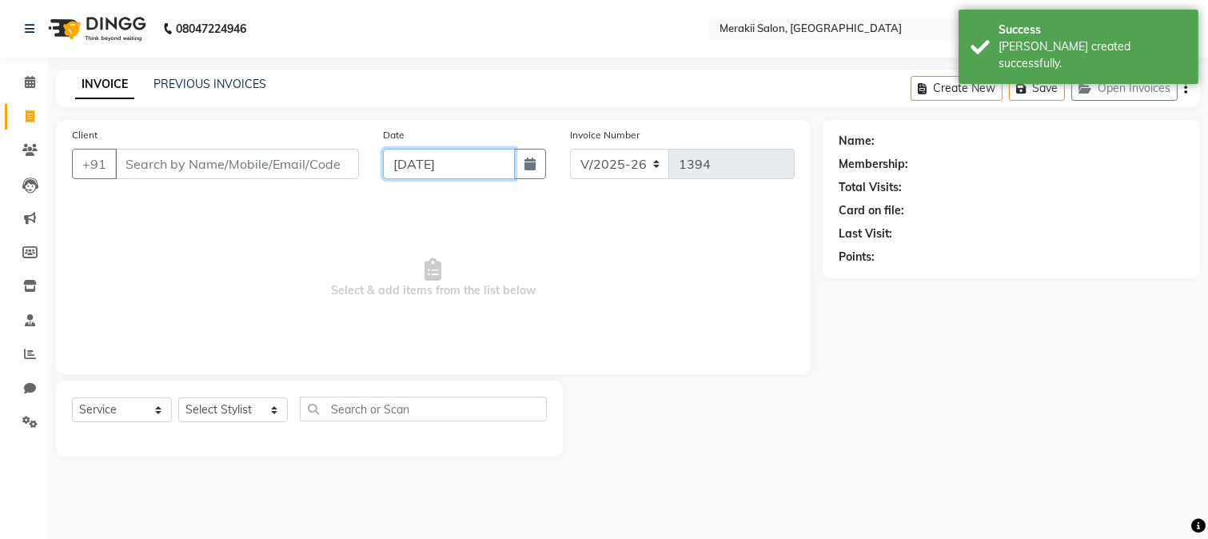
click at [429, 174] on input "[DATE]" at bounding box center [449, 164] width 132 height 30
select select "9"
select select "2025"
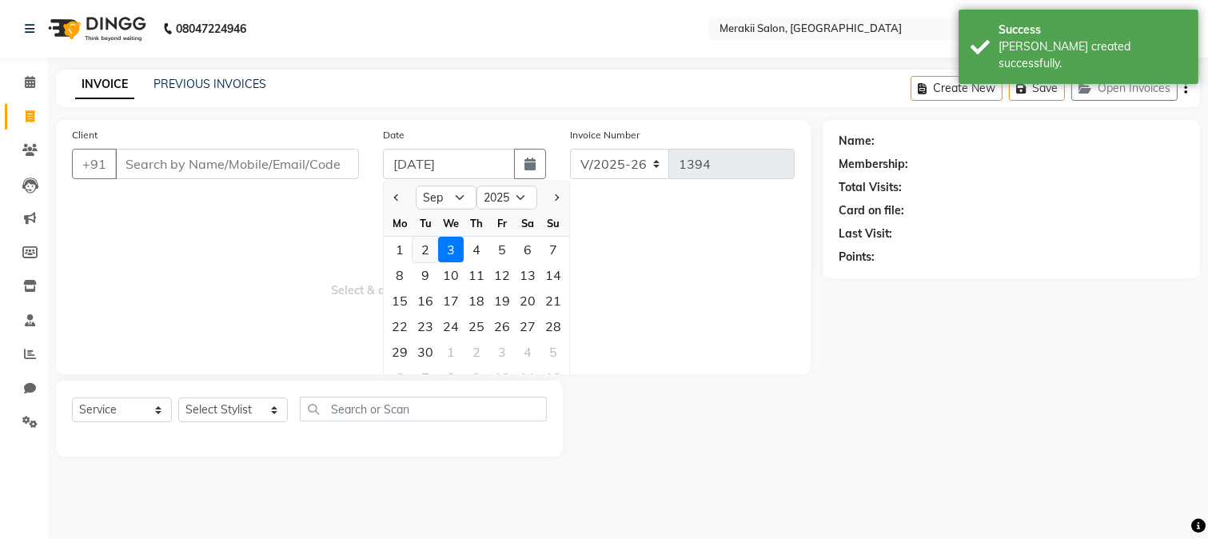
click at [422, 246] on div "2" at bounding box center [426, 250] width 26 height 26
type input "02-09-2025"
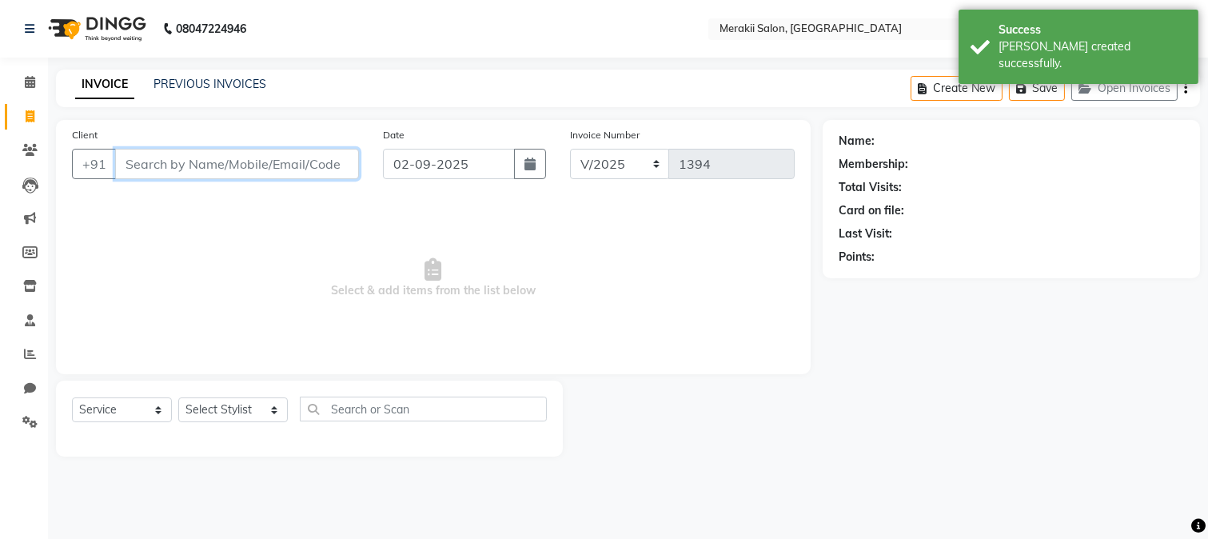
click at [317, 162] on input "Client" at bounding box center [237, 164] width 244 height 30
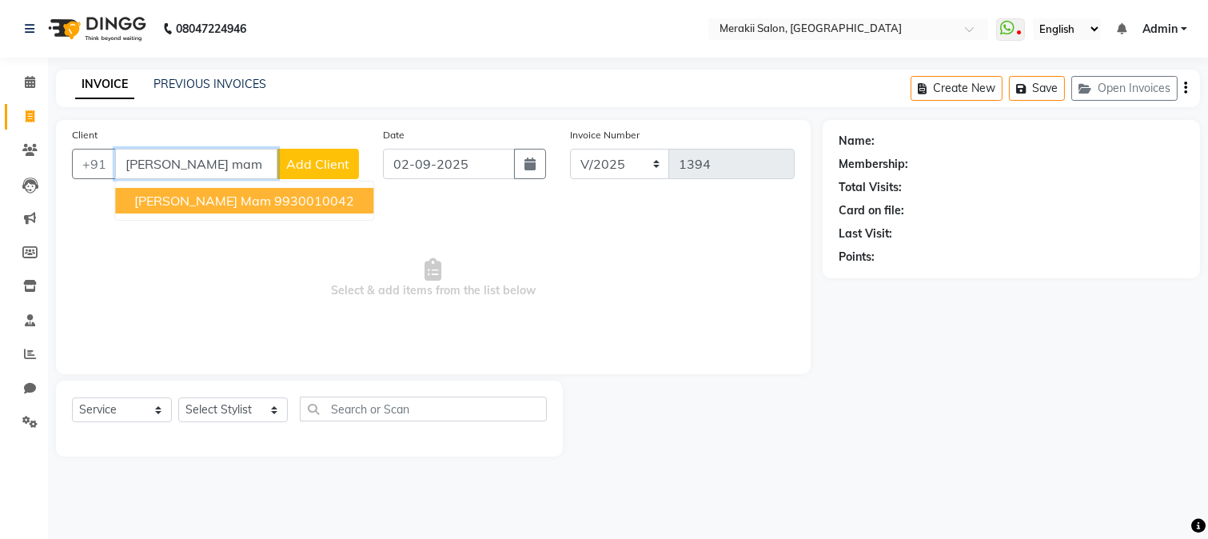
click at [180, 198] on span "[PERSON_NAME] Mam" at bounding box center [202, 201] width 137 height 16
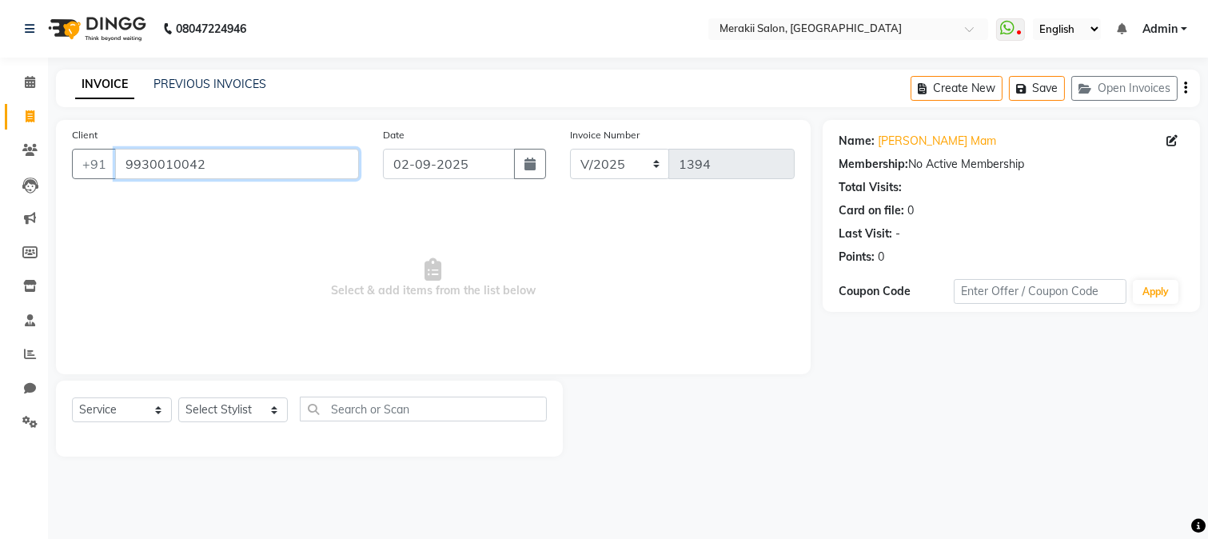
click at [278, 164] on input "9930010042" at bounding box center [237, 164] width 244 height 30
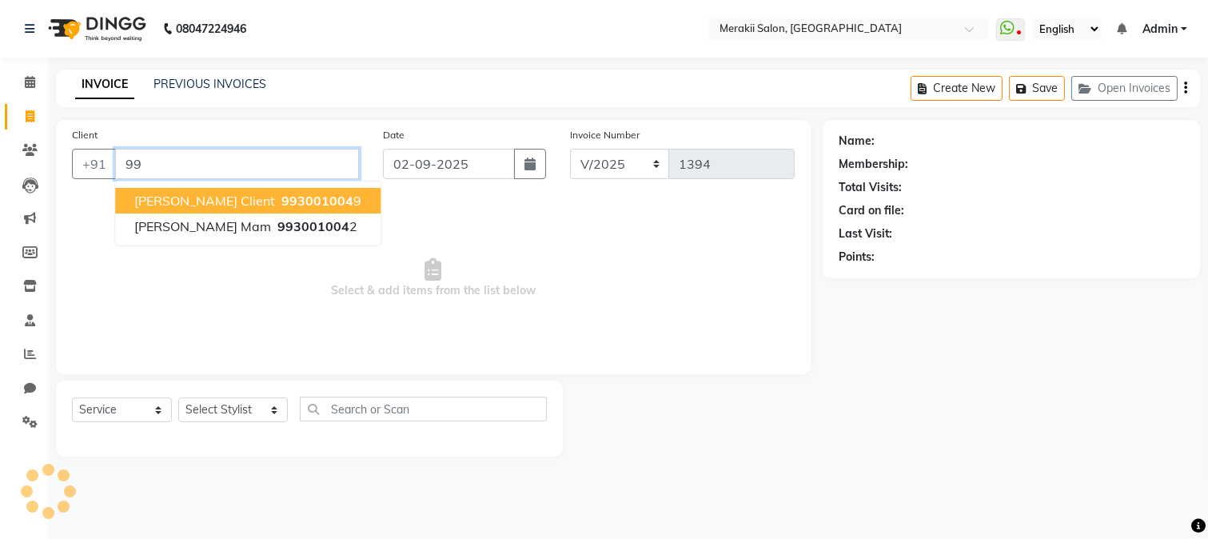
type input "9"
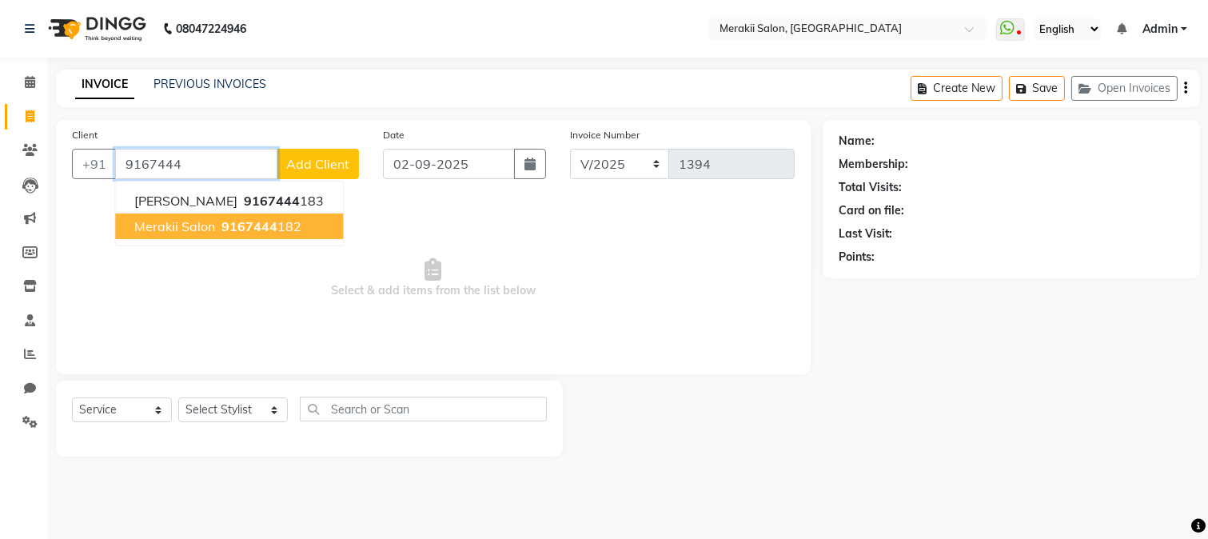
click at [246, 216] on button "Merakii Salon 9167444 182" at bounding box center [229, 227] width 228 height 26
type input "9167444182"
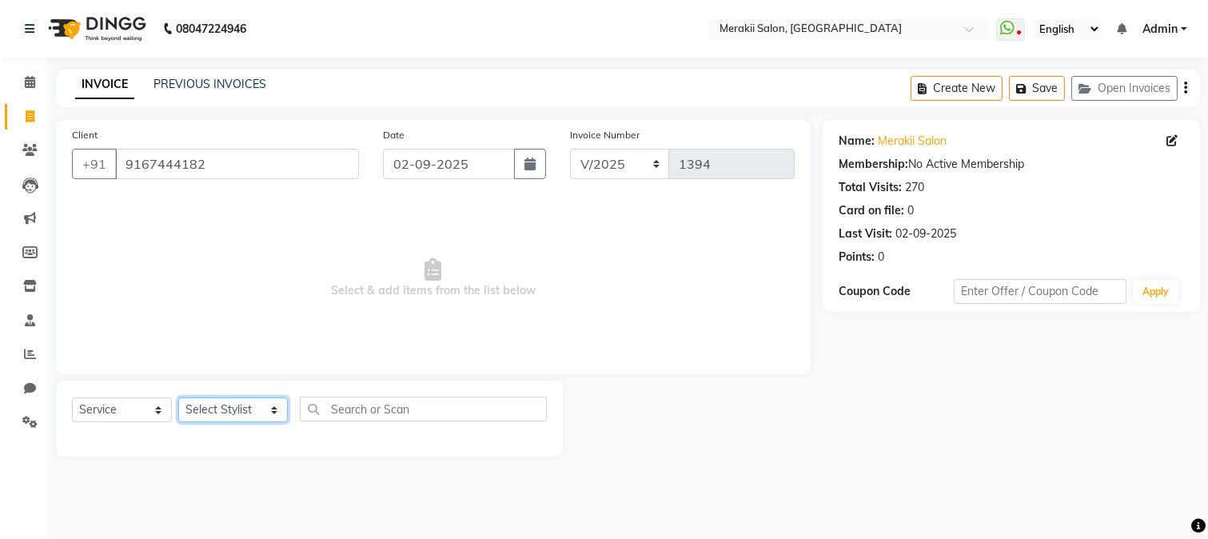
click at [235, 420] on select "Select Stylist [PERSON_NAME] [PERSON_NAME] Bhul [MEDICAL_DATA][PERSON_NAME] [PE…" at bounding box center [233, 409] width 110 height 25
select select "74822"
click at [178, 398] on select "Select Stylist [PERSON_NAME] [PERSON_NAME] Bhul [MEDICAL_DATA][PERSON_NAME] [PE…" at bounding box center [233, 409] width 110 height 25
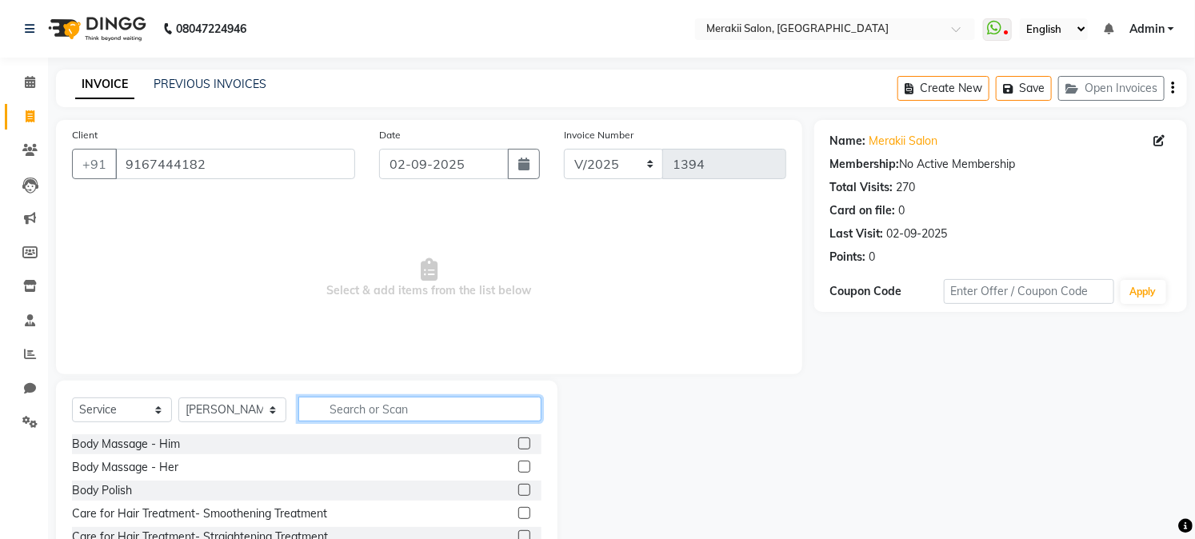
click at [418, 402] on input "text" at bounding box center [419, 409] width 242 height 25
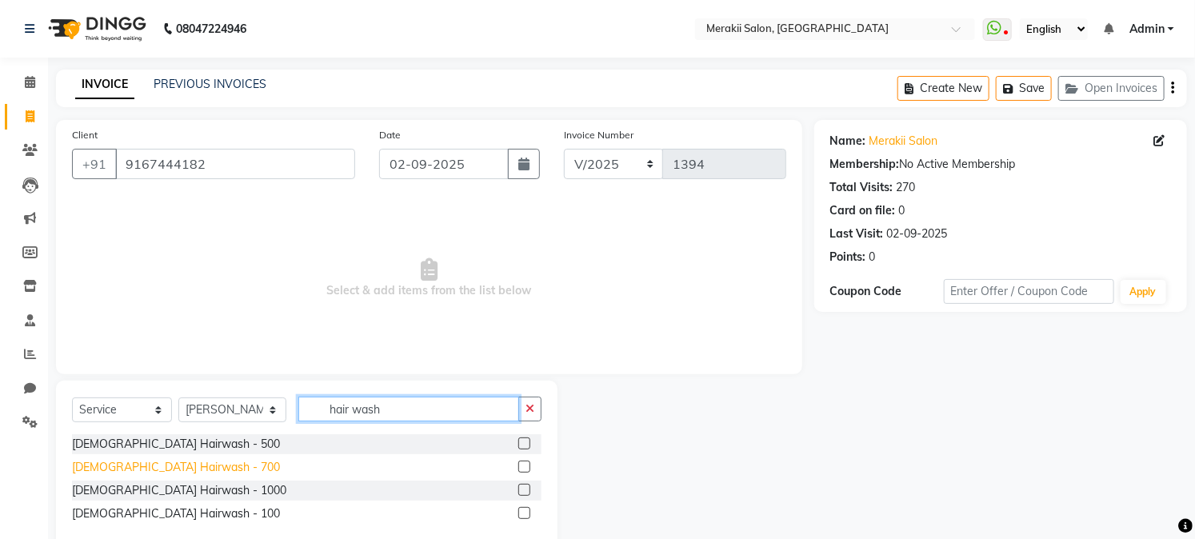
type input "hair wash"
click at [182, 469] on div "[DEMOGRAPHIC_DATA] Hairwash - 700" at bounding box center [176, 467] width 208 height 17
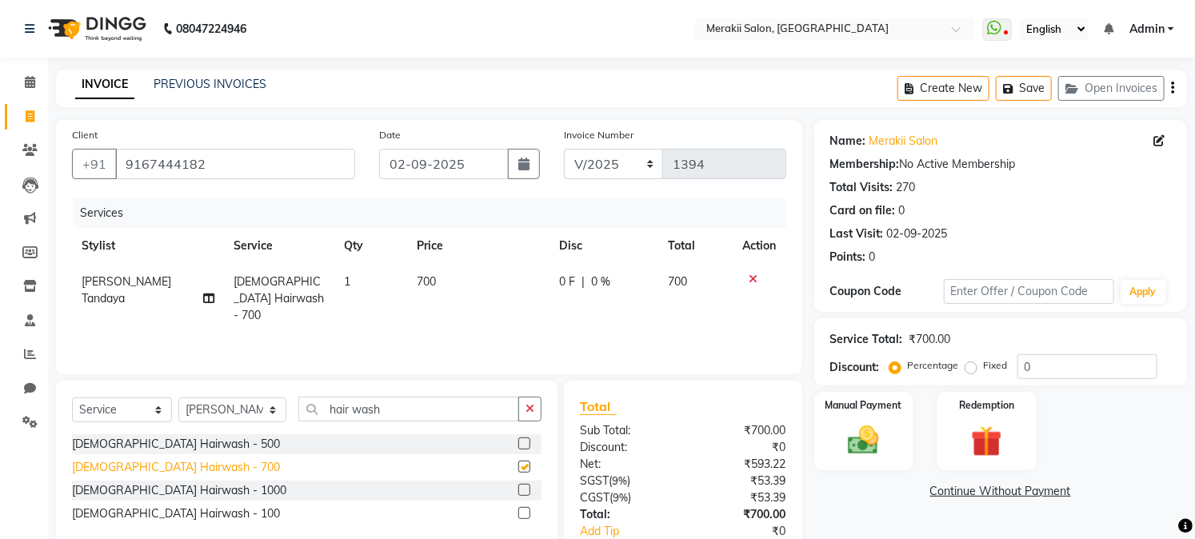
checkbox input "false"
click at [984, 369] on label "Fixed" at bounding box center [996, 365] width 24 height 14
click at [969, 369] on input "Fixed" at bounding box center [974, 365] width 11 height 11
radio input "true"
click at [865, 426] on img at bounding box center [863, 440] width 53 height 37
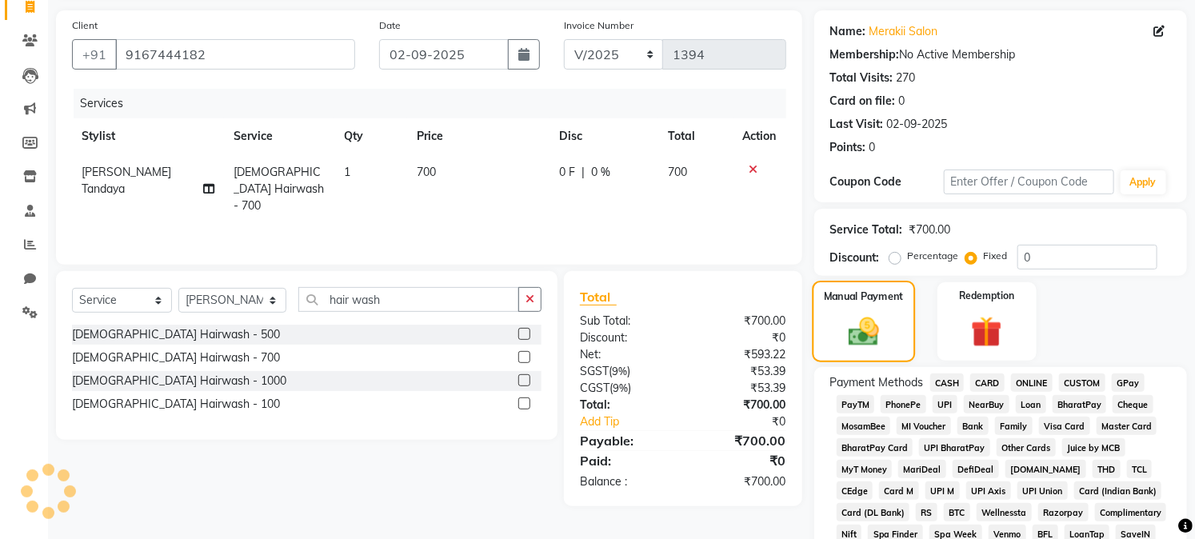
scroll to position [114, 0]
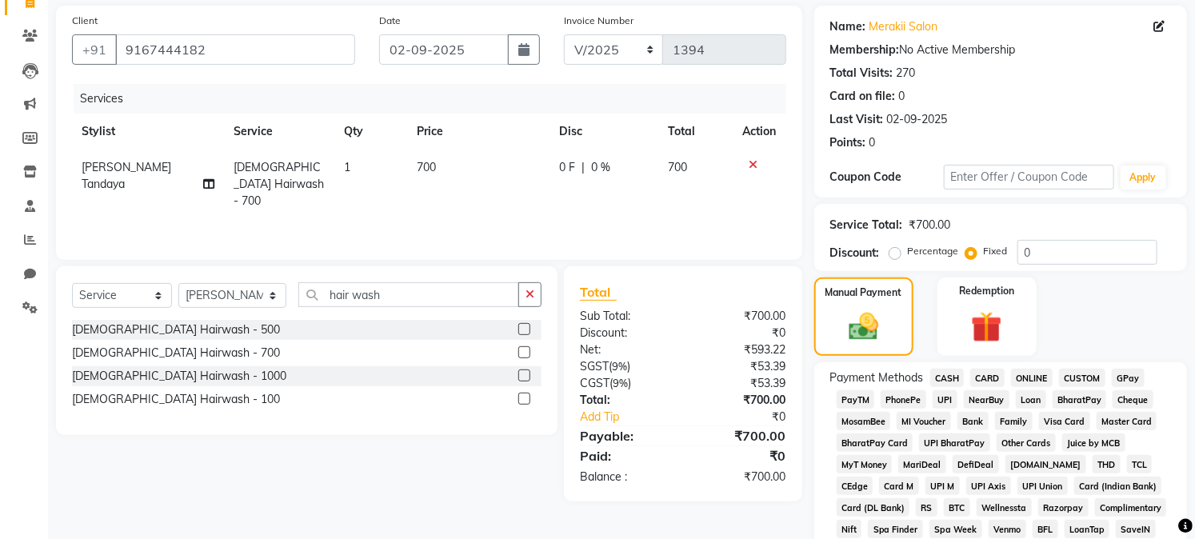
click at [1125, 373] on span "GPay" at bounding box center [1128, 378] width 33 height 18
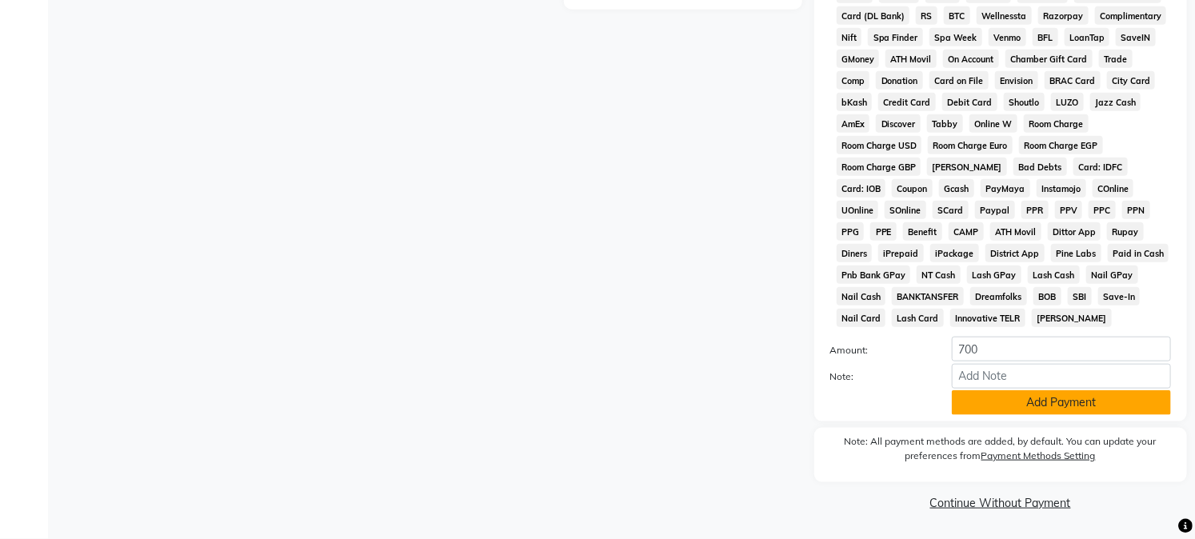
click at [1083, 405] on button "Add Payment" at bounding box center [1061, 402] width 219 height 25
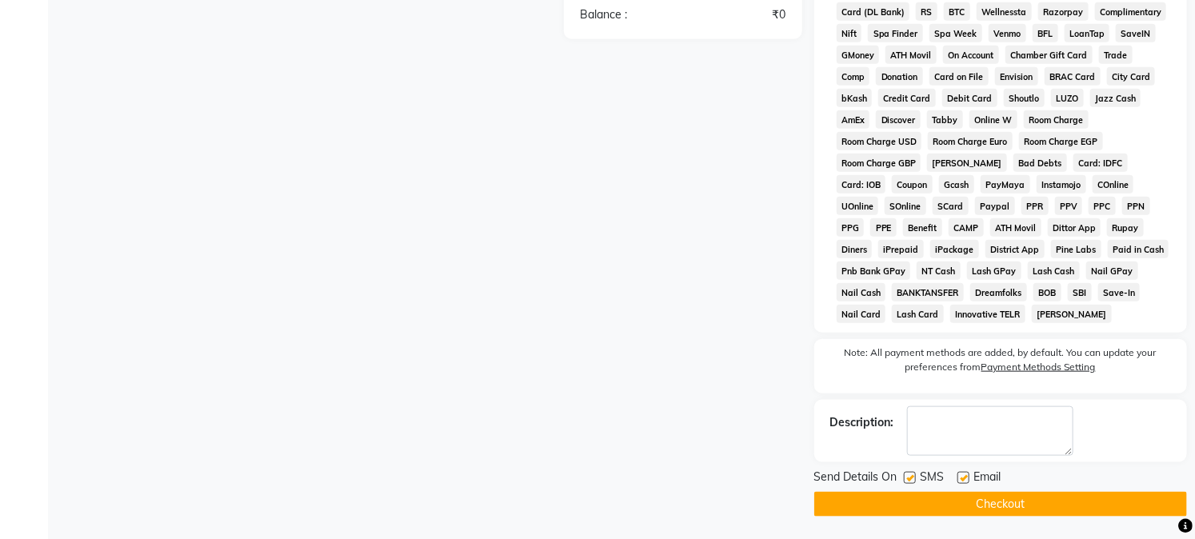
scroll to position [616, 0]
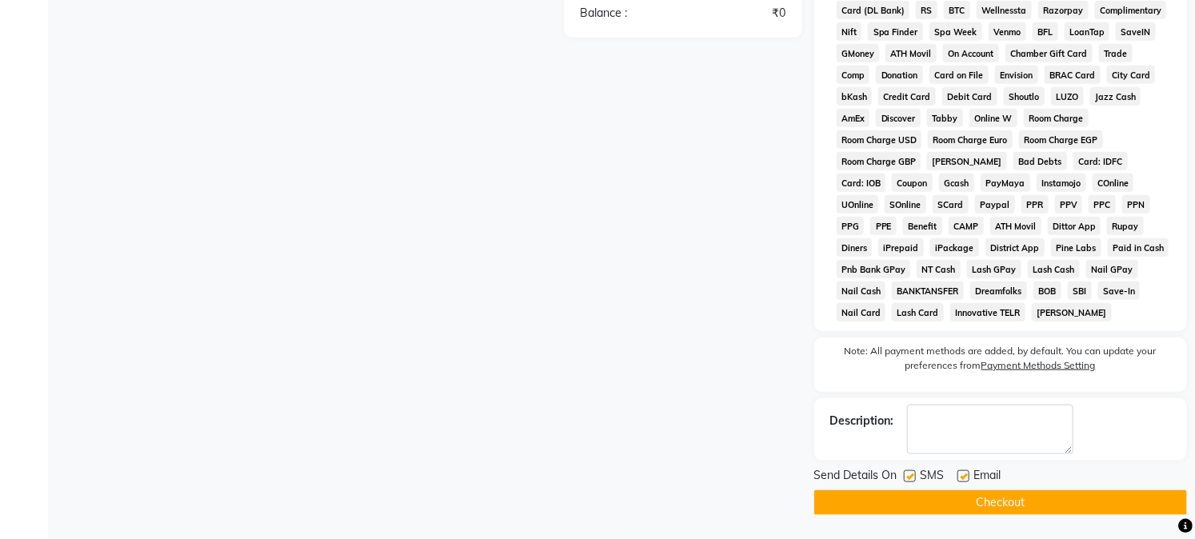
click at [1009, 497] on button "Checkout" at bounding box center [1000, 502] width 373 height 25
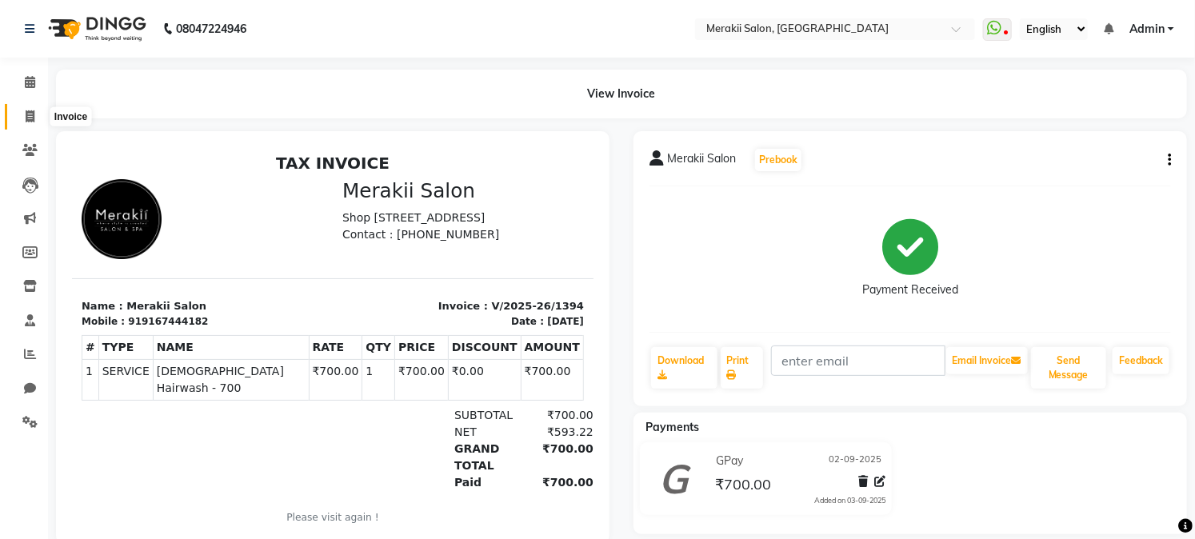
click at [29, 113] on icon at bounding box center [30, 116] width 9 height 12
select select "service"
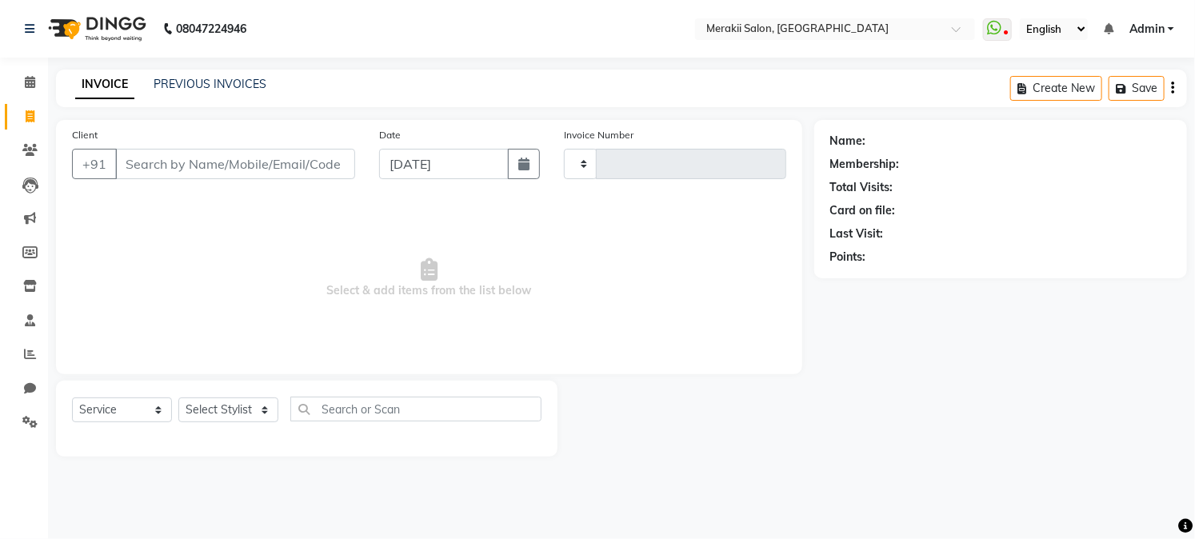
type input "1395"
select select "7791"
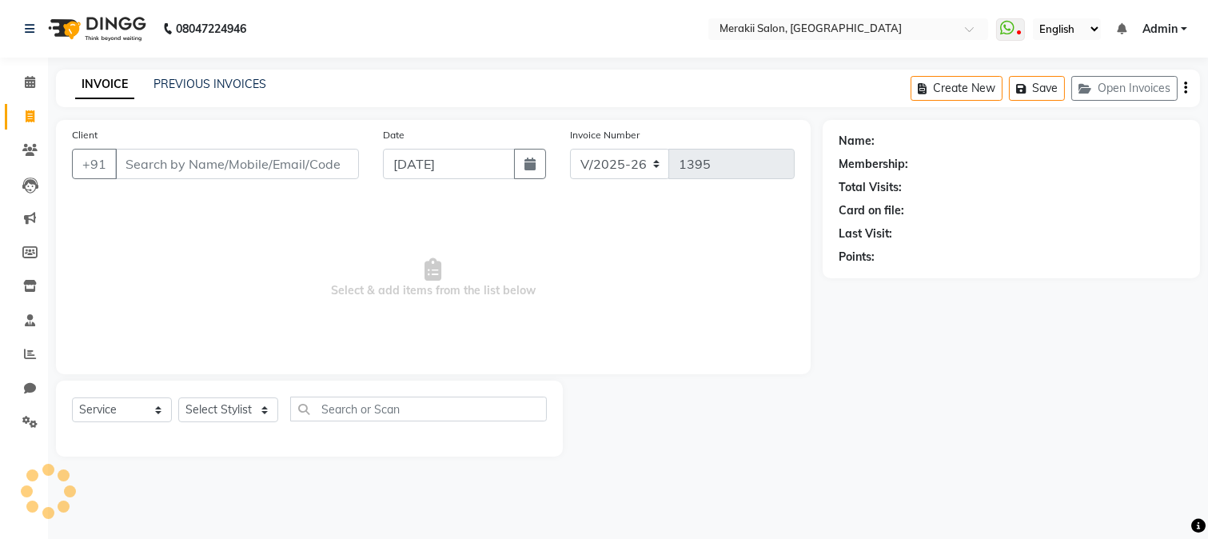
click at [182, 162] on input "Client" at bounding box center [237, 164] width 244 height 30
type input "9"
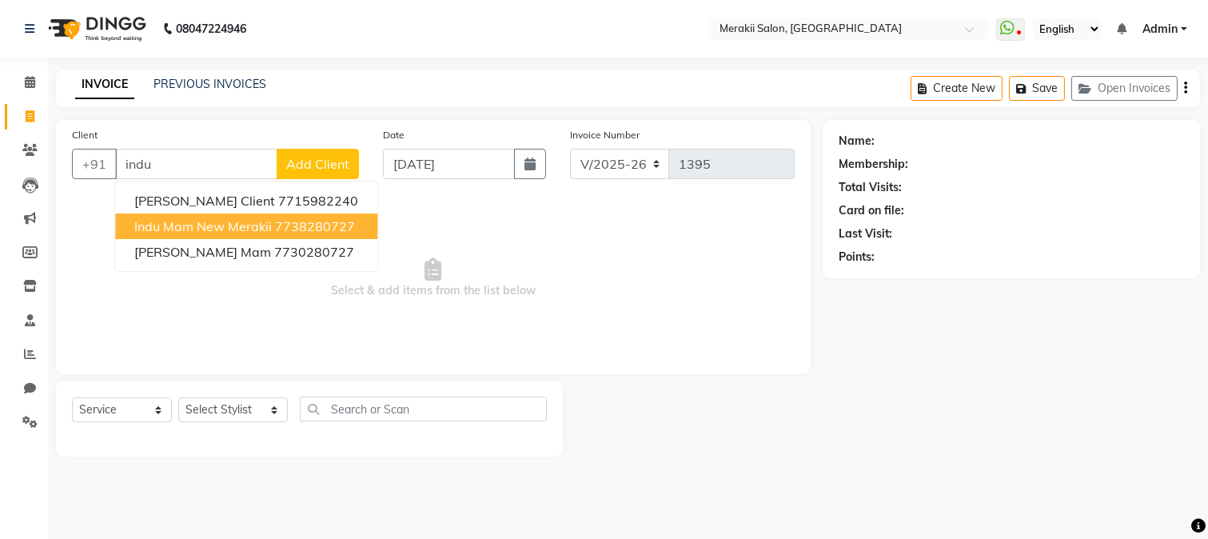
click at [205, 214] on button "Indu Mam New Merakii 7738280727" at bounding box center [246, 227] width 262 height 26
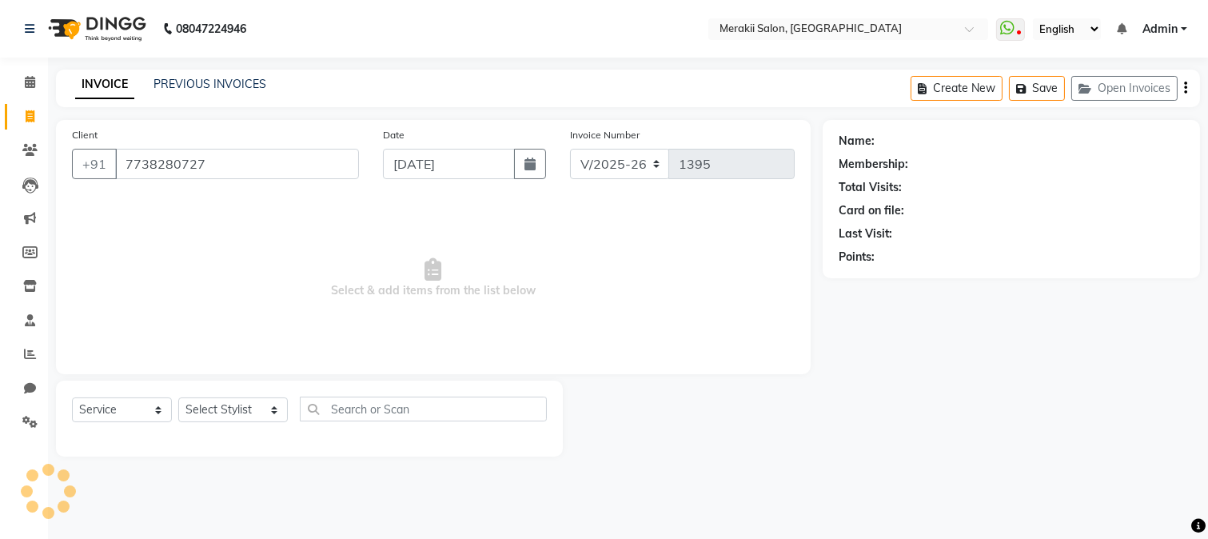
type input "7738280727"
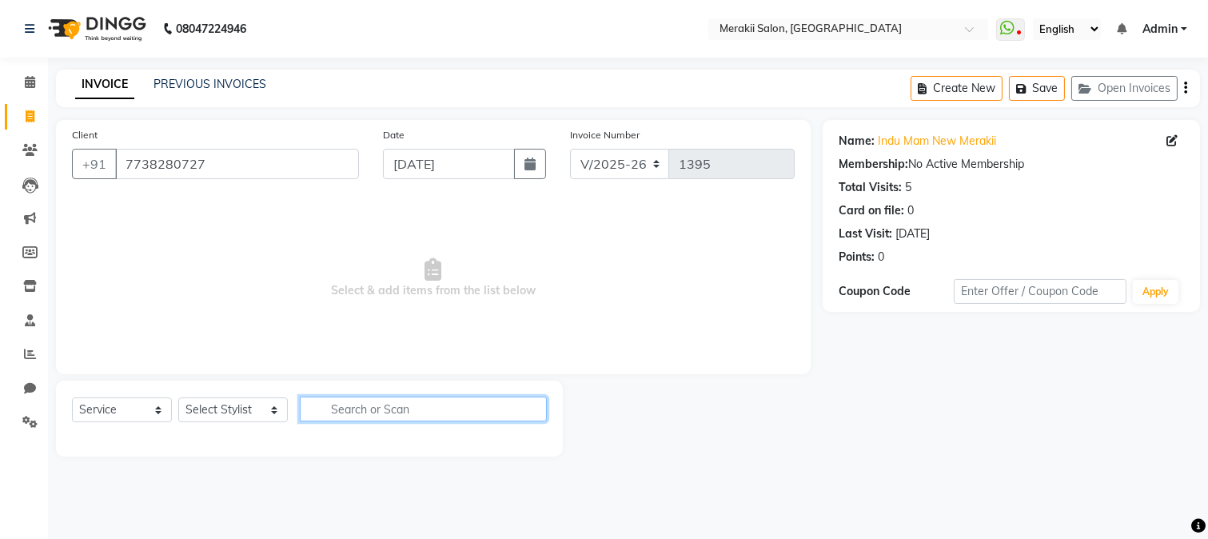
click at [409, 409] on input "text" at bounding box center [424, 409] width 248 height 25
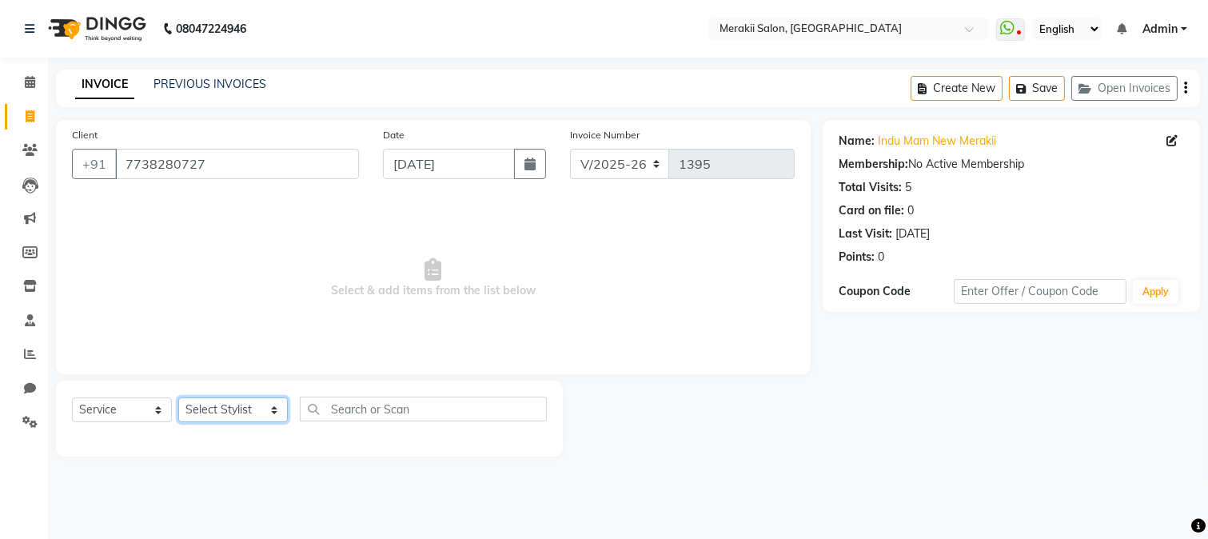
click at [235, 405] on select "Select Stylist [PERSON_NAME] [PERSON_NAME] Bhul [MEDICAL_DATA][PERSON_NAME] [PE…" at bounding box center [233, 409] width 110 height 25
select select "74850"
click at [178, 398] on select "Select Stylist [PERSON_NAME] [PERSON_NAME] Bhul [MEDICAL_DATA][PERSON_NAME] [PE…" at bounding box center [233, 409] width 110 height 25
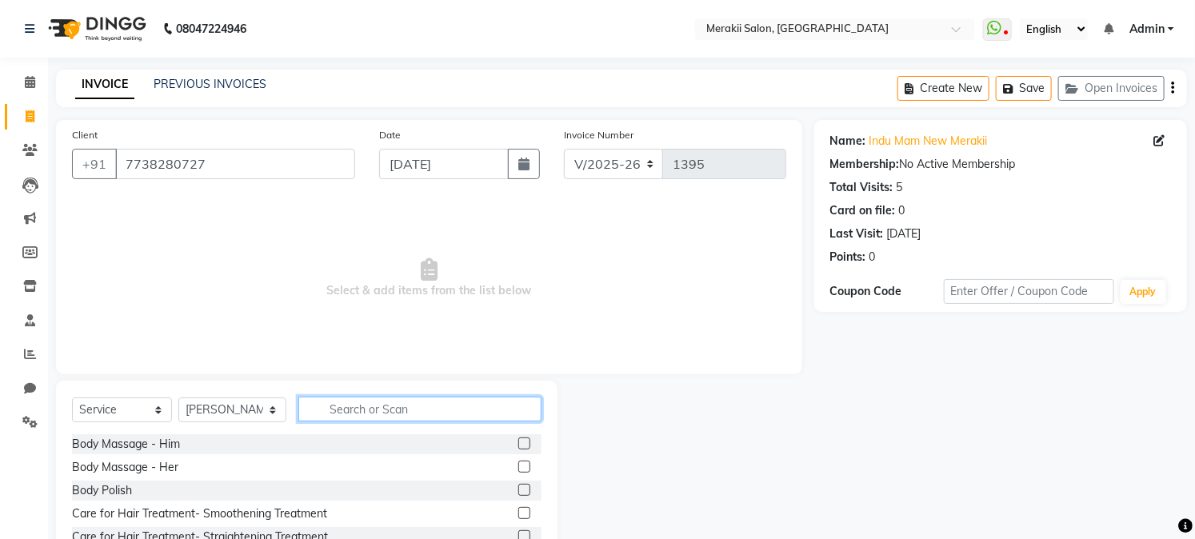
click at [381, 410] on input "text" at bounding box center [419, 409] width 242 height 25
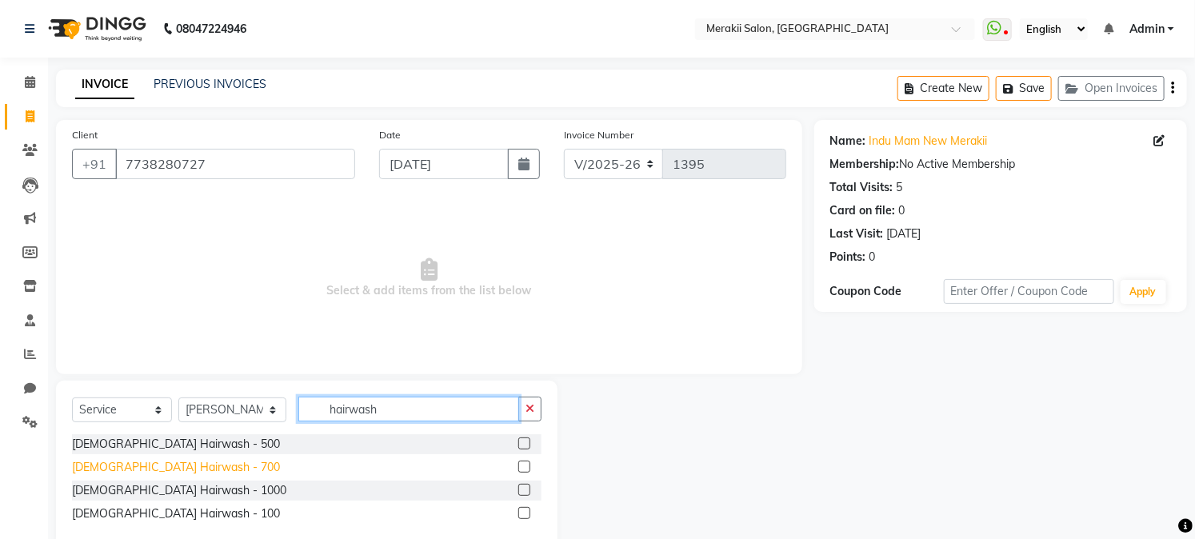
type input "hairwash"
click at [172, 469] on div "[DEMOGRAPHIC_DATA] Hairwash - 700" at bounding box center [176, 467] width 208 height 17
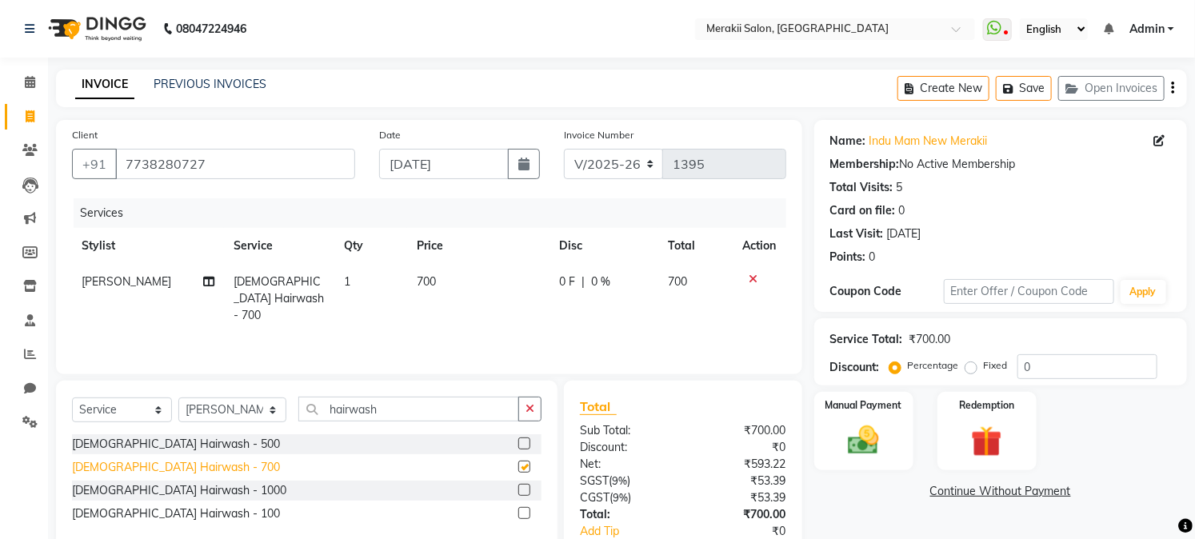
checkbox input "false"
click at [417, 278] on span "700" at bounding box center [426, 281] width 19 height 14
select select "74850"
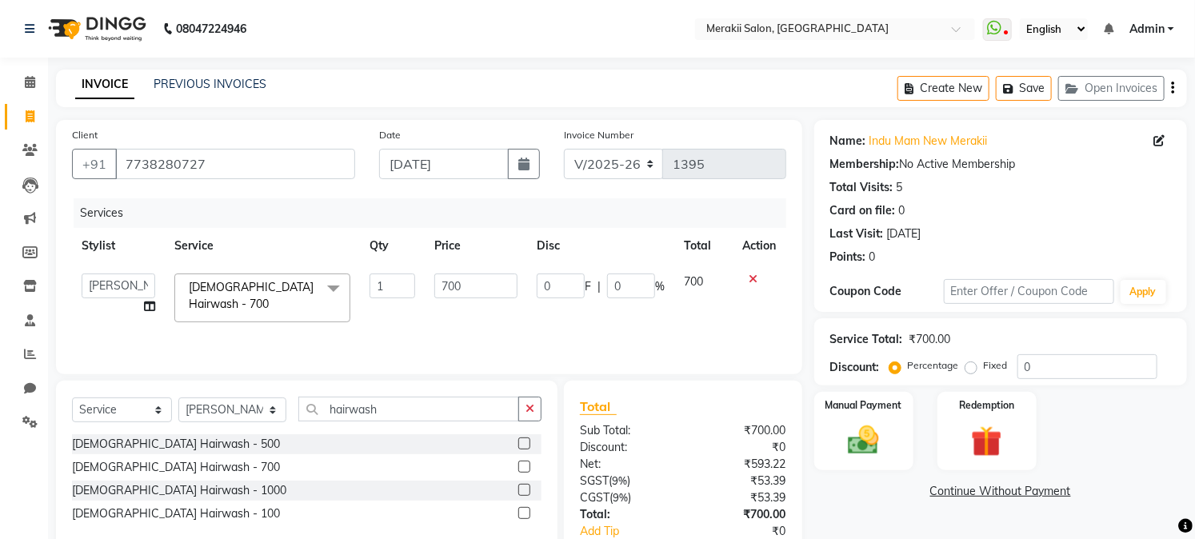
click at [984, 364] on label "Fixed" at bounding box center [996, 365] width 24 height 14
click at [971, 364] on input "Fixed" at bounding box center [974, 365] width 11 height 11
radio input "true"
click at [880, 432] on img at bounding box center [863, 440] width 53 height 37
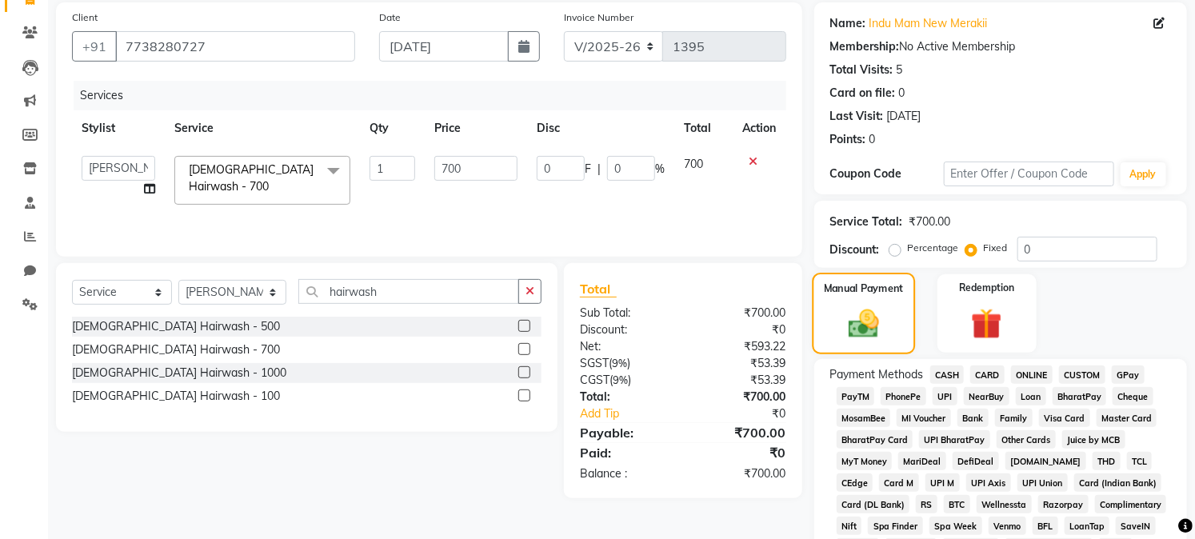
scroll to position [118, 0]
click at [1122, 369] on span "GPay" at bounding box center [1128, 374] width 33 height 18
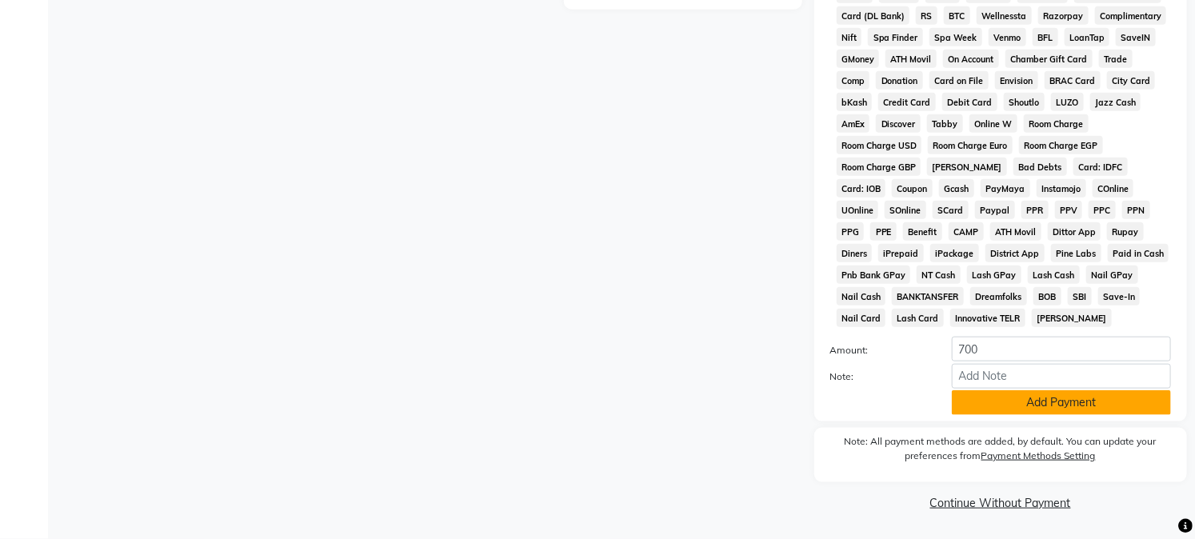
scroll to position [0, 0]
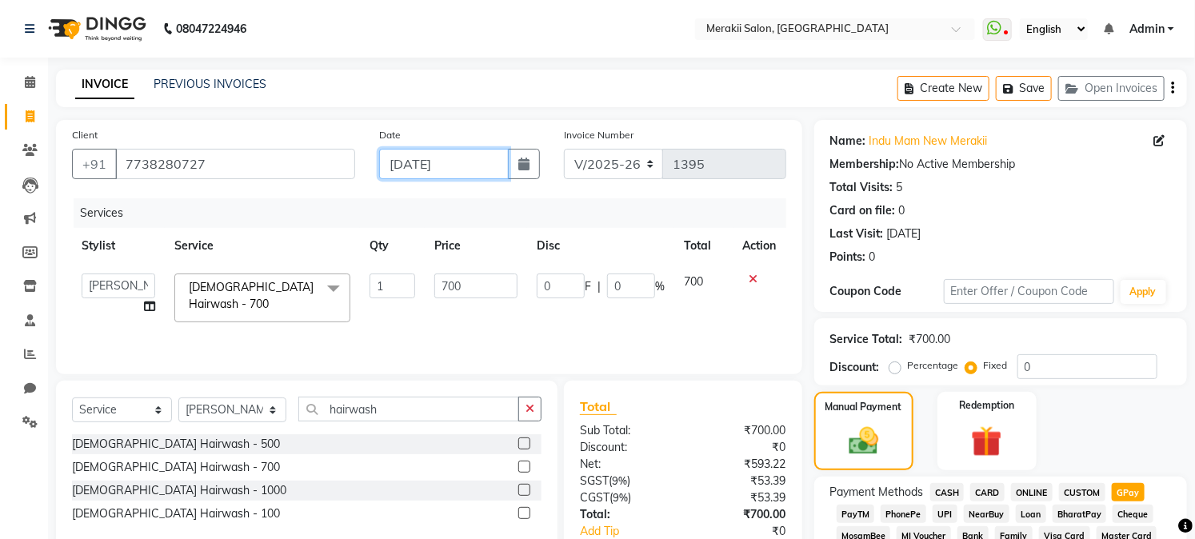
click at [469, 162] on input "[DATE]" at bounding box center [444, 164] width 130 height 30
select select "9"
select select "2025"
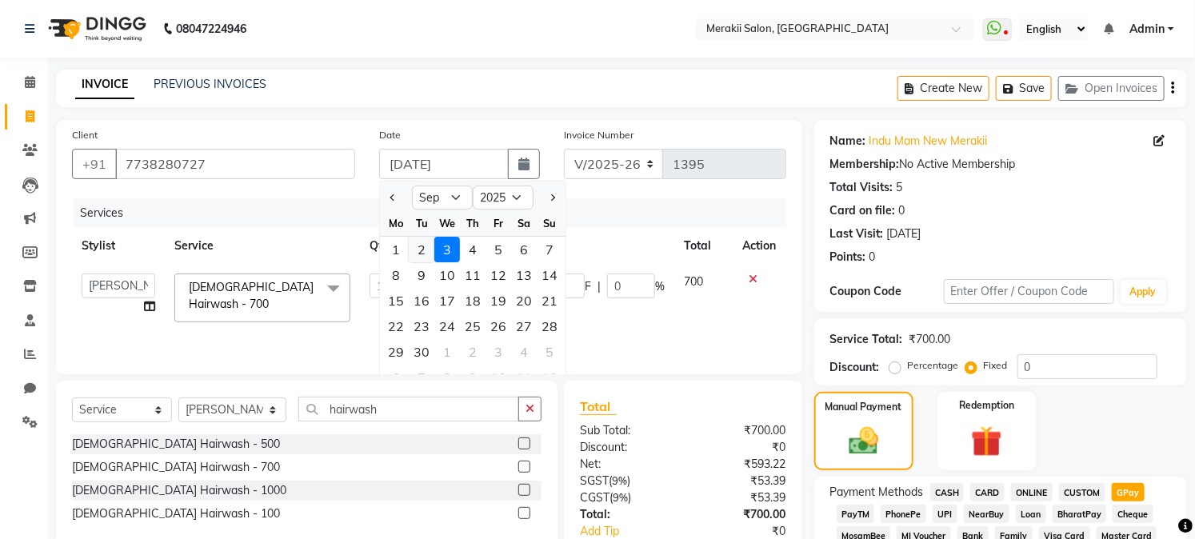
click at [418, 242] on div "2" at bounding box center [422, 250] width 26 height 26
type input "02-09-2025"
radio input "true"
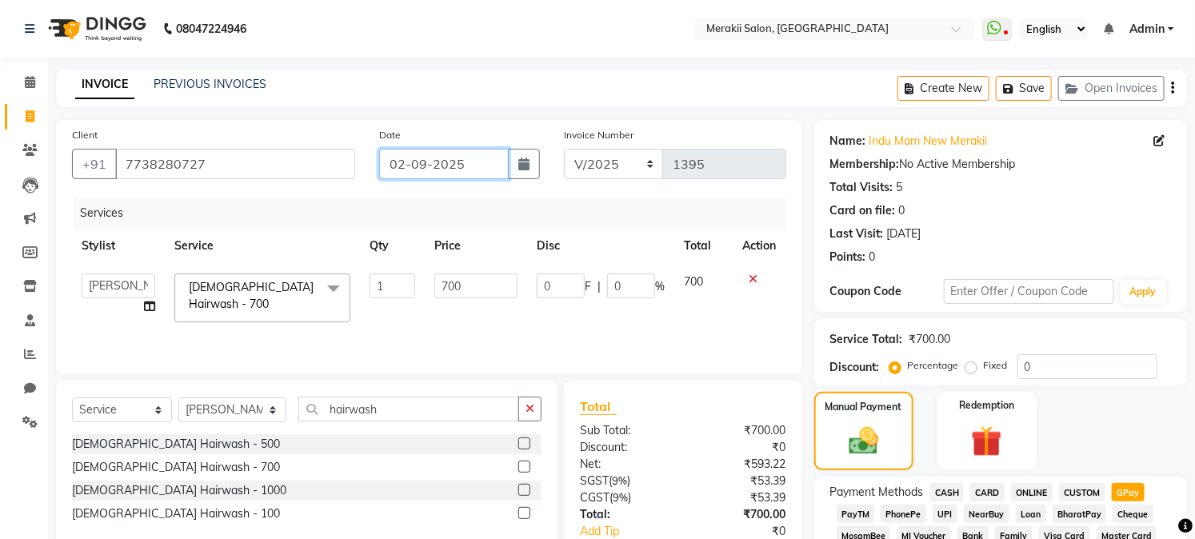
scroll to position [610, 0]
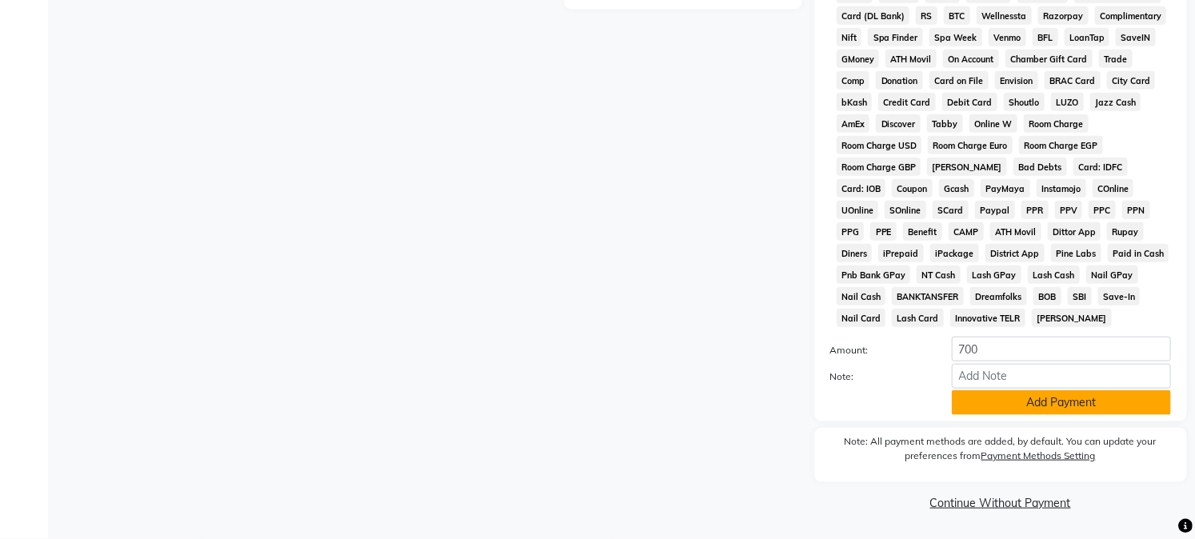
click at [1035, 405] on button "Add Payment" at bounding box center [1061, 402] width 219 height 25
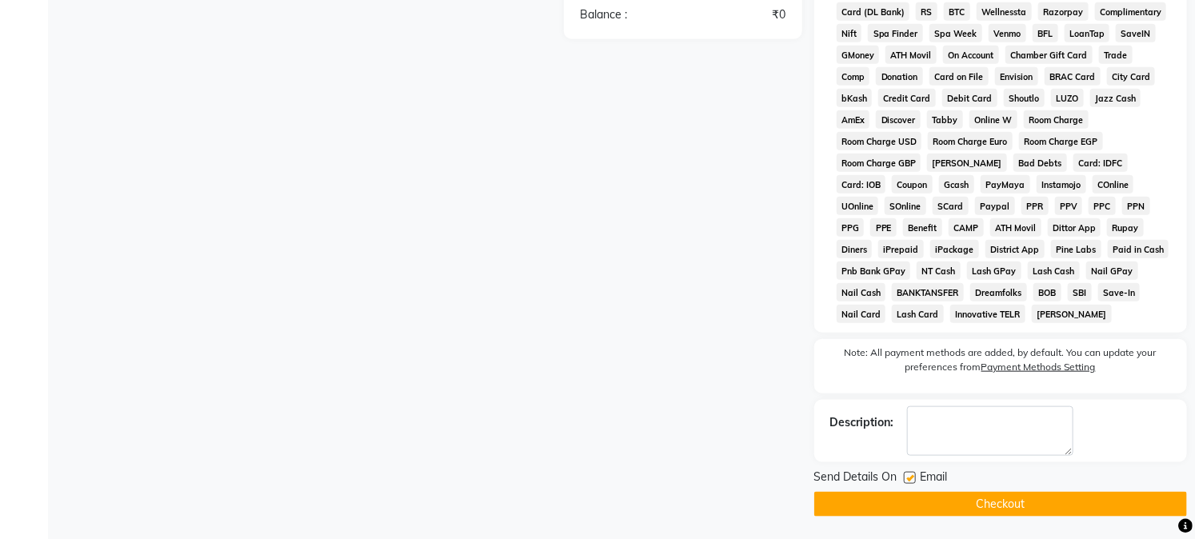
scroll to position [616, 0]
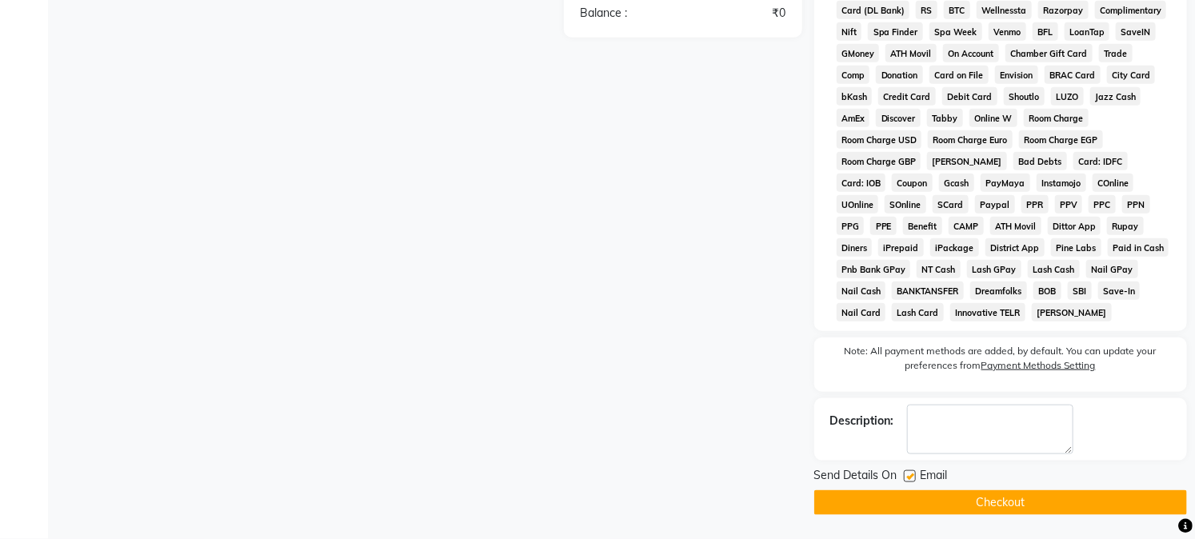
click at [949, 501] on button "Checkout" at bounding box center [1000, 502] width 373 height 25
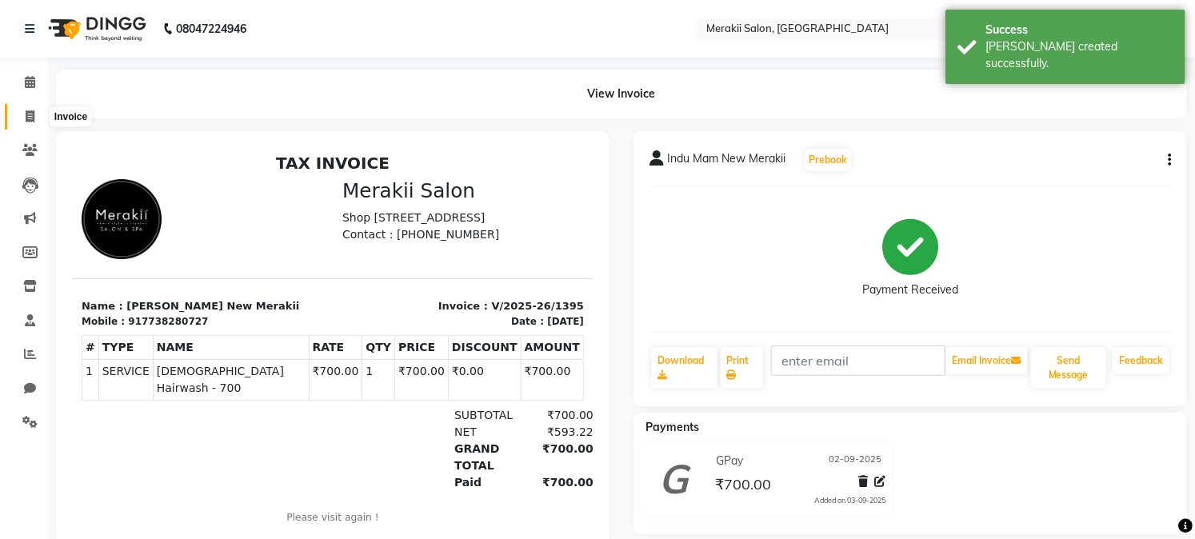
click at [32, 112] on icon at bounding box center [30, 116] width 9 height 12
select select "service"
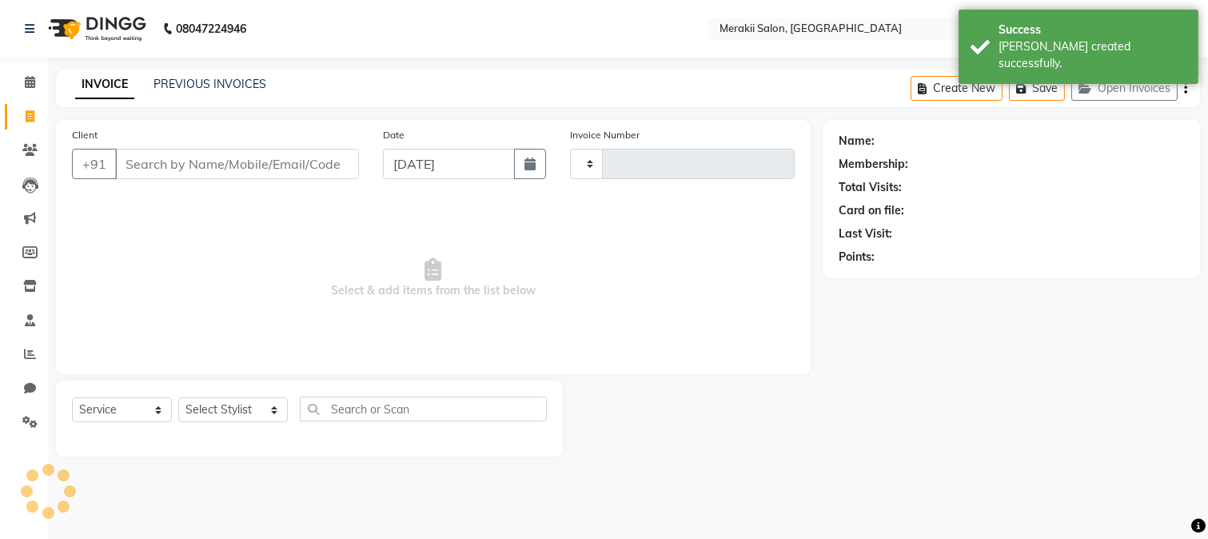
type input "1396"
select select "7791"
click at [289, 164] on input "Client" at bounding box center [237, 164] width 244 height 30
